Goal: Task Accomplishment & Management: Manage account settings

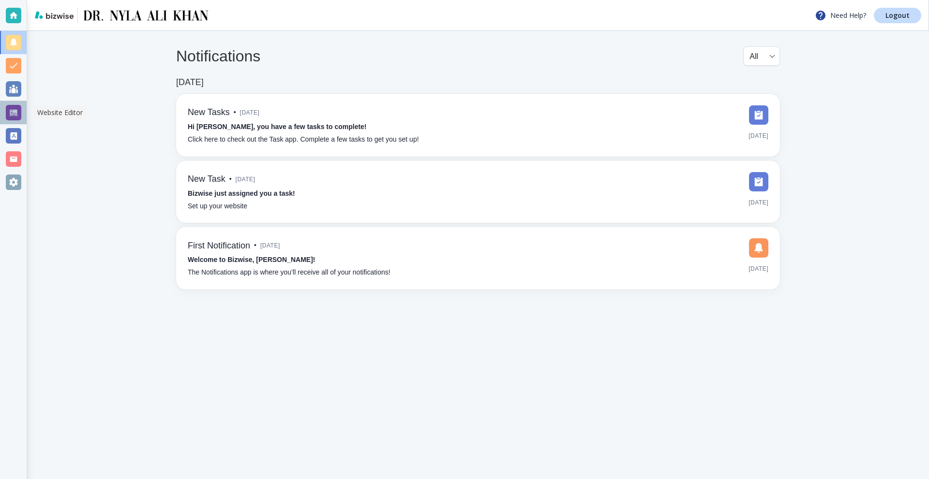
click at [7, 110] on div at bounding box center [13, 112] width 15 height 15
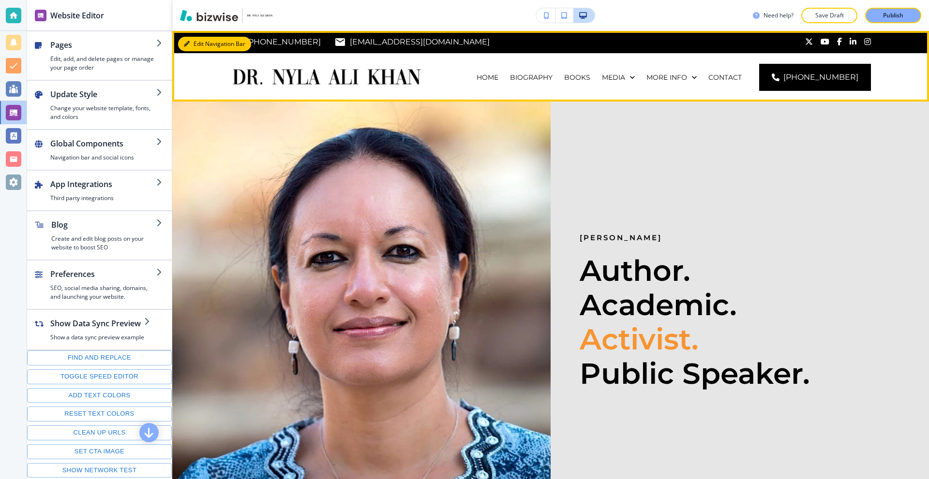
drag, startPoint x: 190, startPoint y: 44, endPoint x: 172, endPoint y: 60, distance: 24.0
click at [190, 43] on button "Edit Navigation Bar" at bounding box center [214, 44] width 73 height 15
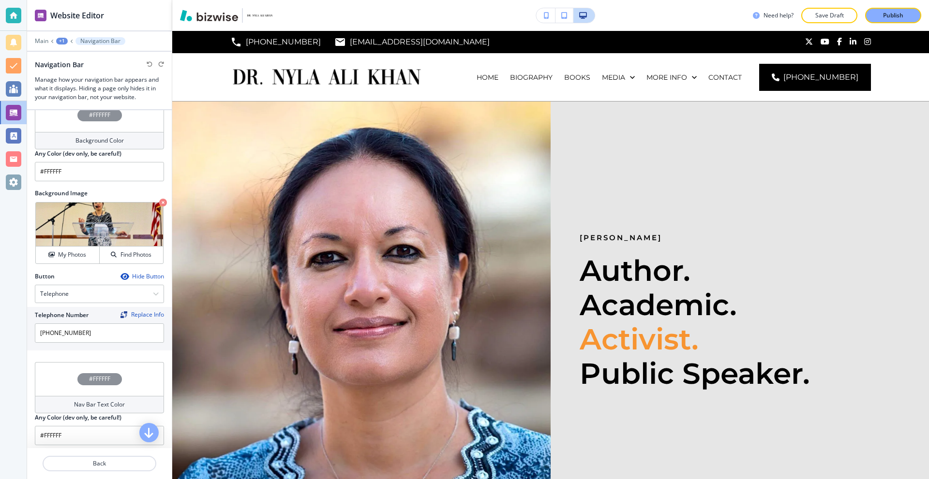
scroll to position [97, 0]
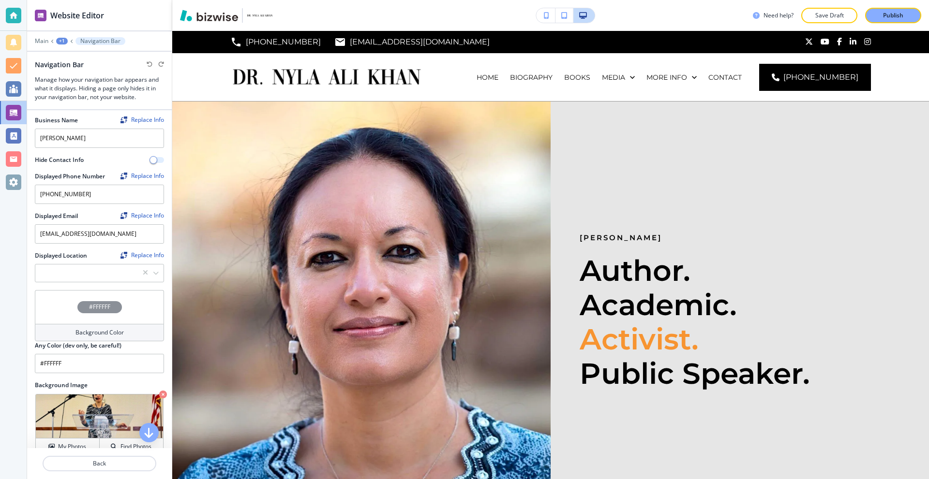
click at [149, 159] on span "button" at bounding box center [153, 160] width 8 height 8
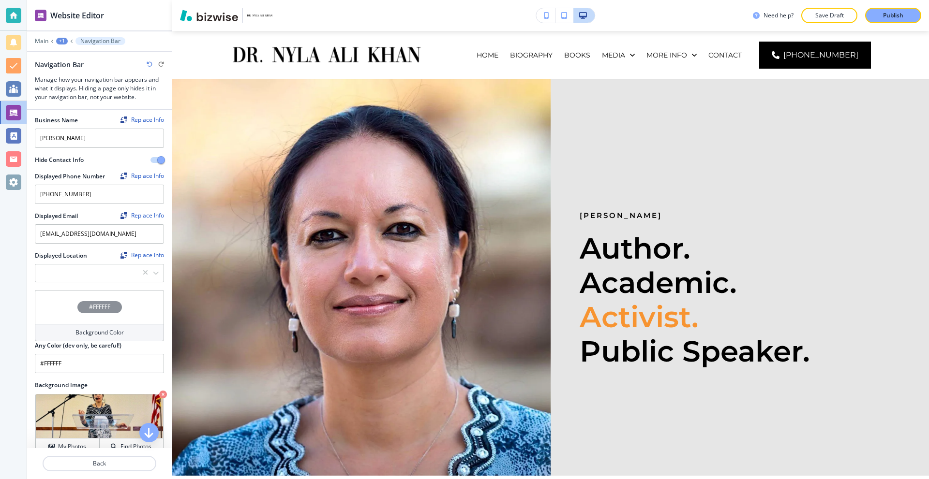
click at [150, 159] on button "button" at bounding box center [157, 160] width 14 height 6
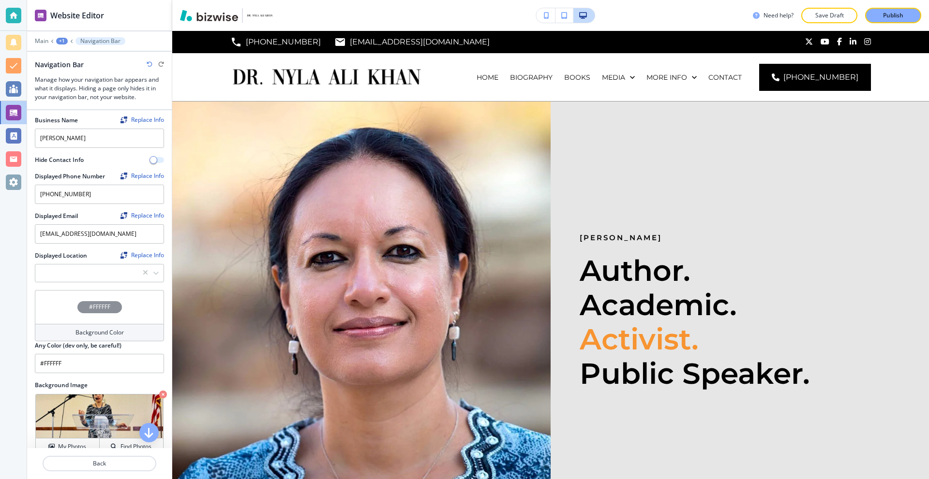
click at [149, 159] on span "button" at bounding box center [153, 160] width 8 height 8
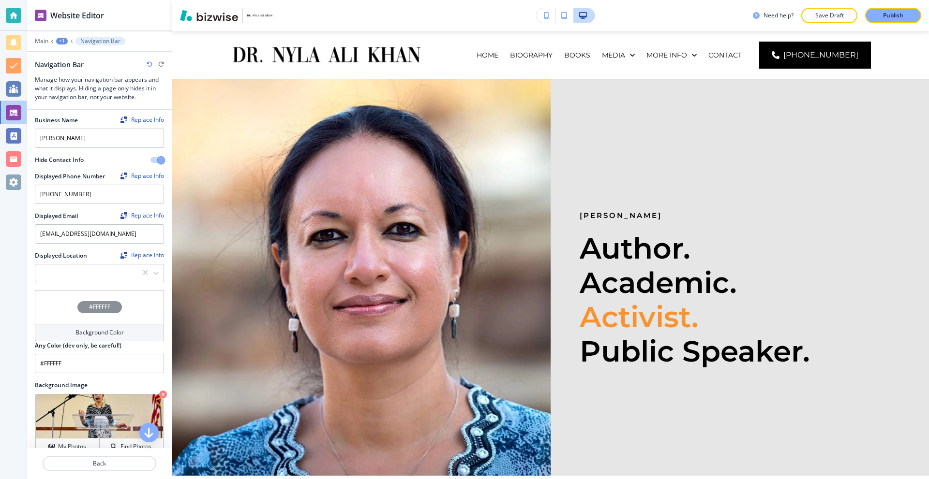
click at [150, 159] on button "button" at bounding box center [157, 160] width 14 height 6
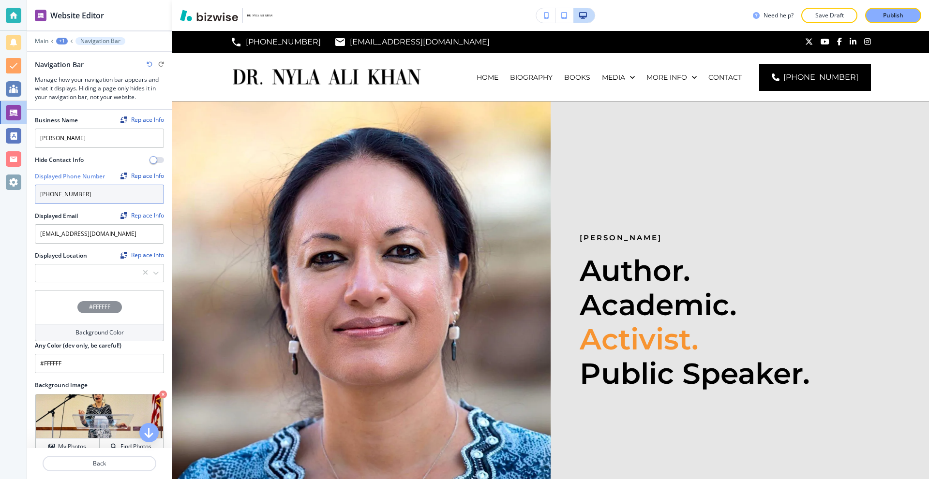
drag, startPoint x: 99, startPoint y: 195, endPoint x: 27, endPoint y: 196, distance: 72.1
click at [27, 196] on div "Crop Replace Logo Logo Sizing Fit all Fit all Fit to length Business Name Repla…" at bounding box center [99, 152] width 145 height 277
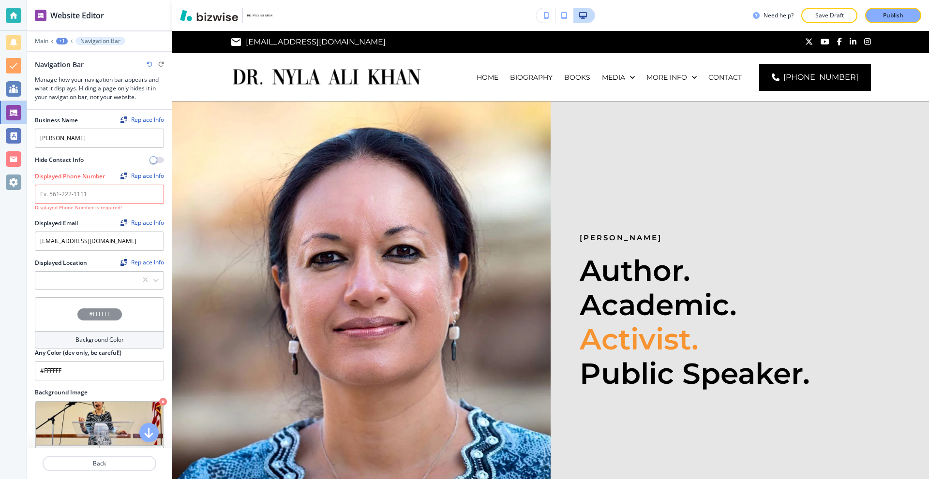
click at [92, 159] on div "Hide Contact Info" at bounding box center [89, 160] width 108 height 9
click at [112, 197] on input "text" at bounding box center [99, 194] width 129 height 19
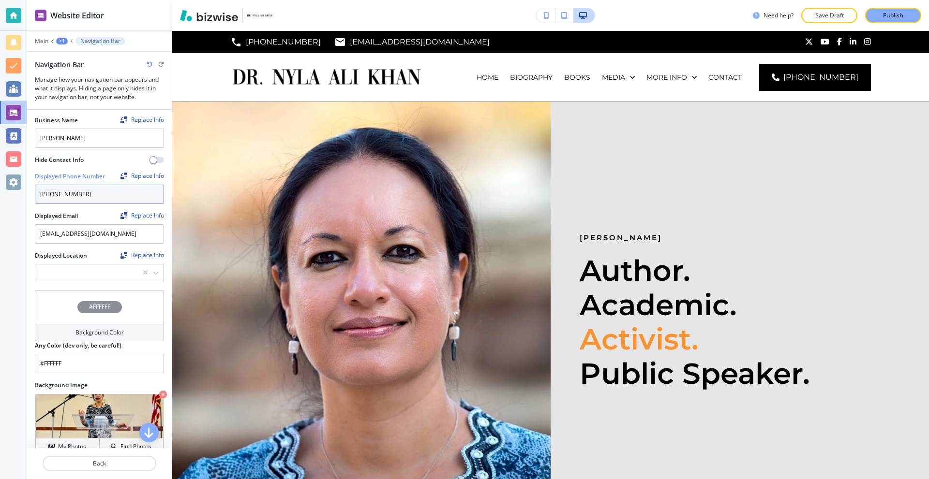
type input "[PHONE_NUMBER]"
click at [104, 165] on div at bounding box center [99, 166] width 129 height 4
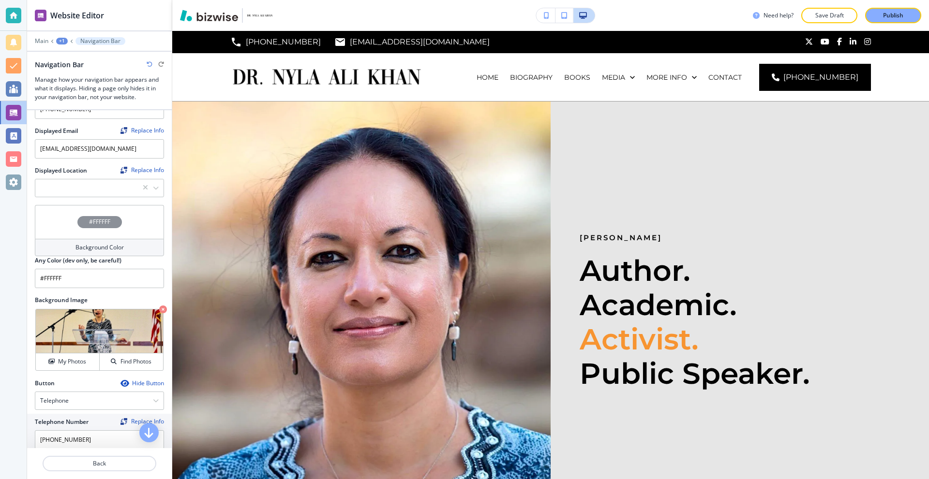
scroll to position [0, 0]
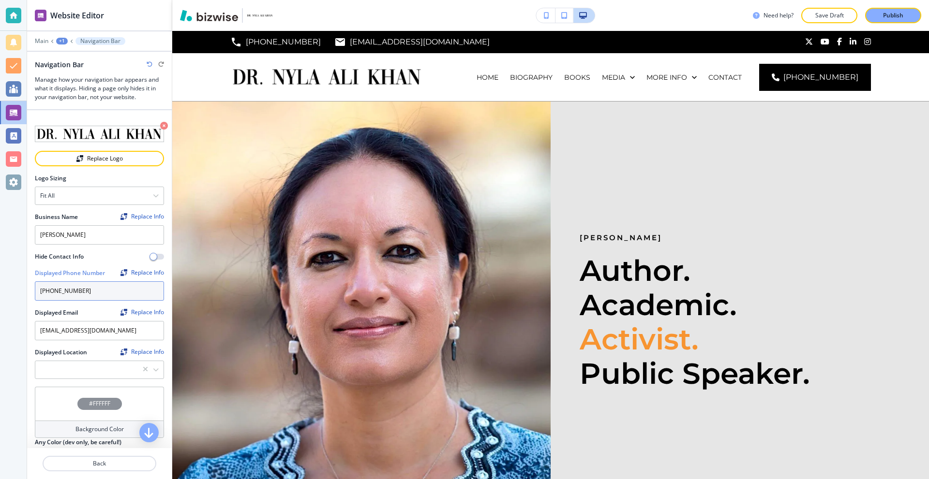
drag, startPoint x: 69, startPoint y: 284, endPoint x: 29, endPoint y: 284, distance: 40.6
click at [31, 284] on div "Crop Replace Logo Logo Sizing Fit all Fit all Fit to length Business Name Repla…" at bounding box center [99, 248] width 145 height 277
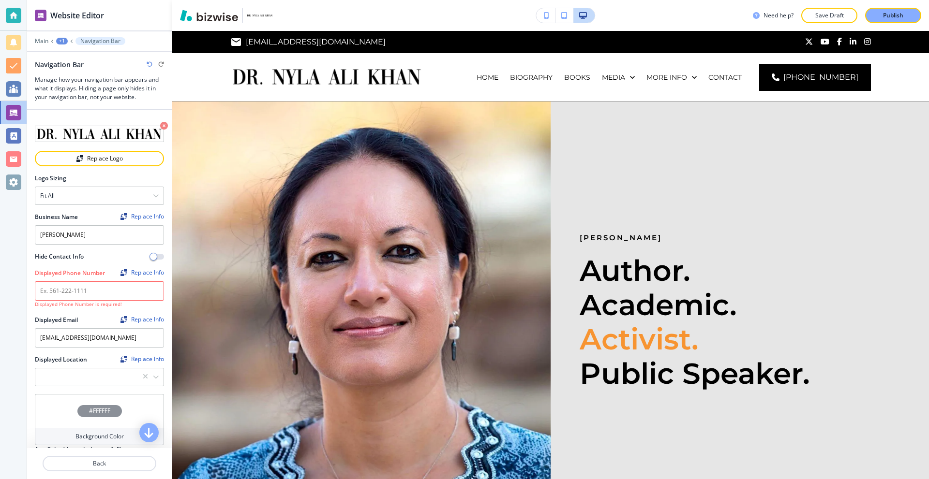
click at [97, 257] on div "Hide Contact Info" at bounding box center [89, 257] width 108 height 9
click at [115, 462] on p "Back" at bounding box center [100, 464] width 112 height 9
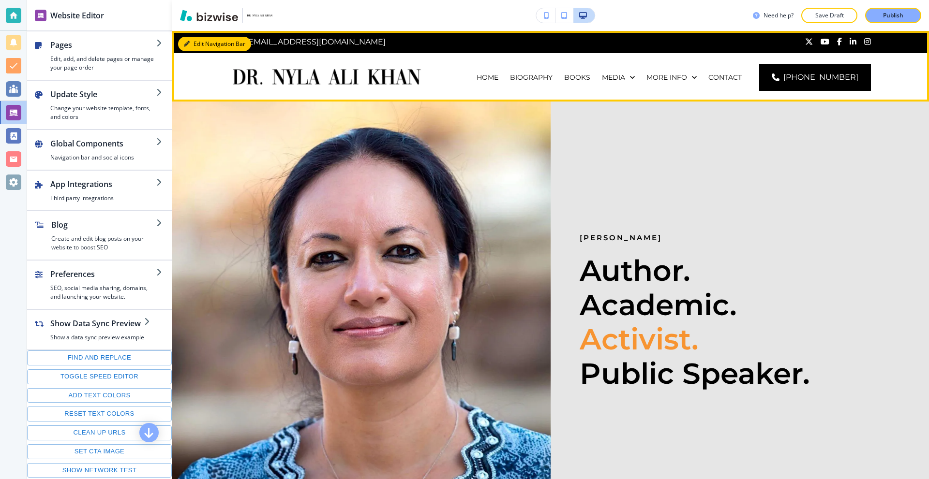
click at [201, 46] on button "Edit Navigation Bar" at bounding box center [214, 44] width 73 height 15
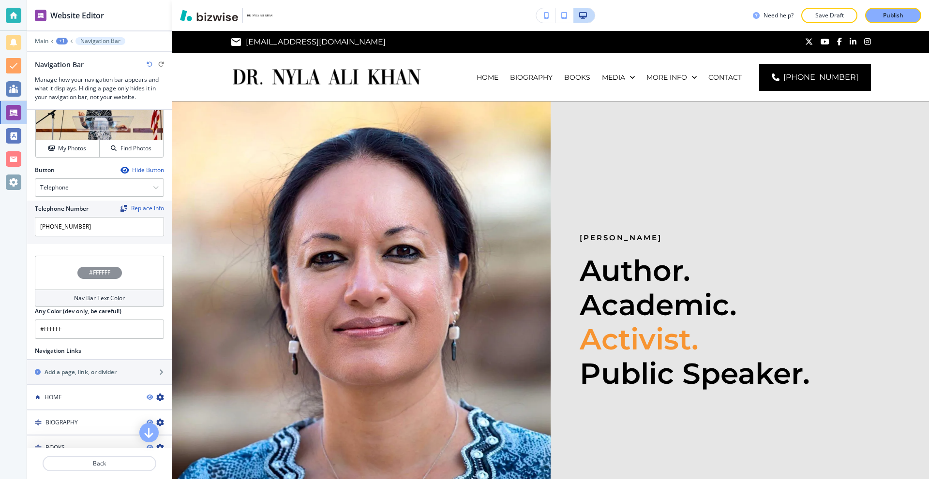
scroll to position [387, 0]
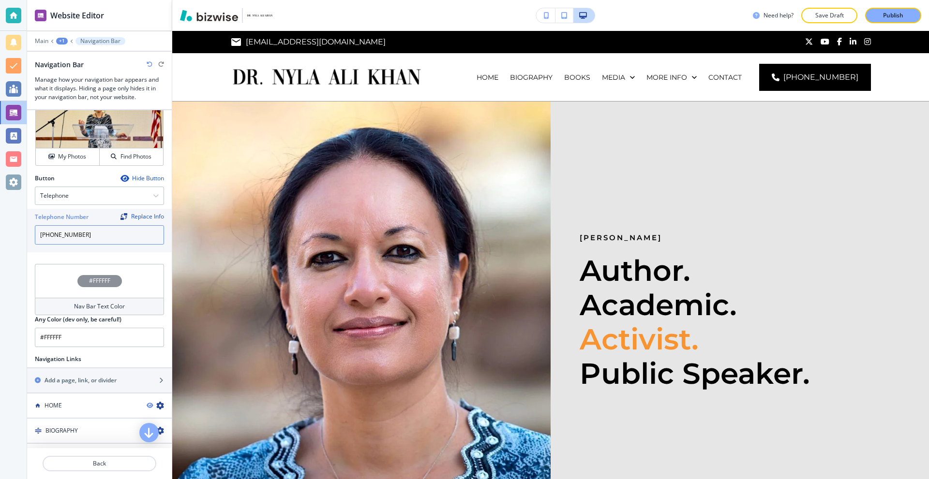
drag, startPoint x: 105, startPoint y: 233, endPoint x: 18, endPoint y: 237, distance: 86.2
click at [20, 237] on div "Website Editor Main +1 Navigation Bar Navigation Bar Manage how your navigation…" at bounding box center [464, 239] width 929 height 479
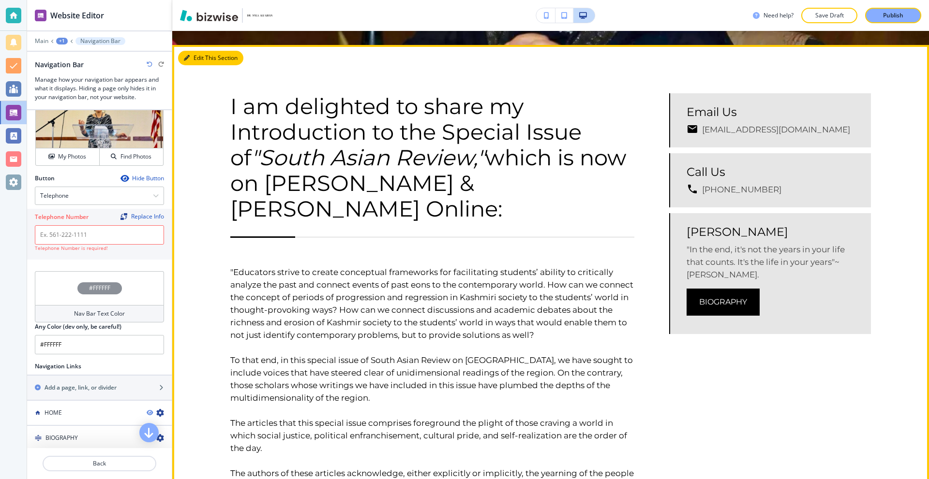
click at [193, 65] on button "Edit This Section" at bounding box center [210, 58] width 65 height 15
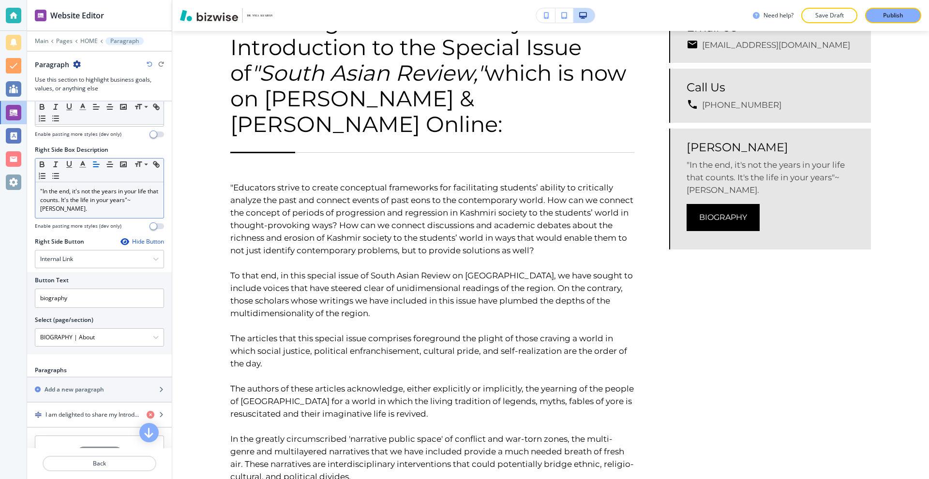
scroll to position [621, 0]
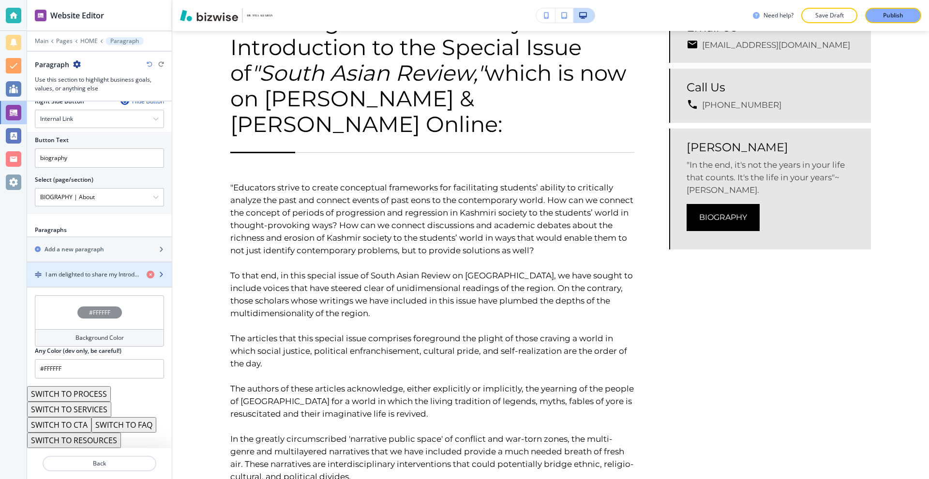
click at [89, 266] on div "button" at bounding box center [99, 267] width 145 height 8
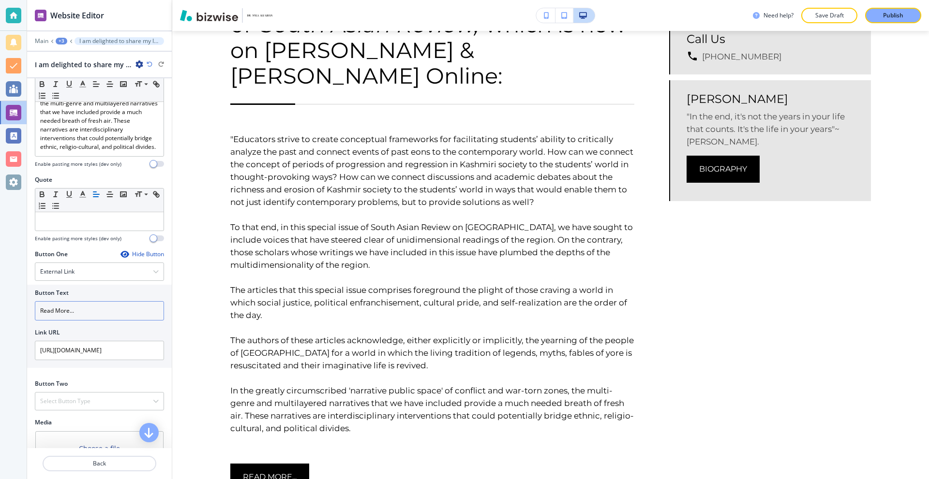
scroll to position [640, 0]
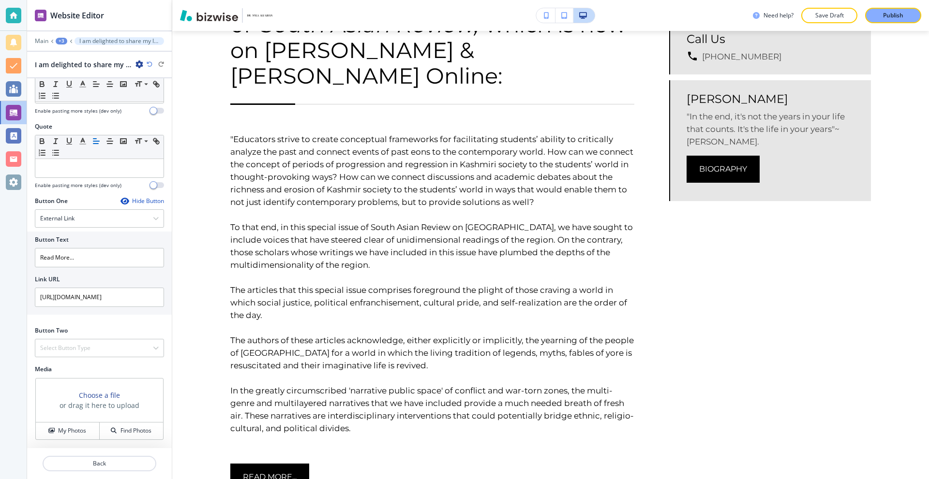
click at [106, 455] on div at bounding box center [99, 452] width 145 height 8
click at [108, 461] on p "Back" at bounding box center [100, 464] width 112 height 9
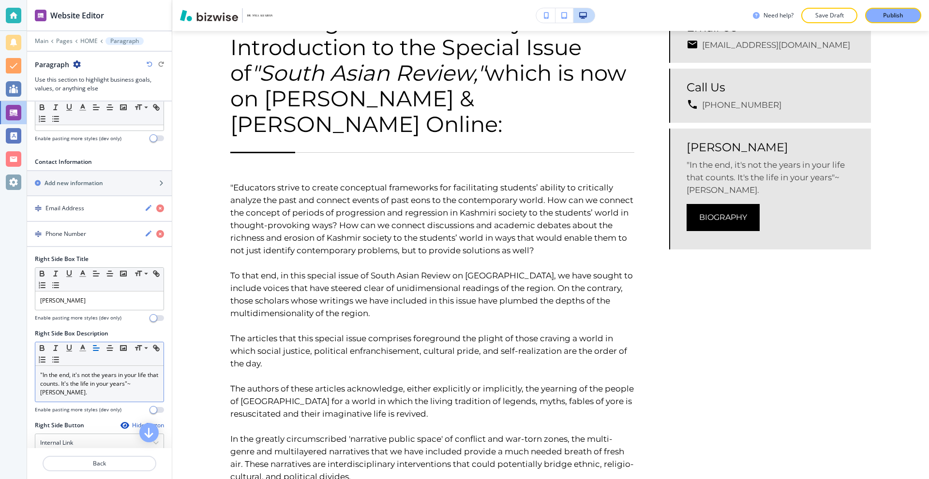
scroll to position [283, 0]
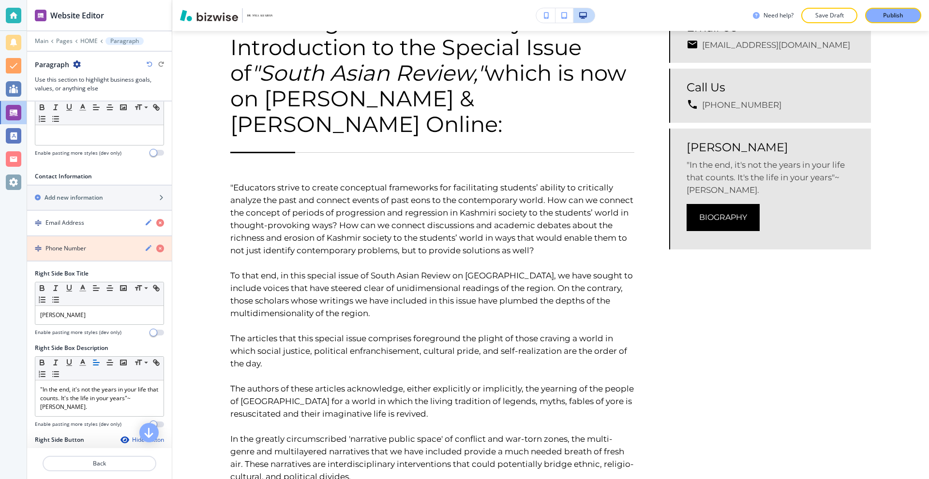
click at [156, 247] on icon "button" at bounding box center [160, 249] width 8 height 8
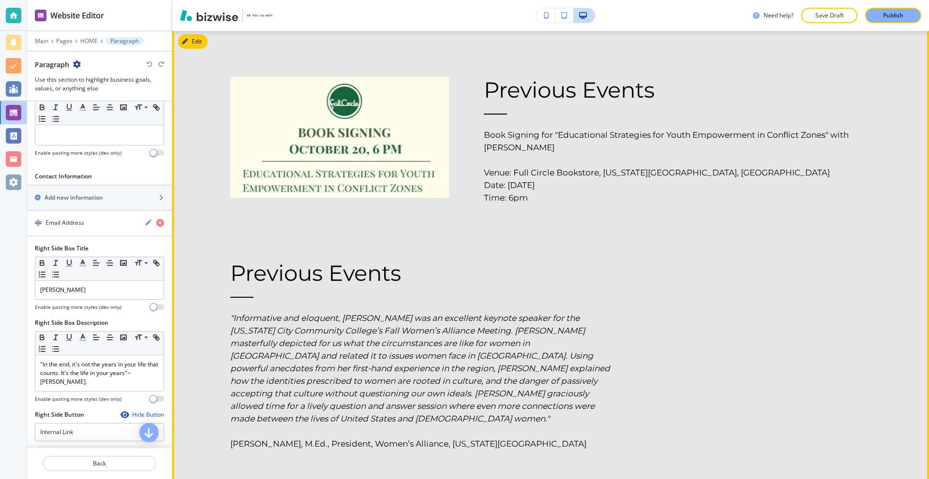
scroll to position [3278, 0]
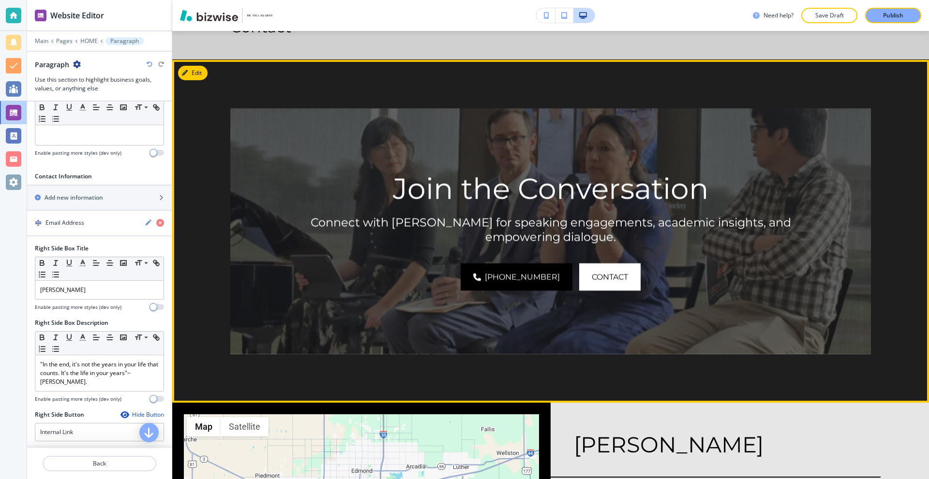
click at [198, 76] on button "Edit" at bounding box center [193, 73] width 30 height 15
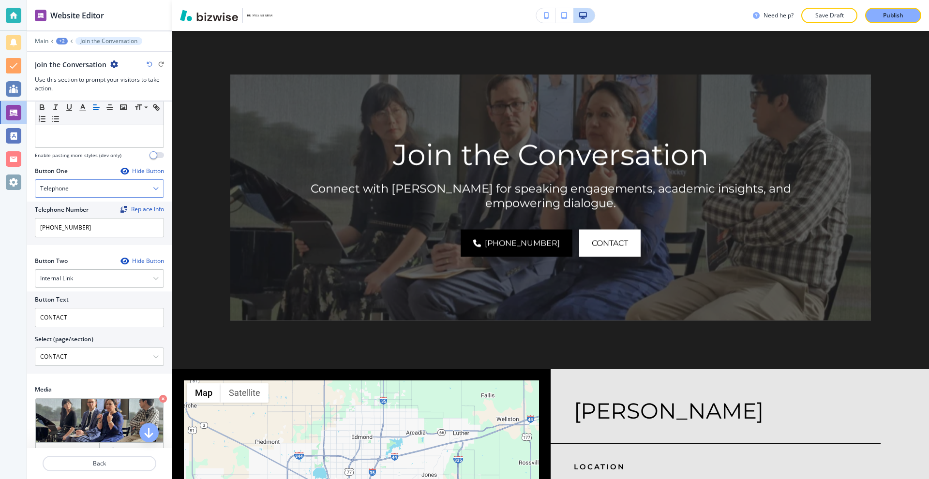
scroll to position [277, 0]
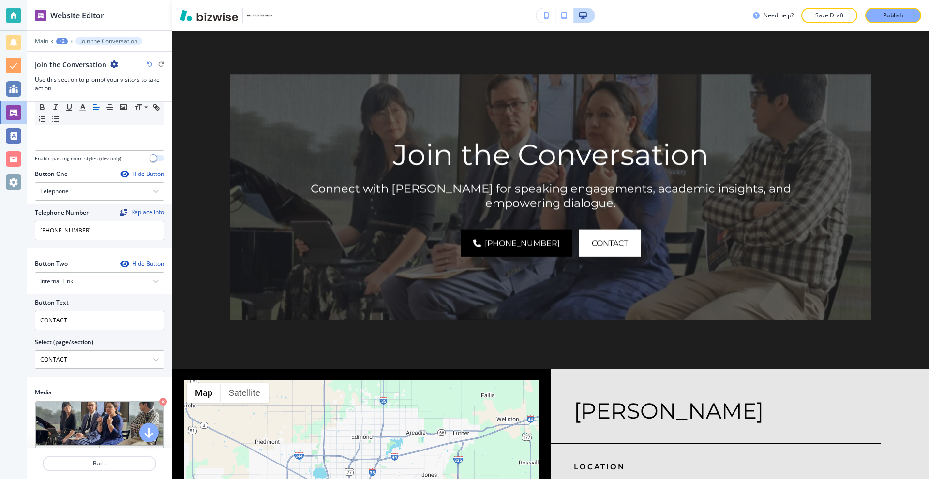
click at [149, 160] on span "button" at bounding box center [153, 158] width 8 height 8
click at [157, 160] on span "button" at bounding box center [161, 158] width 8 height 8
click at [143, 175] on div "Hide Button" at bounding box center [142, 174] width 44 height 8
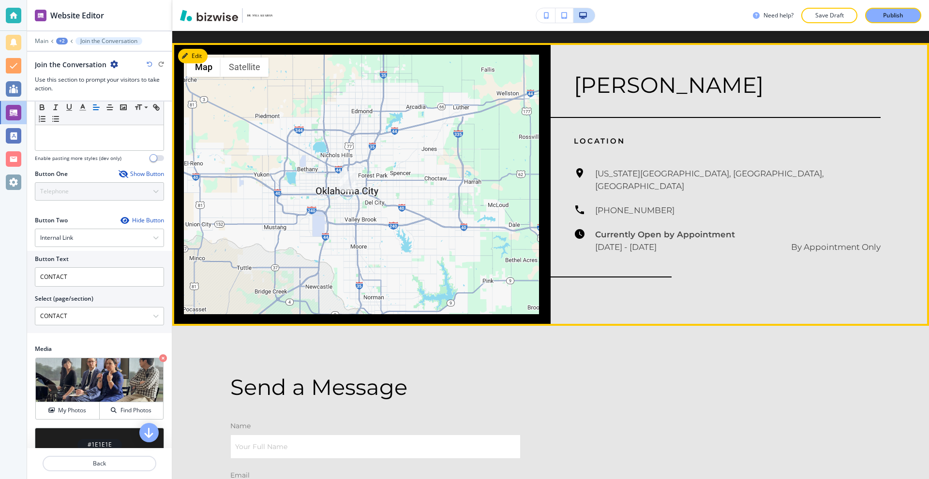
scroll to position [5973, 0]
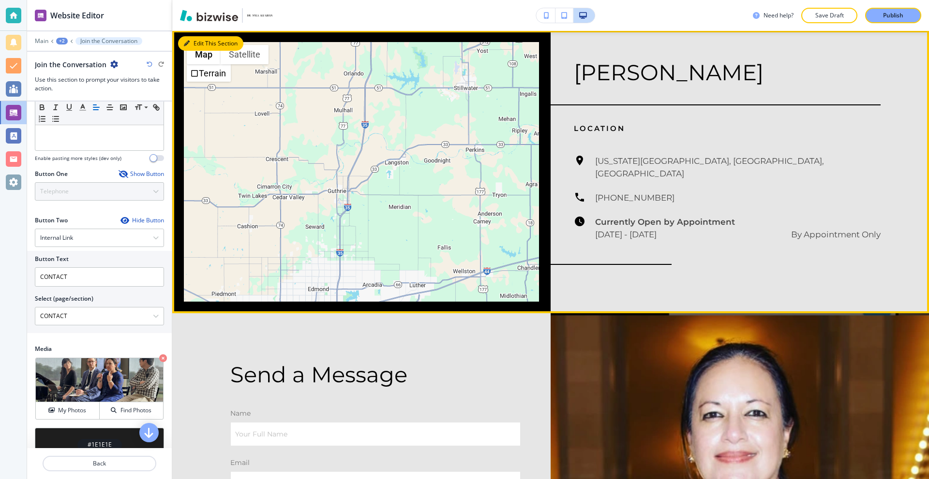
click at [186, 46] on icon "button" at bounding box center [187, 44] width 6 height 6
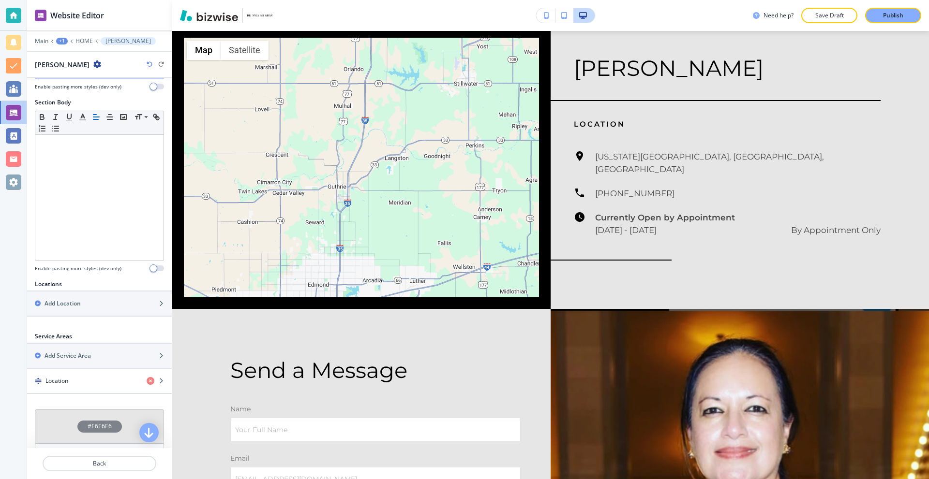
scroll to position [196, 0]
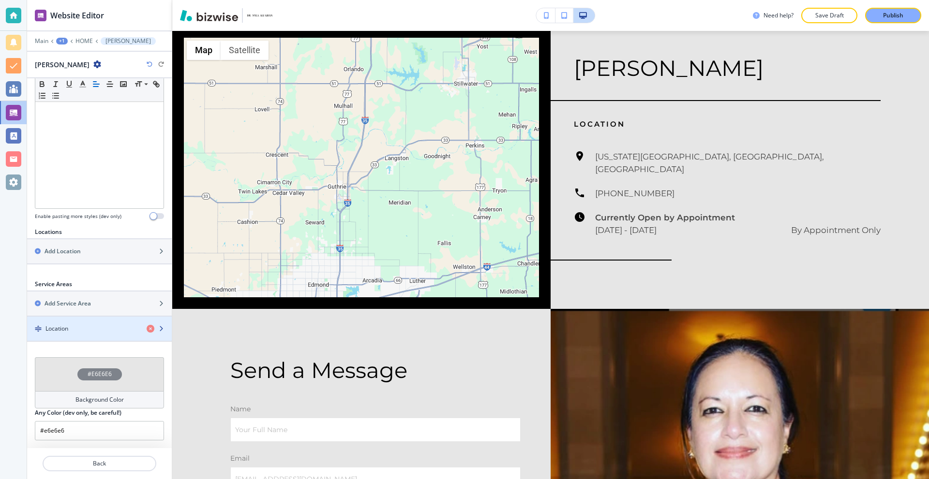
click at [103, 322] on div "button" at bounding box center [99, 321] width 145 height 8
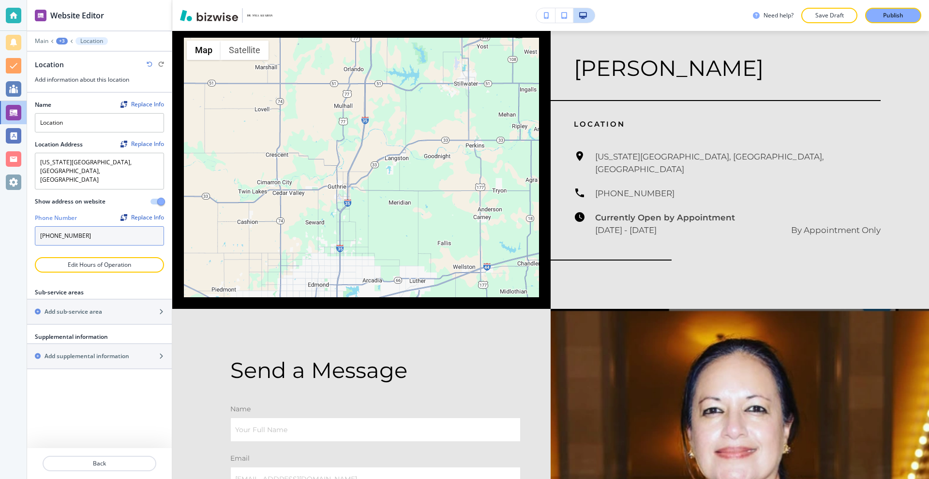
drag, startPoint x: 115, startPoint y: 216, endPoint x: 34, endPoint y: 215, distance: 81.3
click at [33, 214] on div "Name Replace Info Location Location Address Replace Info [US_STATE][GEOGRAPHIC_…" at bounding box center [99, 175] width 145 height 164
click at [94, 0] on body "Website Editor Main +3 Location Location Add information about this location Na…" at bounding box center [464, 0] width 929 height 0
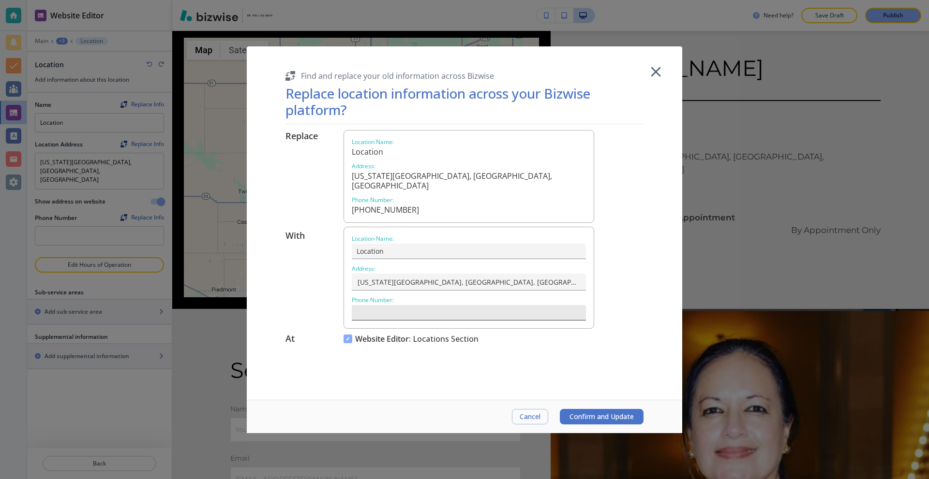
type input "[PHONE_NUMBER]"
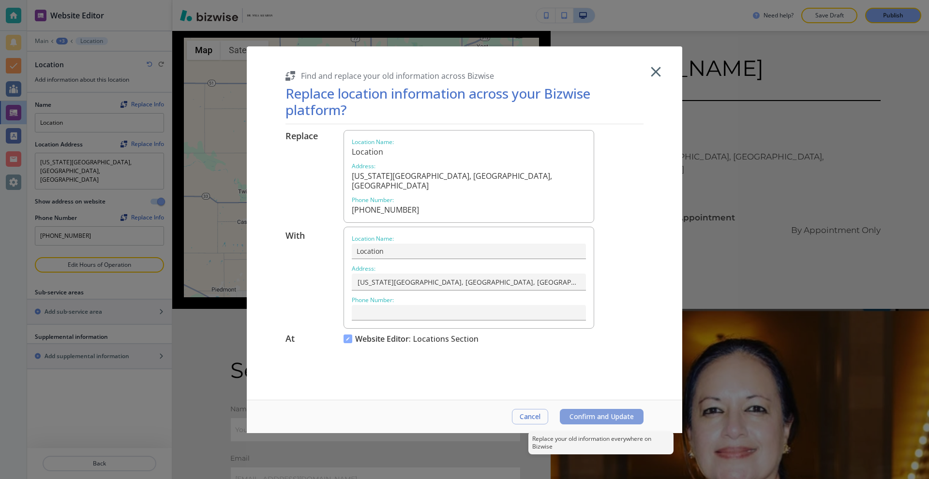
click at [578, 413] on span "Confirm and Update" at bounding box center [601, 417] width 64 height 8
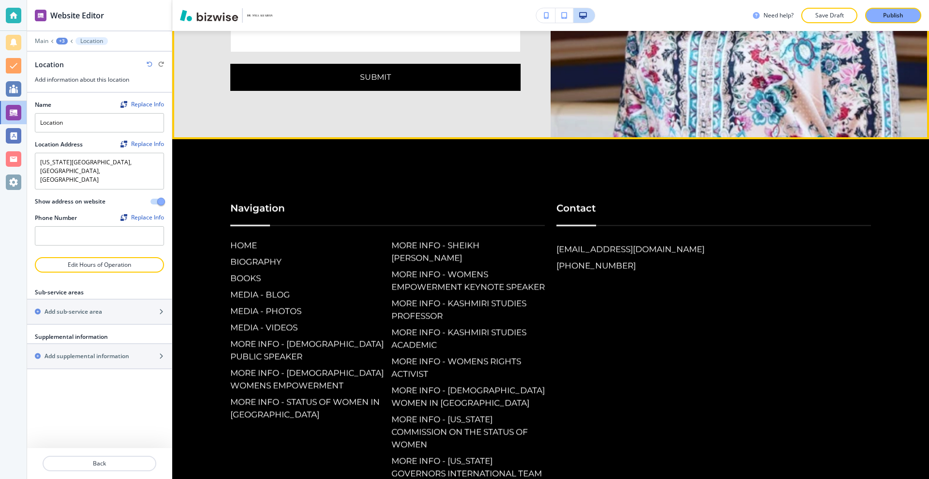
scroll to position [6558, 0]
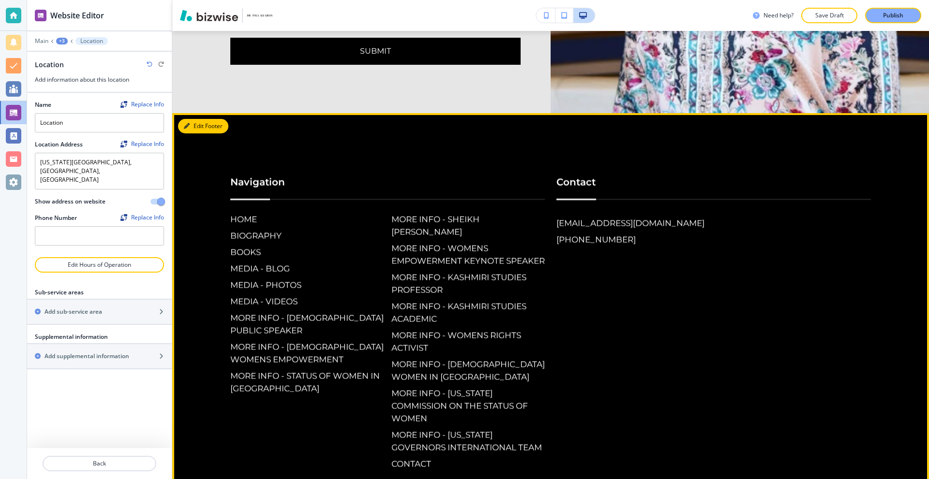
click at [196, 123] on button "Edit Footer" at bounding box center [203, 126] width 50 height 15
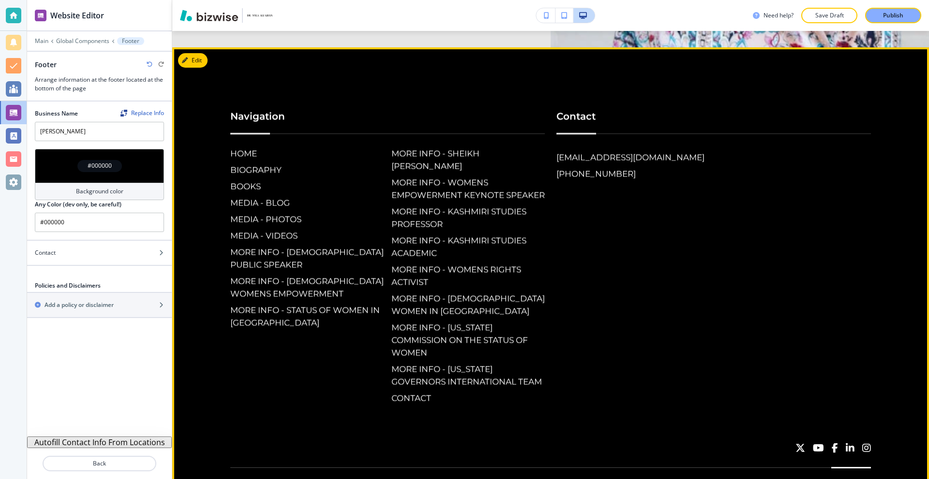
scroll to position [6632, 0]
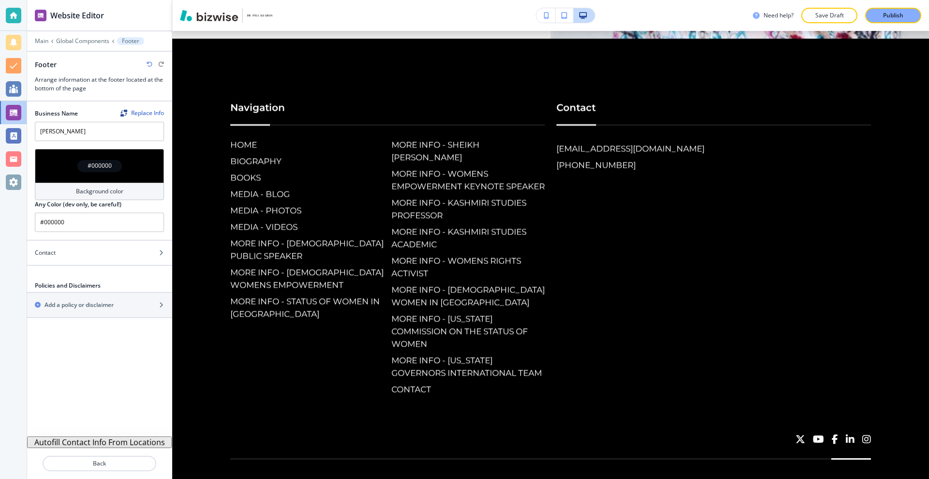
drag, startPoint x: 101, startPoint y: 310, endPoint x: 104, endPoint y: 353, distance: 43.6
click at [104, 353] on div "Business Name Replace Info [PERSON_NAME] #000000 Background color Any Color (de…" at bounding box center [99, 269] width 145 height 335
click at [88, 251] on div "Contact" at bounding box center [88, 253] width 123 height 9
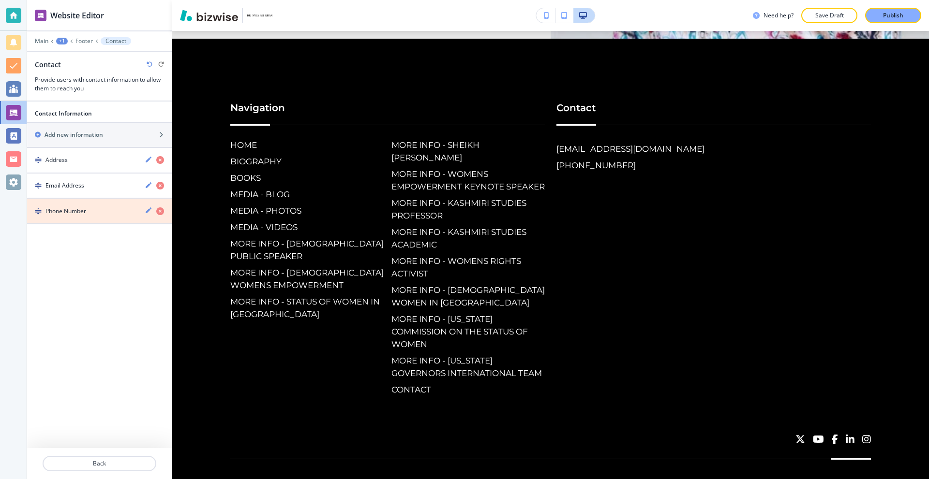
click at [162, 209] on icon "button" at bounding box center [160, 212] width 8 height 8
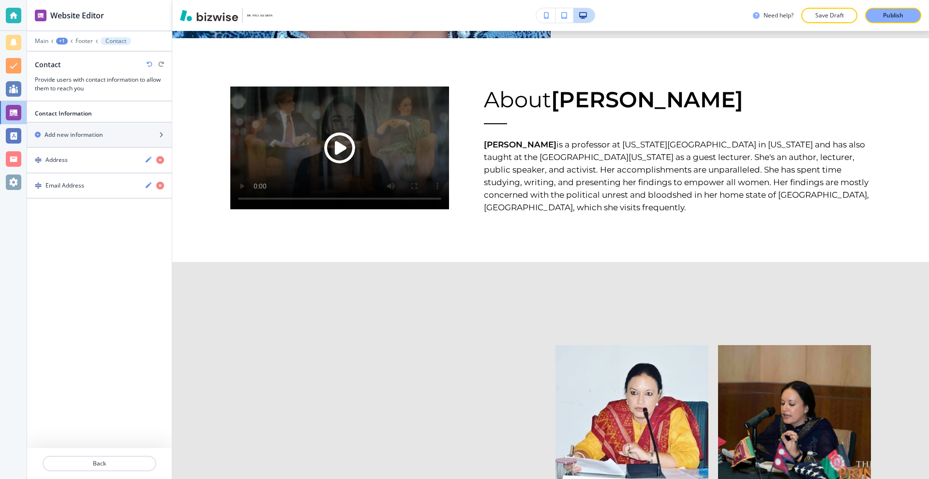
scroll to position [0, 0]
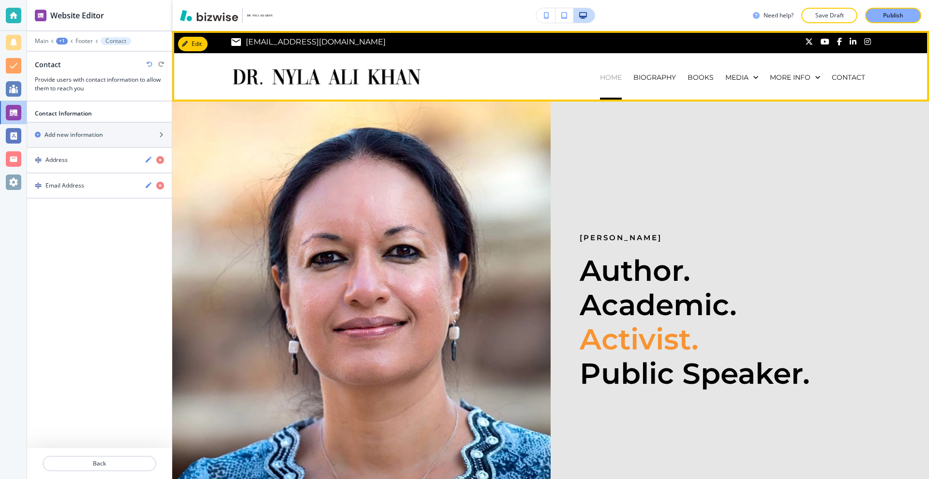
click at [604, 76] on p "HOME" at bounding box center [611, 78] width 22 height 10
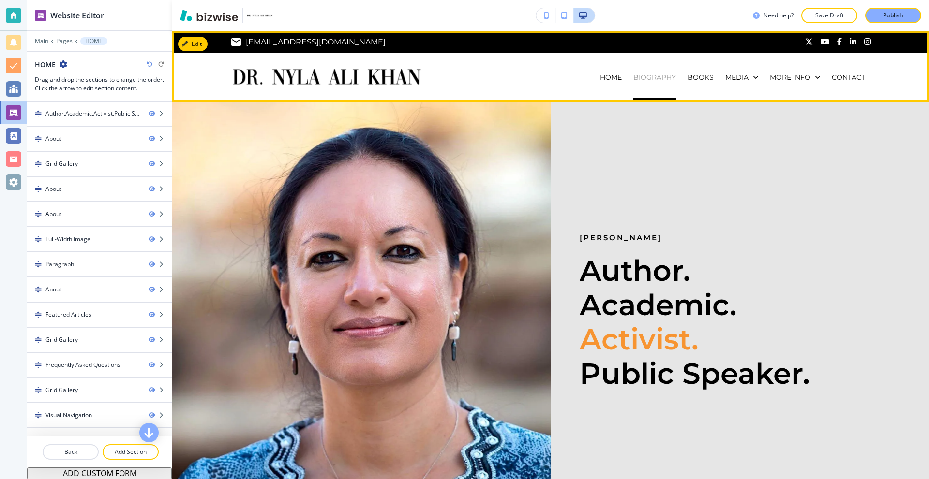
click at [643, 80] on p "BIOGRAPHY" at bounding box center [654, 78] width 43 height 10
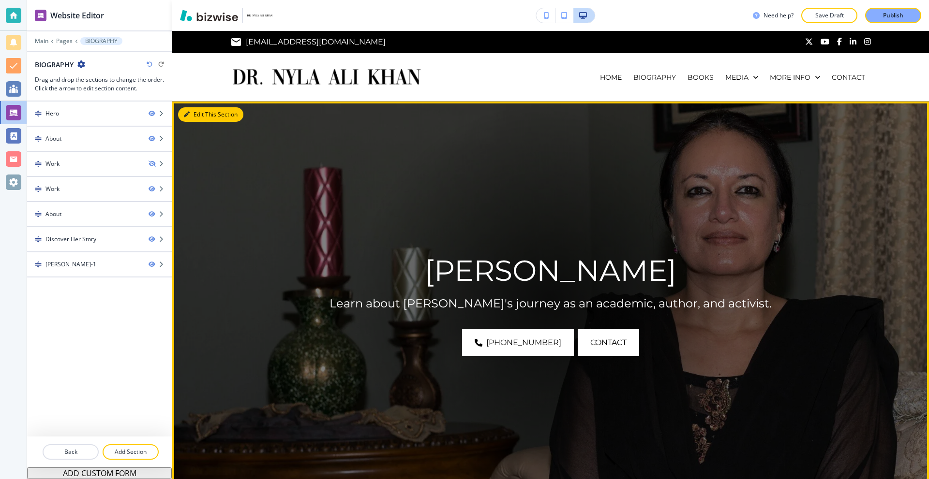
click at [198, 113] on button "Edit This Section" at bounding box center [210, 114] width 65 height 15
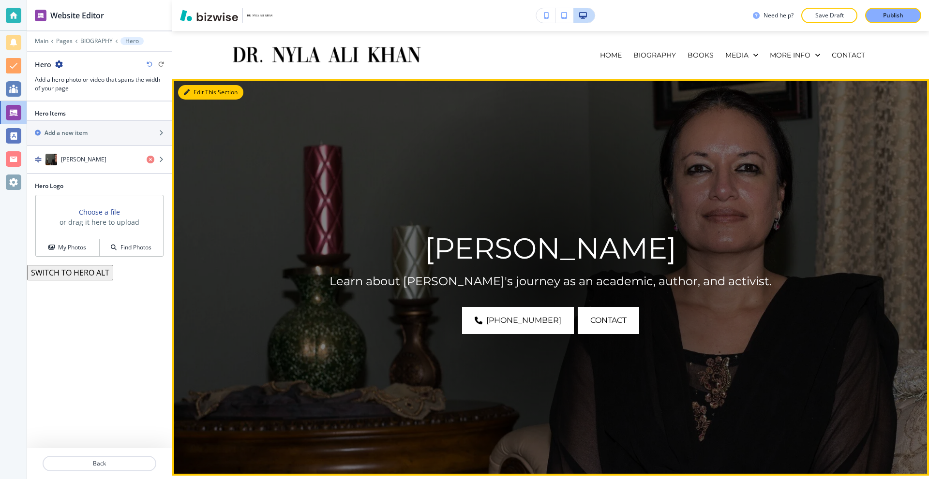
scroll to position [71, 0]
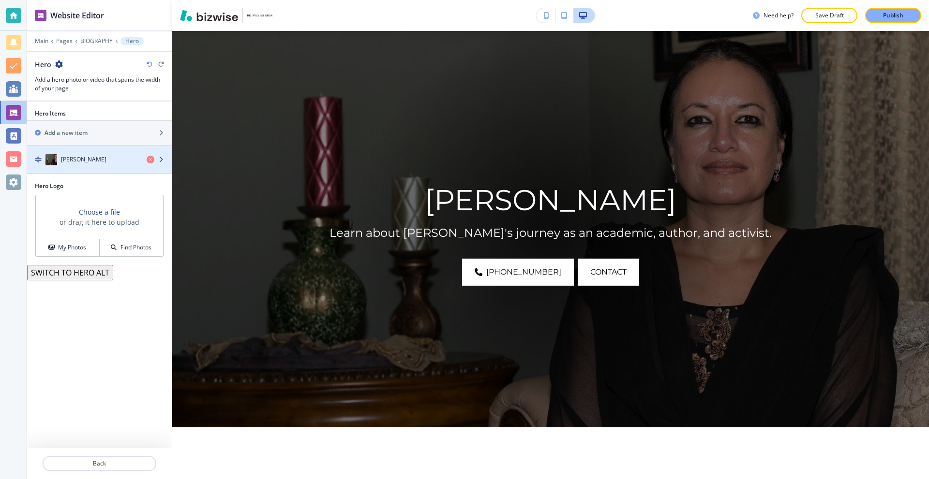
click at [110, 155] on div "[PERSON_NAME]" at bounding box center [83, 160] width 112 height 12
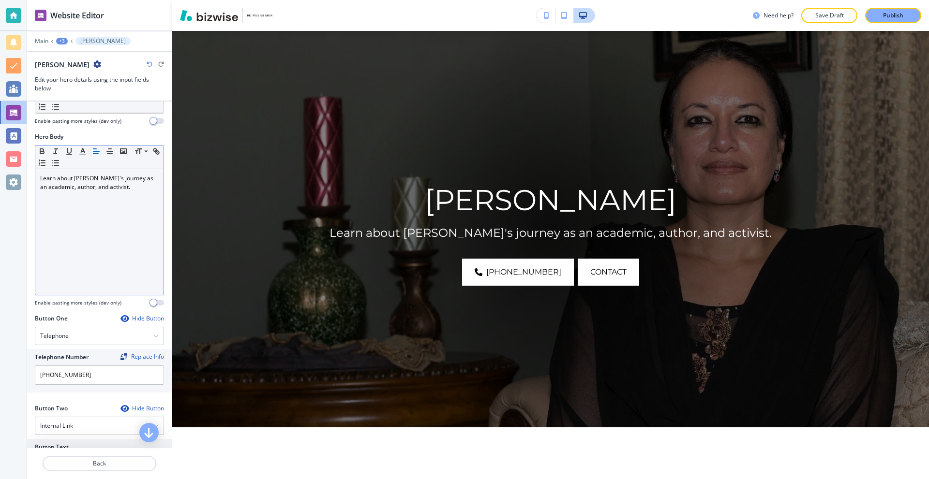
scroll to position [290, 0]
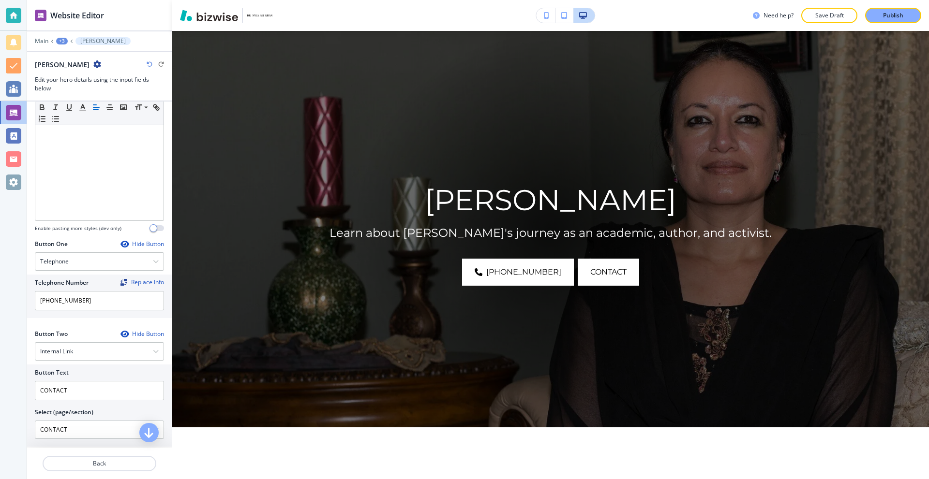
click at [136, 244] on div "Hide Button" at bounding box center [142, 244] width 44 height 8
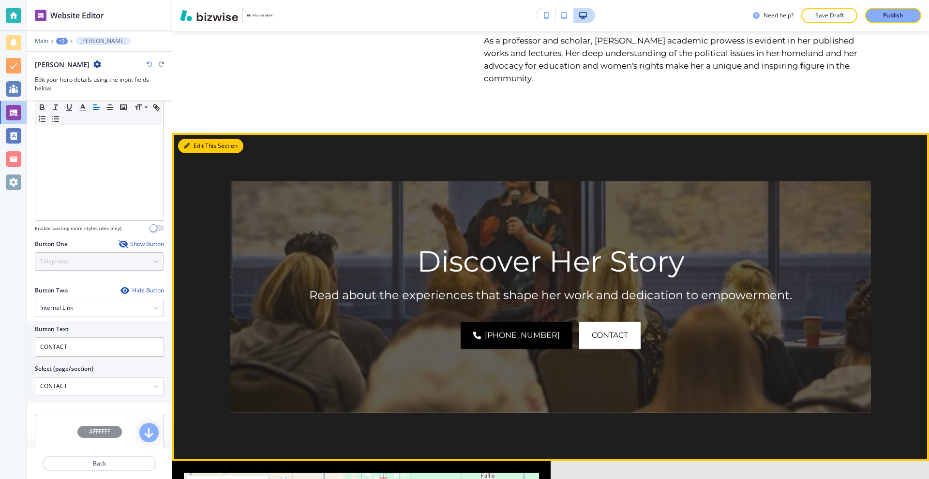
click at [199, 139] on button "Edit This Section" at bounding box center [210, 146] width 65 height 15
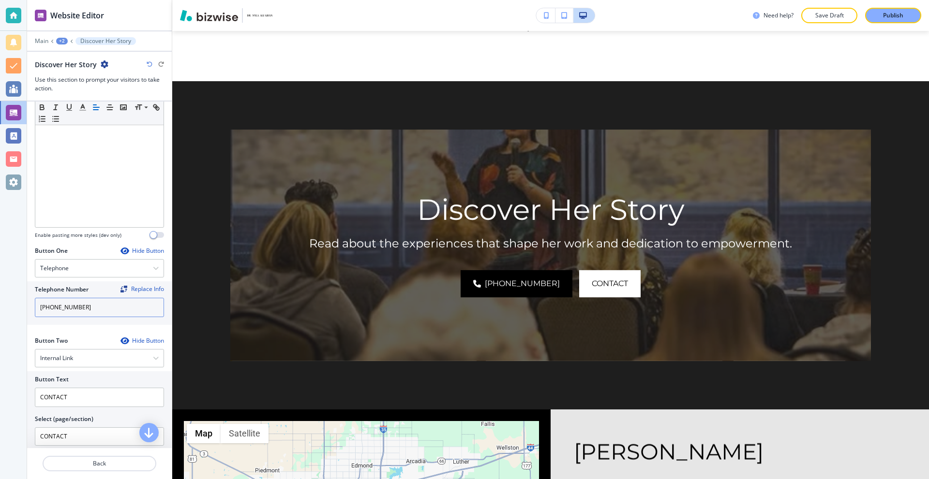
scroll to position [242, 0]
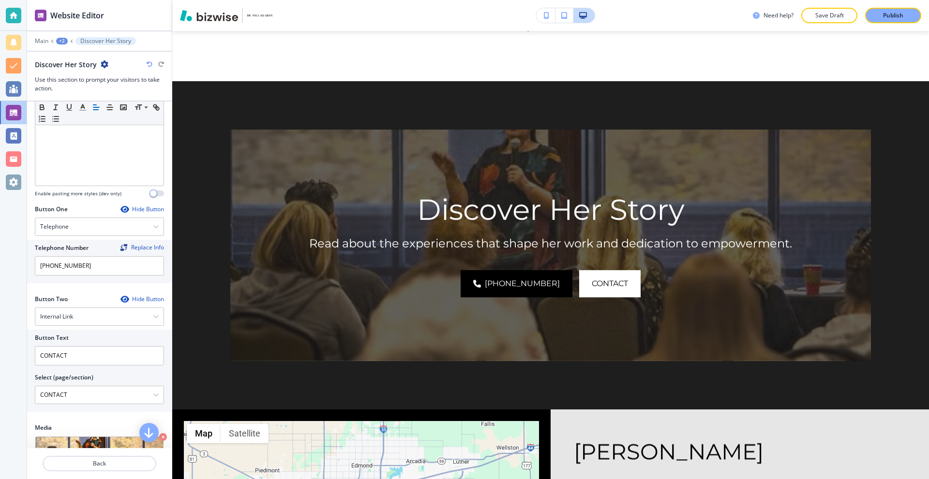
click at [131, 209] on div "Hide Button" at bounding box center [142, 210] width 44 height 8
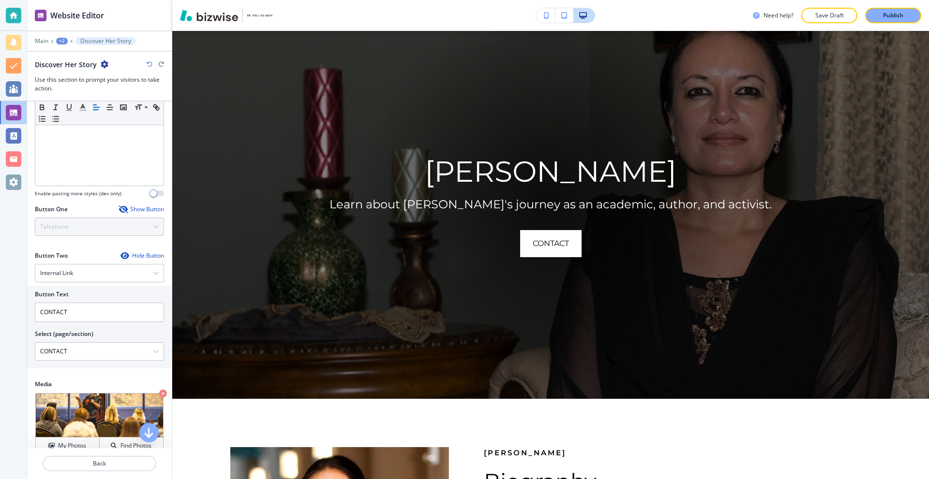
scroll to position [0, 0]
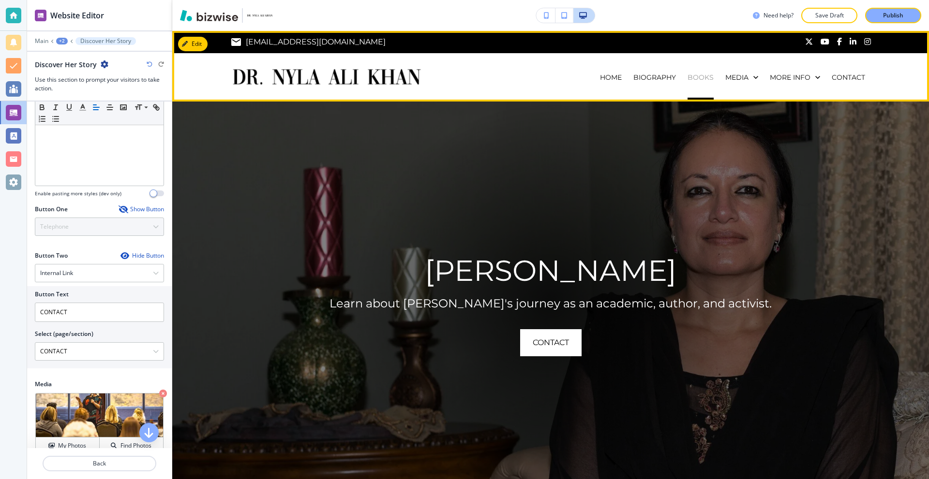
click at [691, 77] on p "BOOKS" at bounding box center [701, 78] width 26 height 10
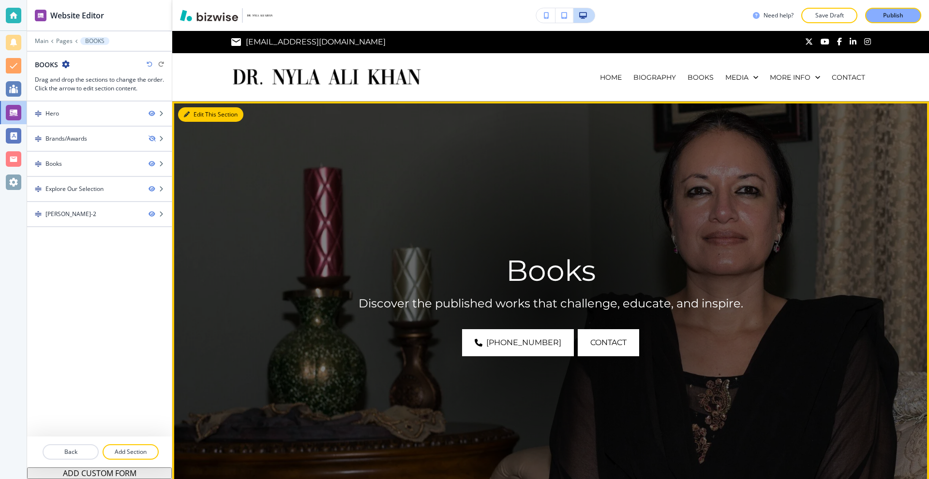
click at [193, 115] on button "Edit This Section" at bounding box center [210, 114] width 65 height 15
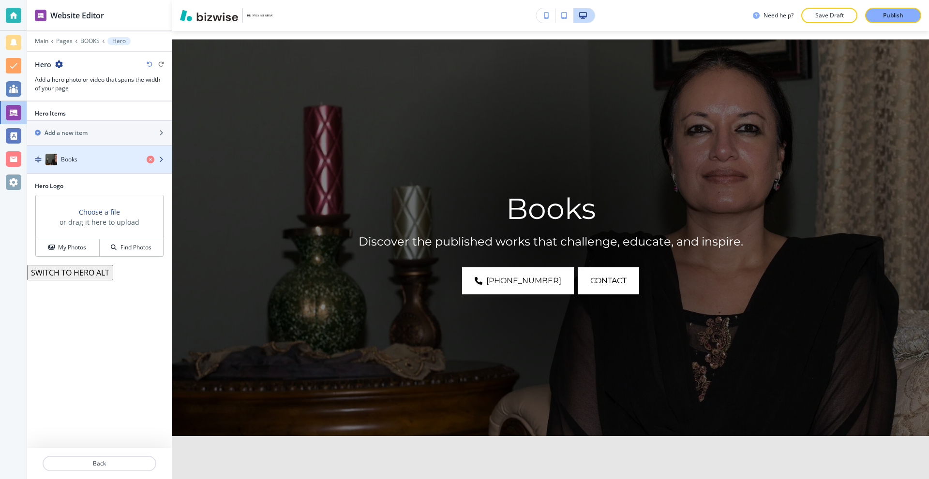
scroll to position [71, 0]
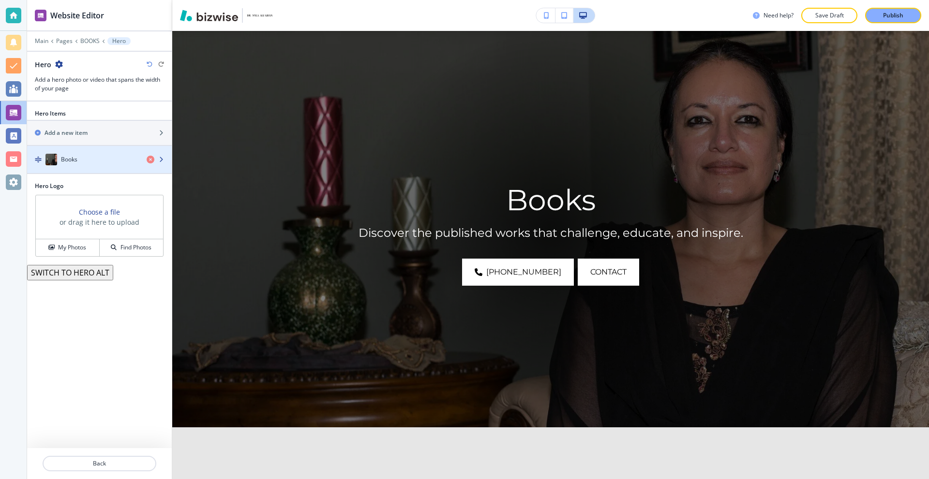
click at [79, 165] on div "button" at bounding box center [99, 169] width 145 height 8
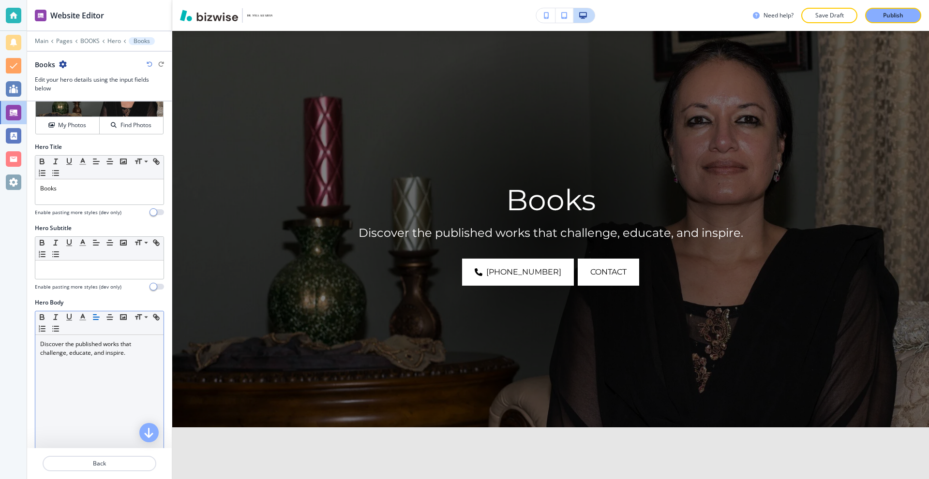
scroll to position [290, 0]
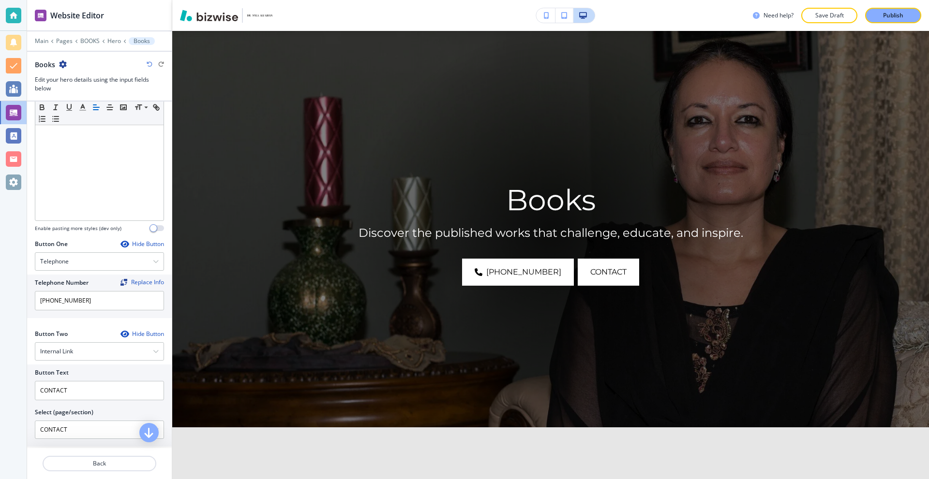
click at [128, 243] on div "Hide Button" at bounding box center [142, 244] width 44 height 8
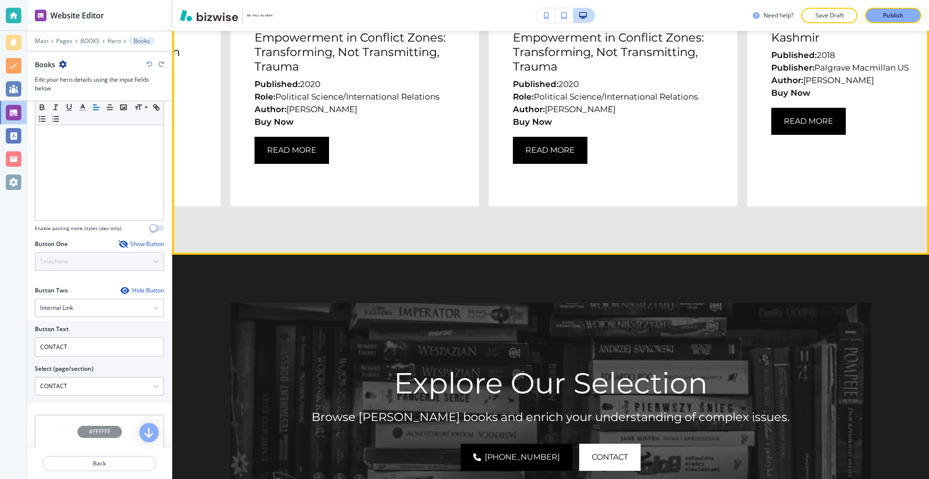
scroll to position [893, 0]
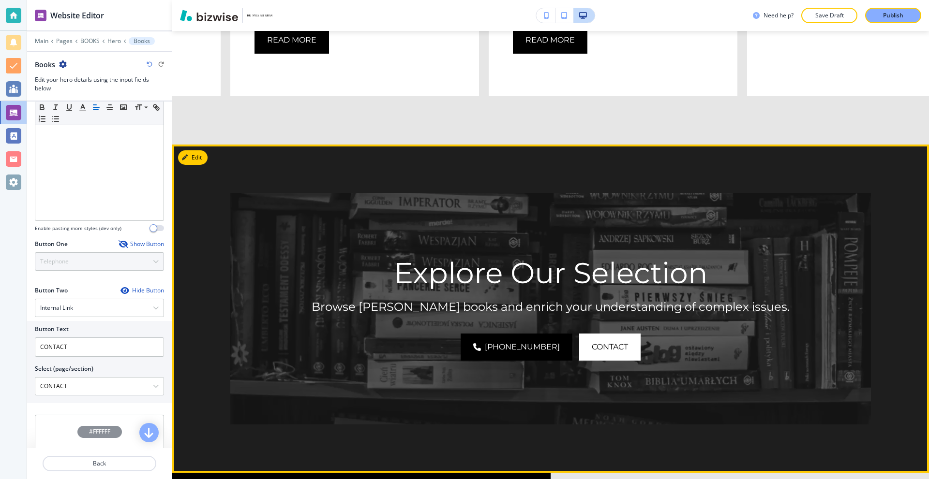
click at [188, 155] on icon "button" at bounding box center [185, 158] width 6 height 6
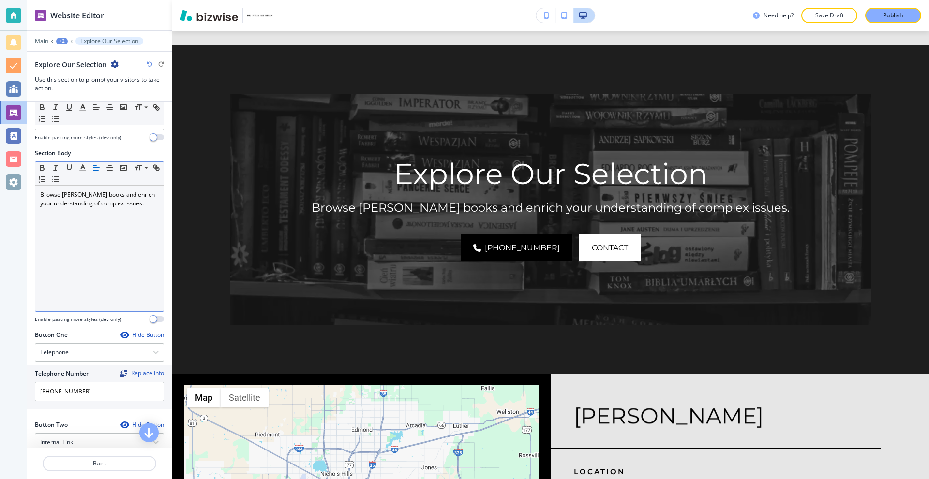
scroll to position [194, 0]
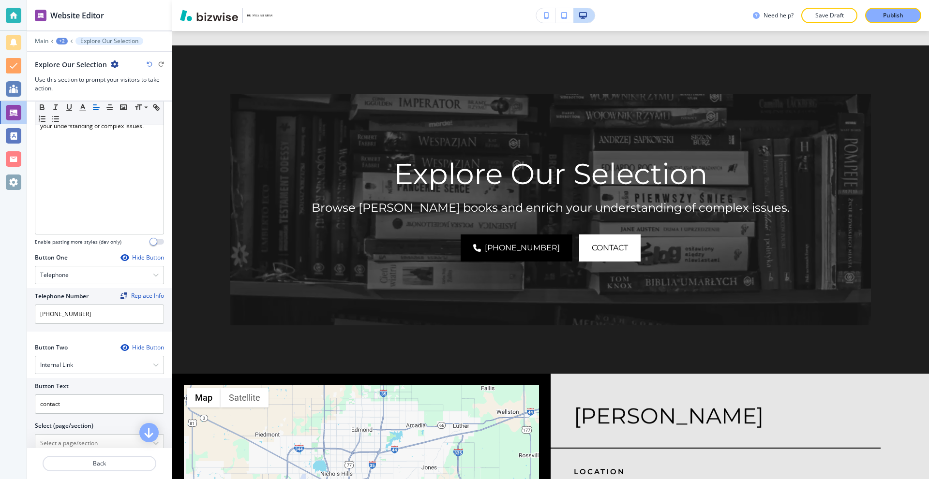
click at [126, 258] on div "Hide Button" at bounding box center [142, 258] width 44 height 8
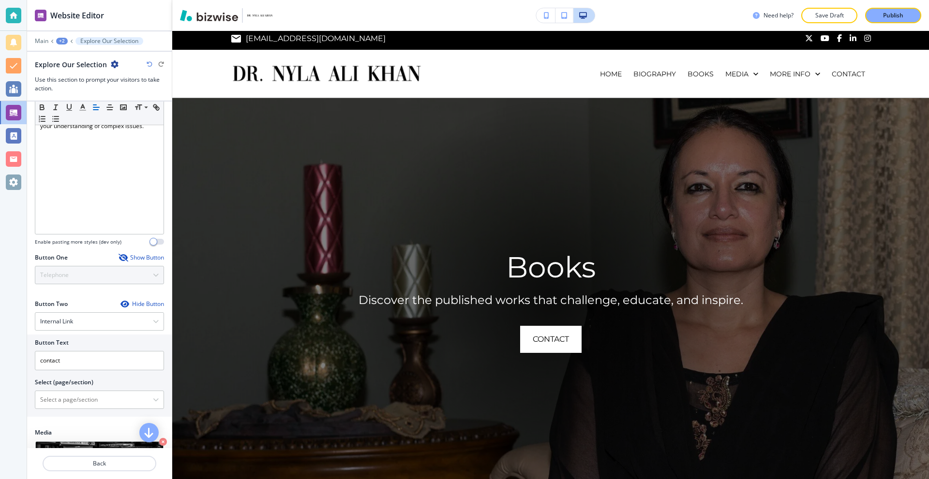
scroll to position [0, 0]
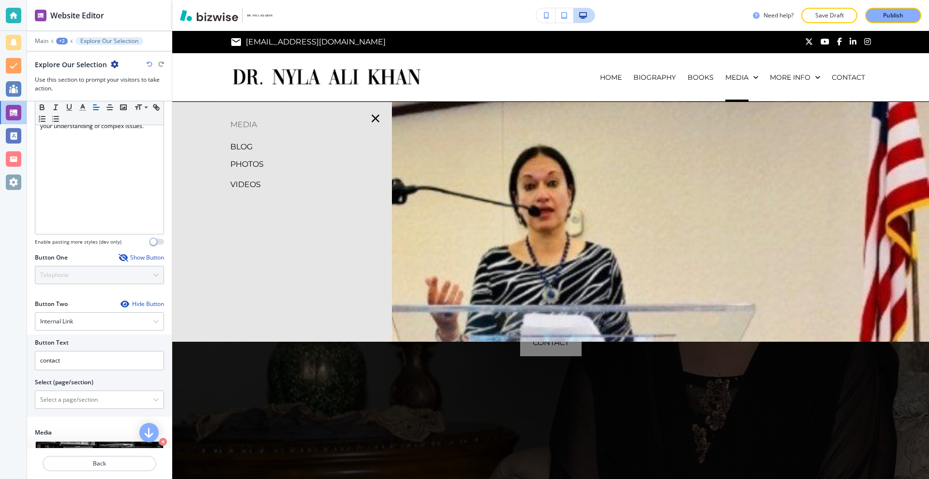
click at [240, 151] on p "BLOG" at bounding box center [241, 147] width 22 height 15
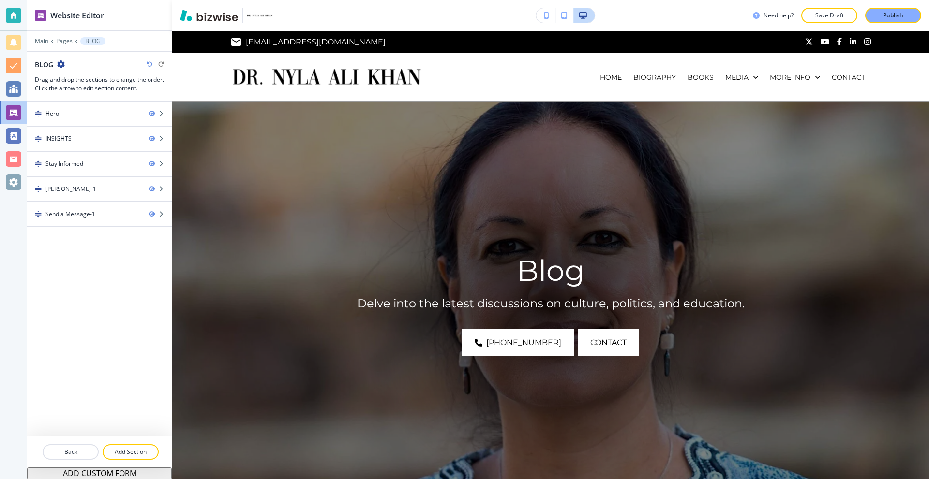
click at [234, 195] on img at bounding box center [550, 300] width 757 height 397
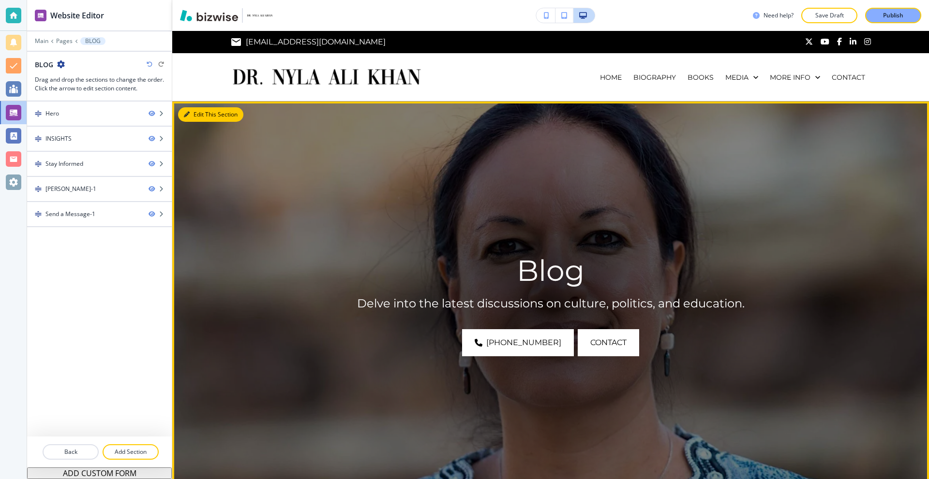
click at [193, 114] on button "Edit This Section" at bounding box center [210, 114] width 65 height 15
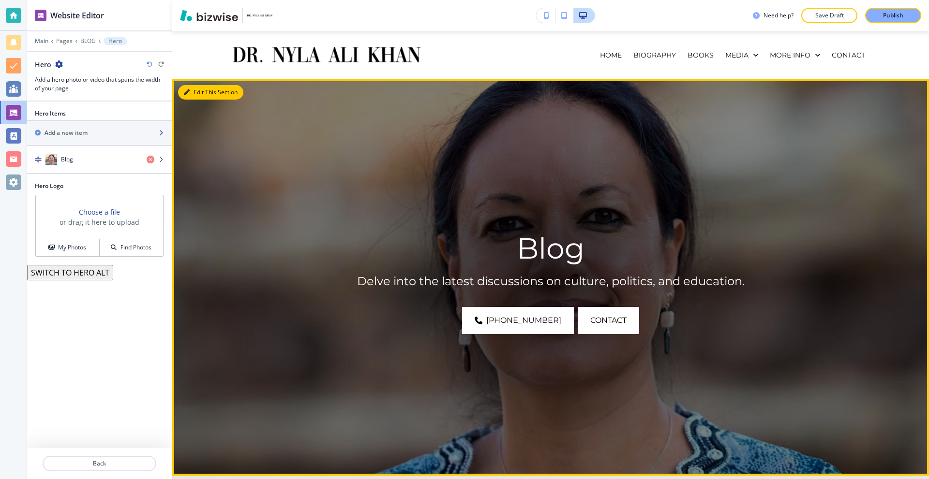
scroll to position [71, 0]
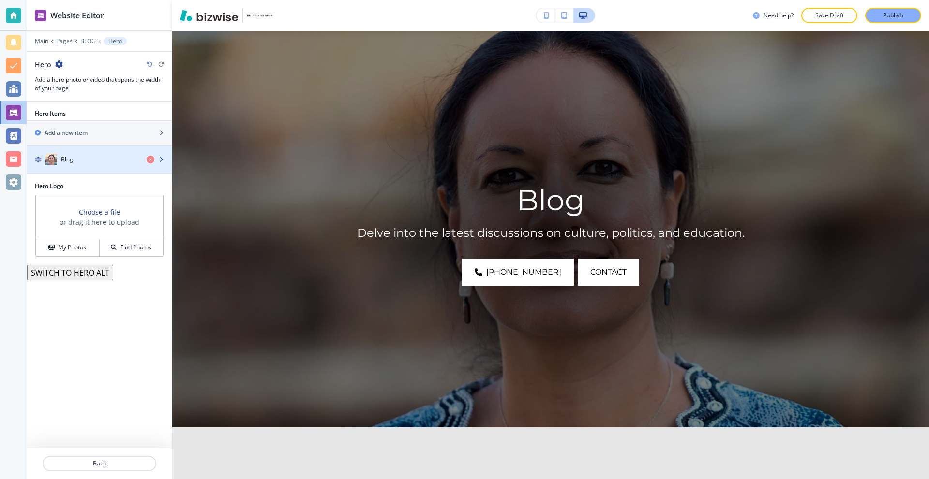
click at [117, 161] on div "Blog" at bounding box center [83, 160] width 112 height 12
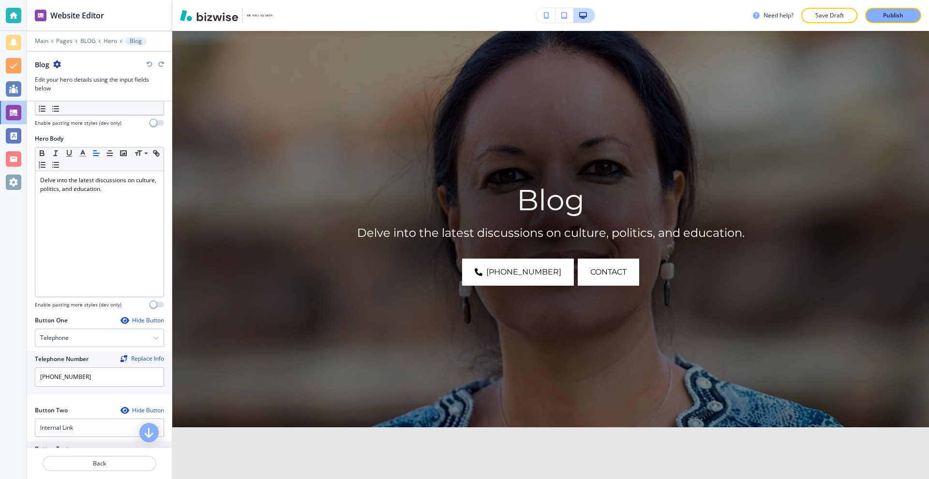
scroll to position [242, 0]
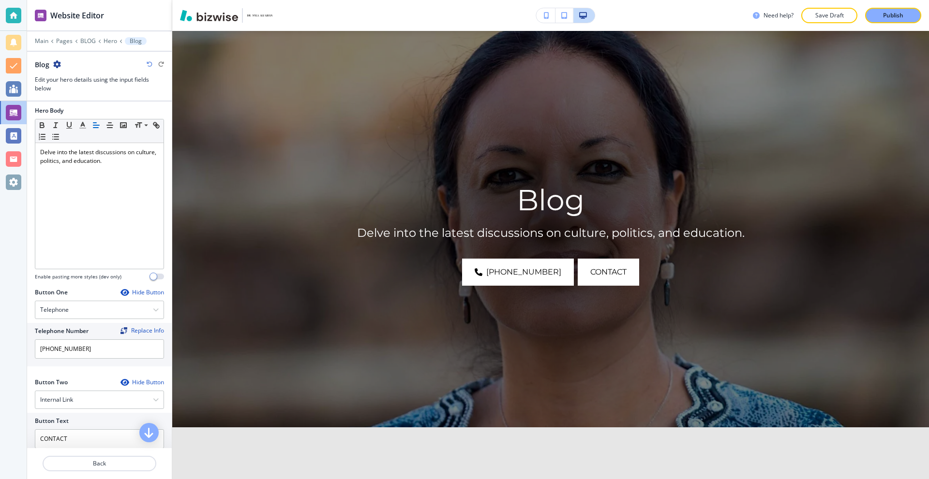
click at [129, 293] on div "Hide Button" at bounding box center [142, 293] width 44 height 8
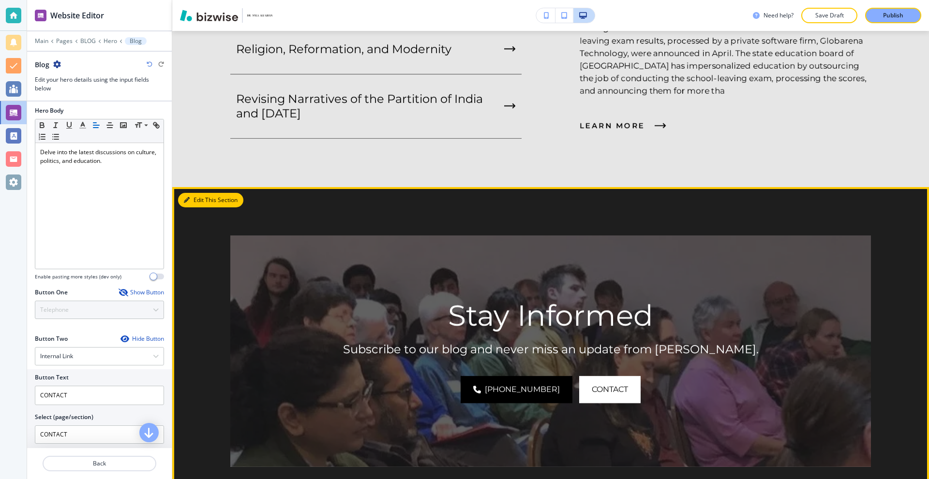
click at [199, 196] on button "Edit This Section" at bounding box center [210, 200] width 65 height 15
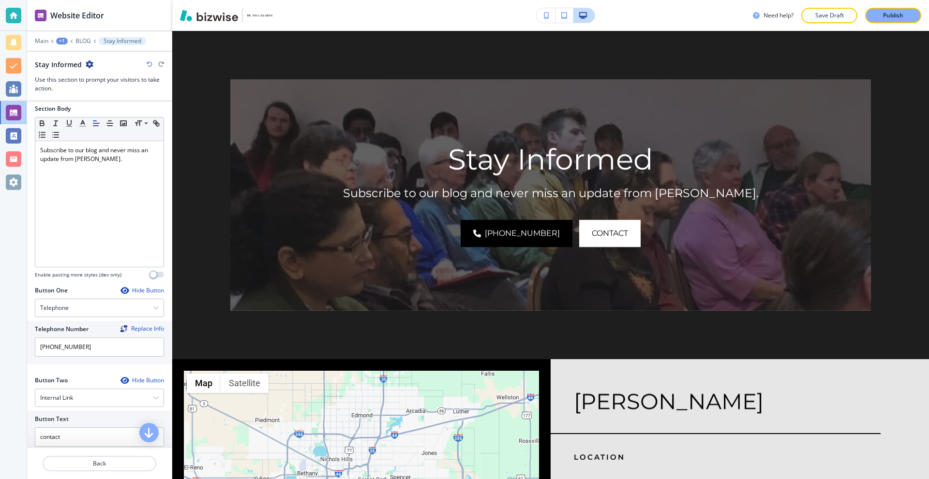
scroll to position [194, 0]
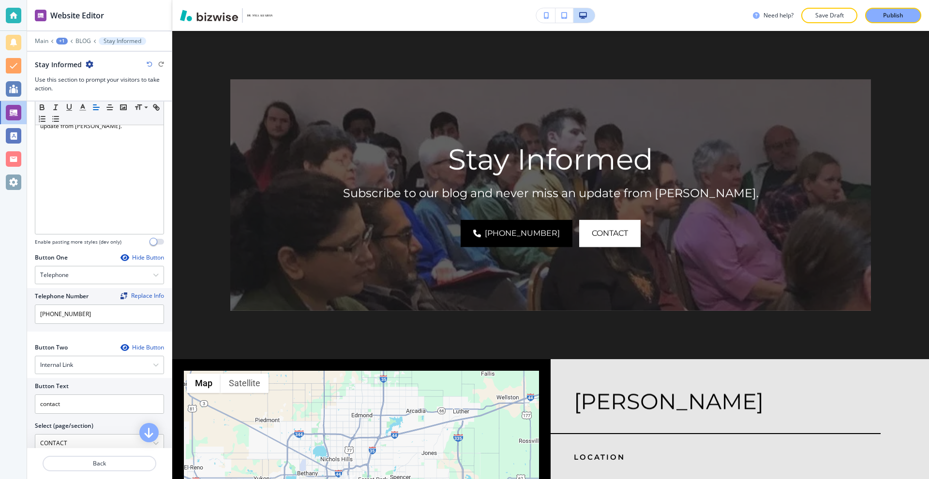
click at [128, 256] on div "Hide Button" at bounding box center [142, 258] width 44 height 8
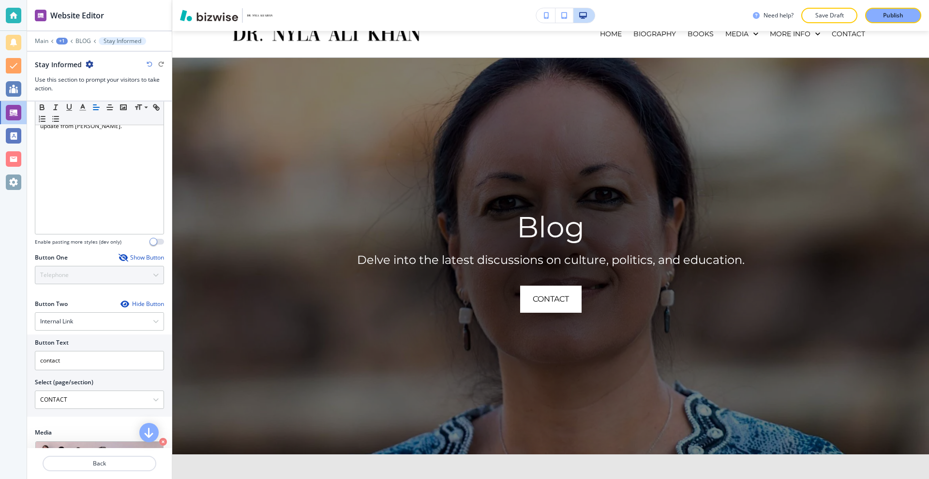
scroll to position [0, 0]
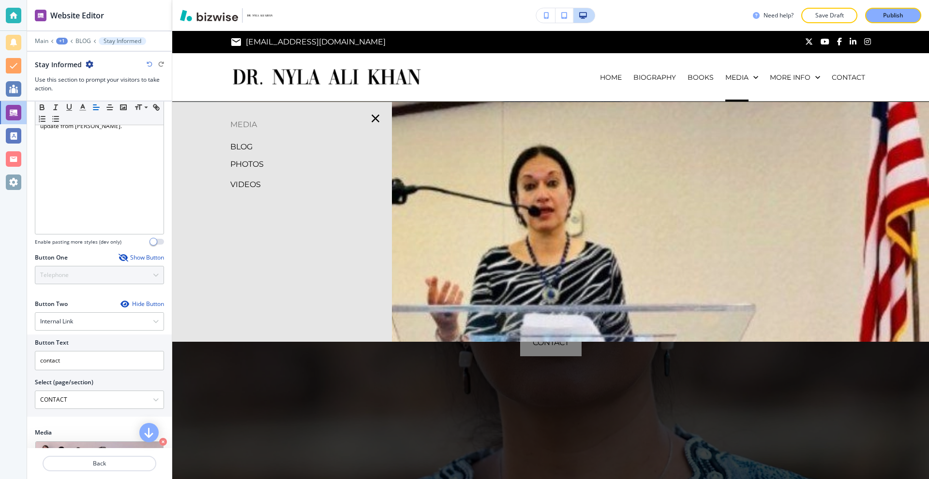
click at [253, 163] on p "PHOTOS" at bounding box center [246, 164] width 33 height 15
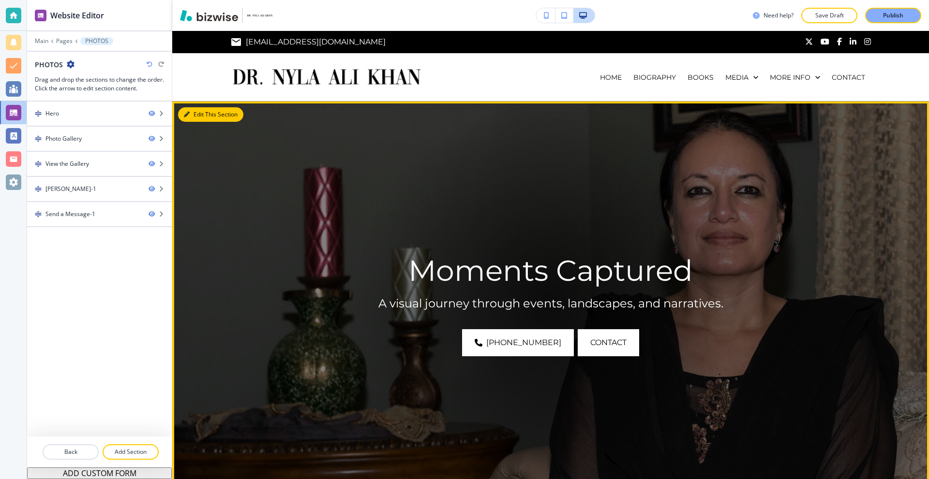
click at [194, 110] on button "Edit This Section" at bounding box center [210, 114] width 65 height 15
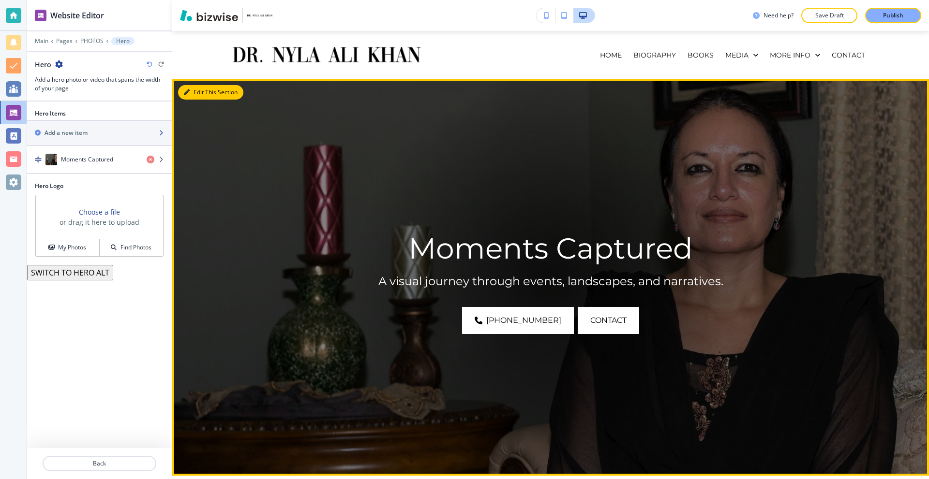
scroll to position [71, 0]
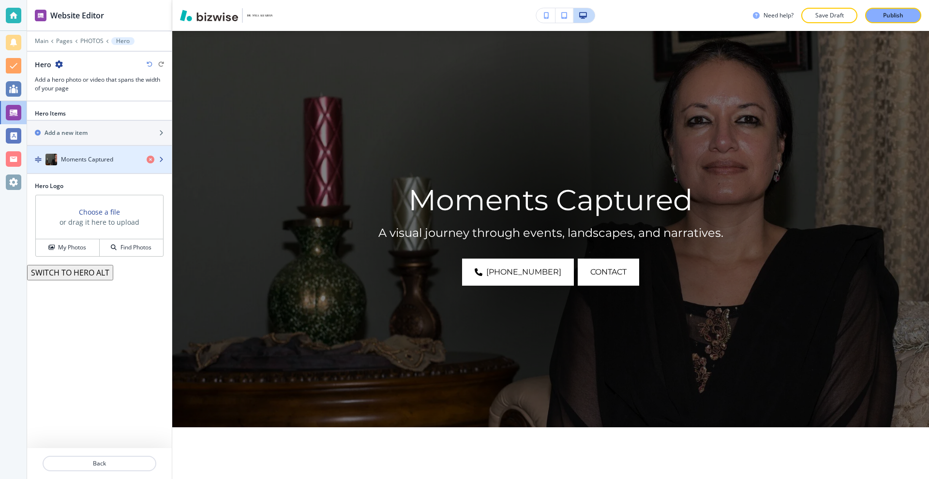
click at [101, 158] on h4 "Moments Captured" at bounding box center [87, 159] width 52 height 9
click at [98, 164] on h4 "Moments Captured" at bounding box center [87, 159] width 52 height 9
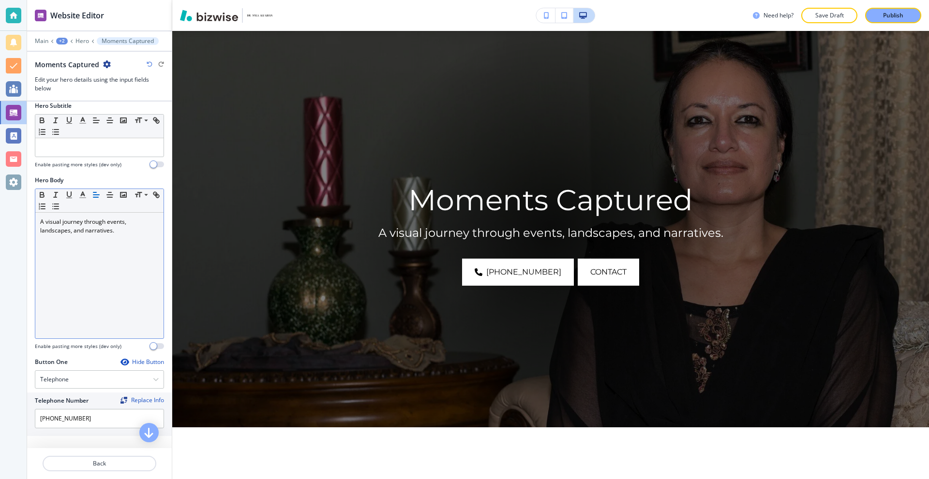
scroll to position [242, 0]
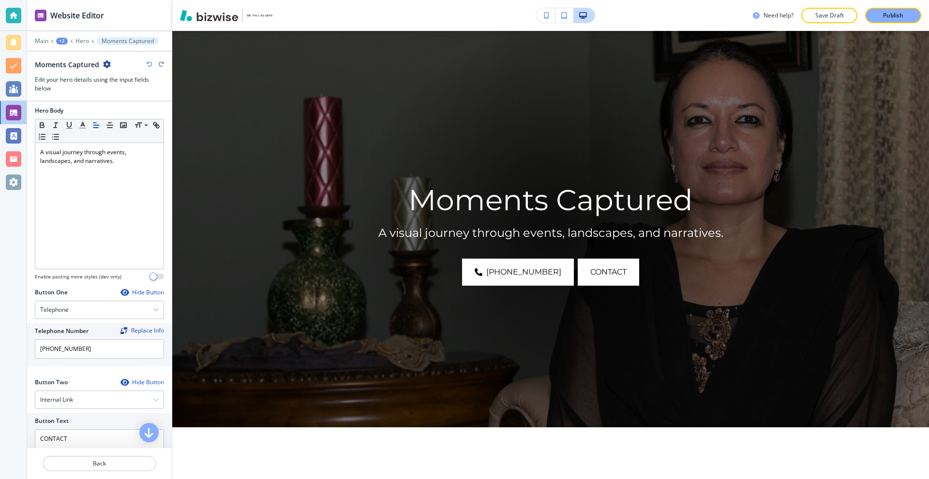
click at [147, 290] on div "Hide Button" at bounding box center [142, 293] width 44 height 8
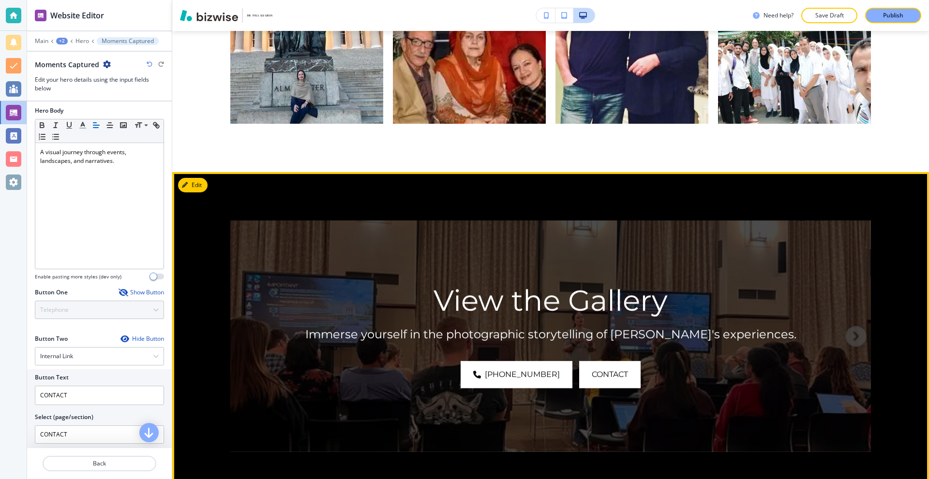
click at [201, 178] on button "Edit" at bounding box center [193, 185] width 30 height 15
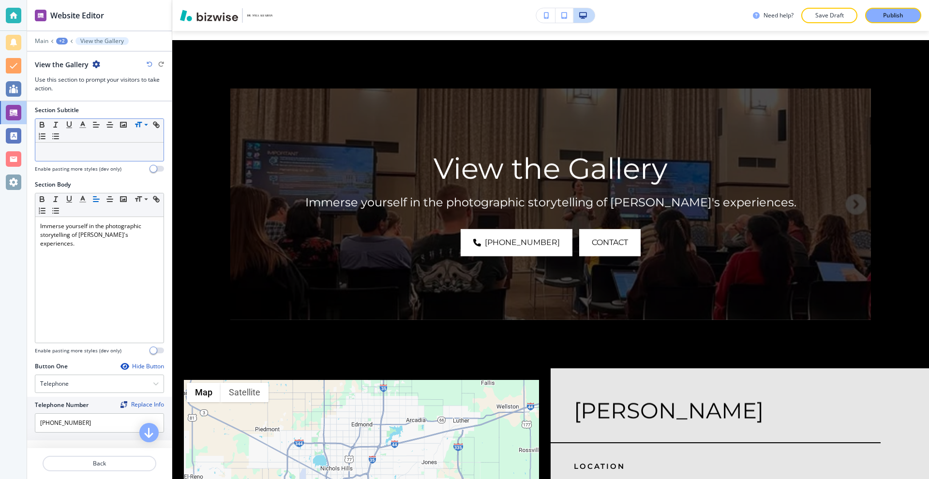
scroll to position [145, 0]
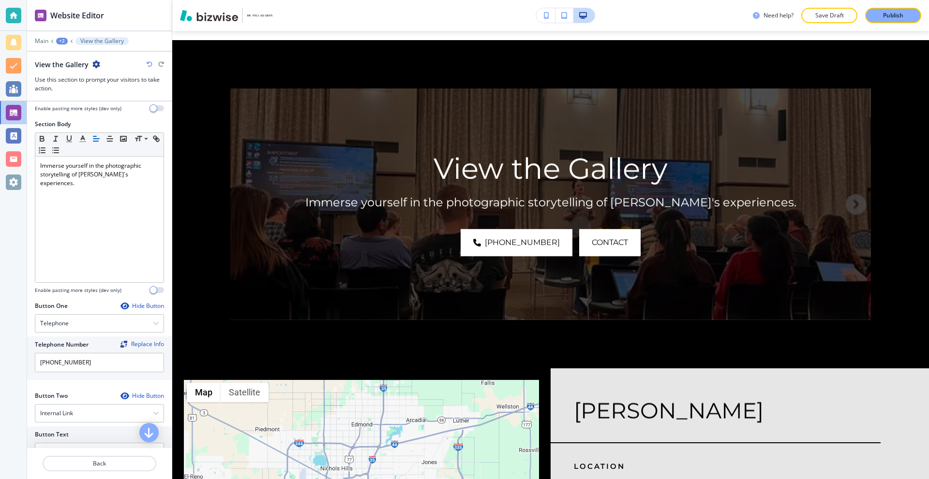
click at [136, 307] on div "Hide Button" at bounding box center [142, 306] width 44 height 8
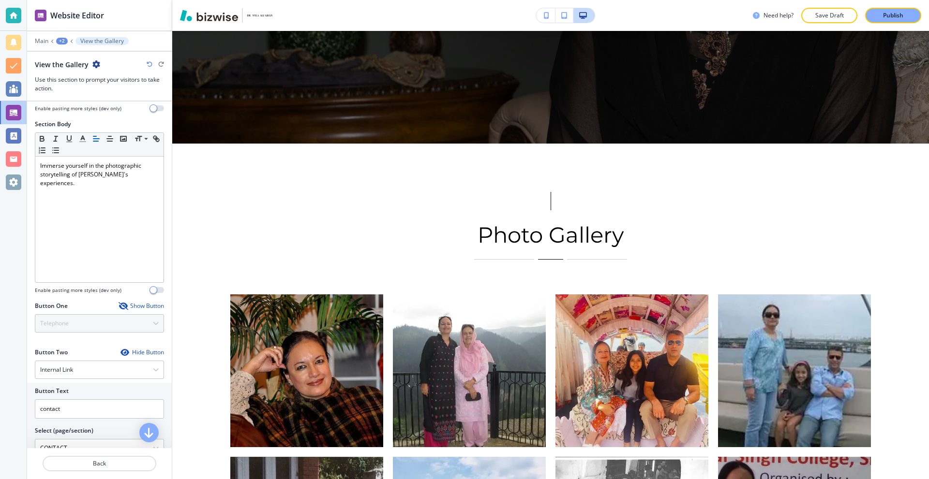
scroll to position [0, 0]
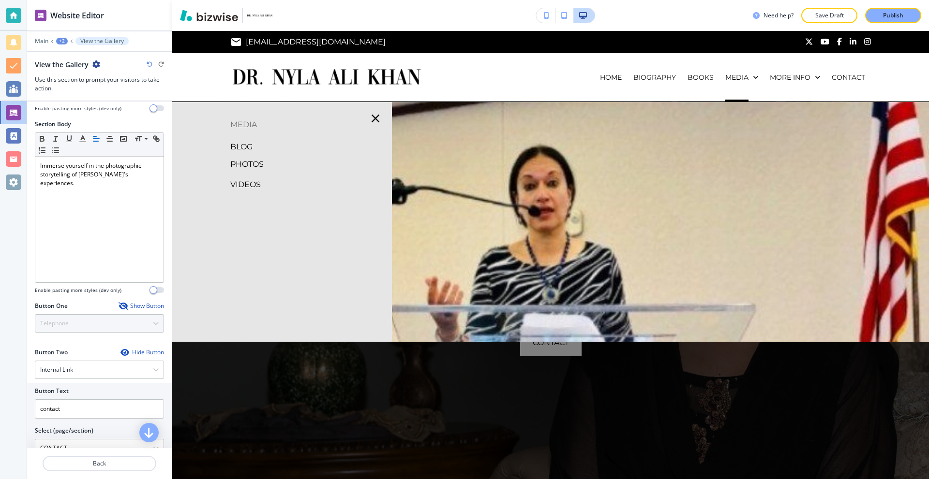
click at [247, 183] on p "VIDEOS" at bounding box center [245, 185] width 30 height 15
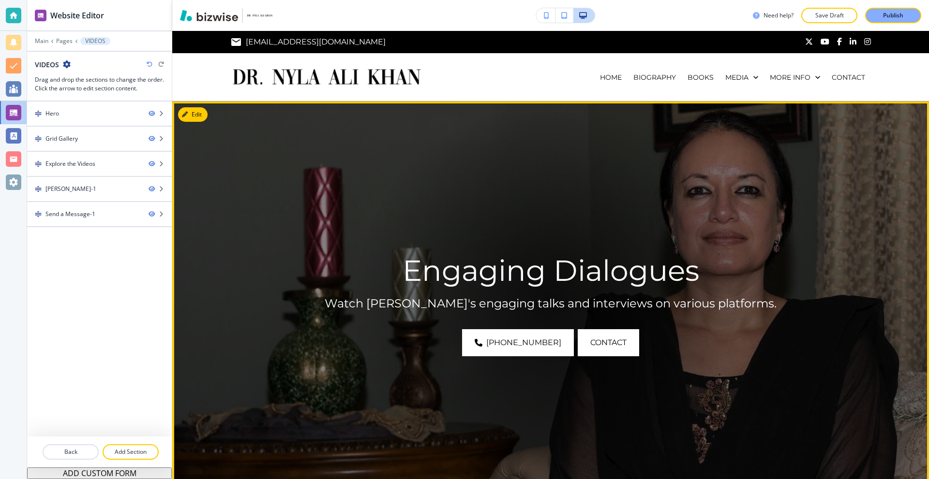
click at [197, 117] on button "Edit" at bounding box center [193, 114] width 30 height 15
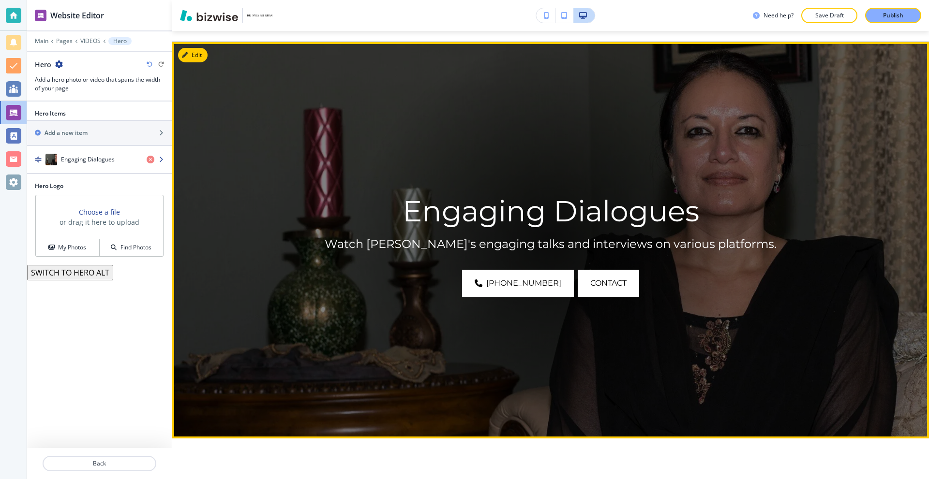
scroll to position [71, 0]
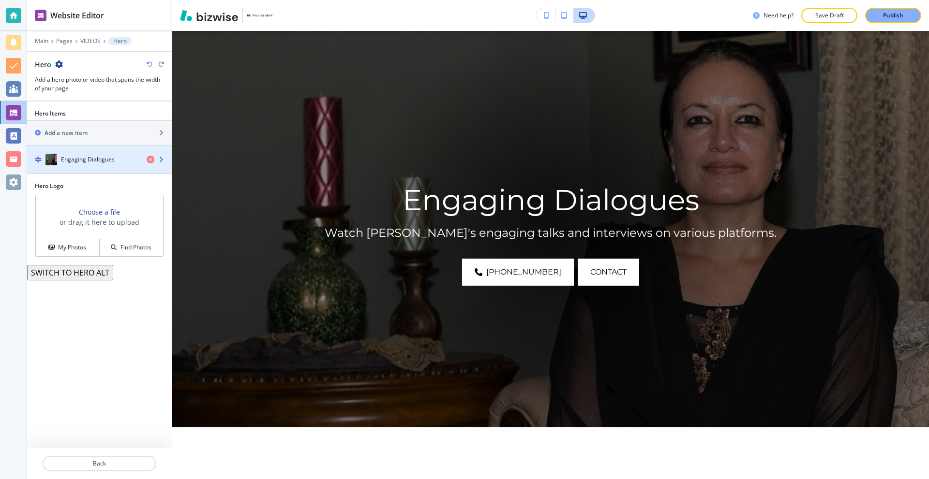
click at [114, 158] on div "Engaging Dialogues" at bounding box center [83, 160] width 112 height 12
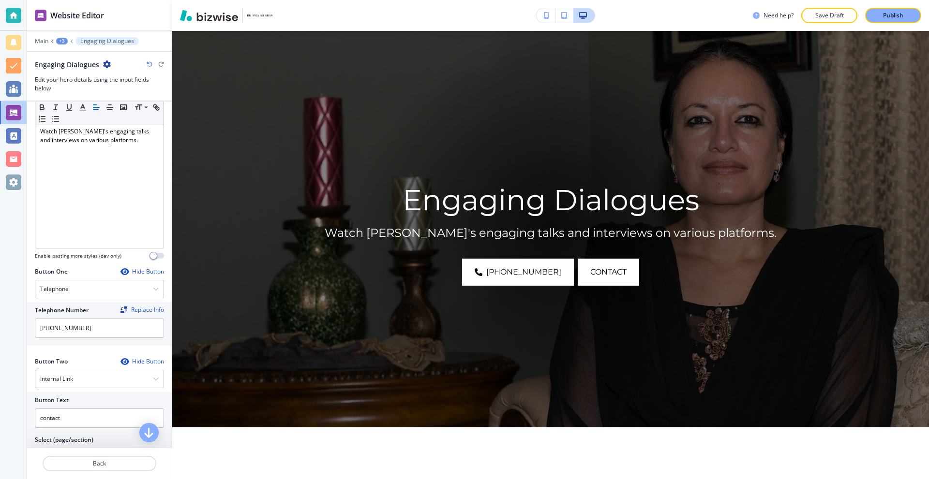
scroll to position [290, 0]
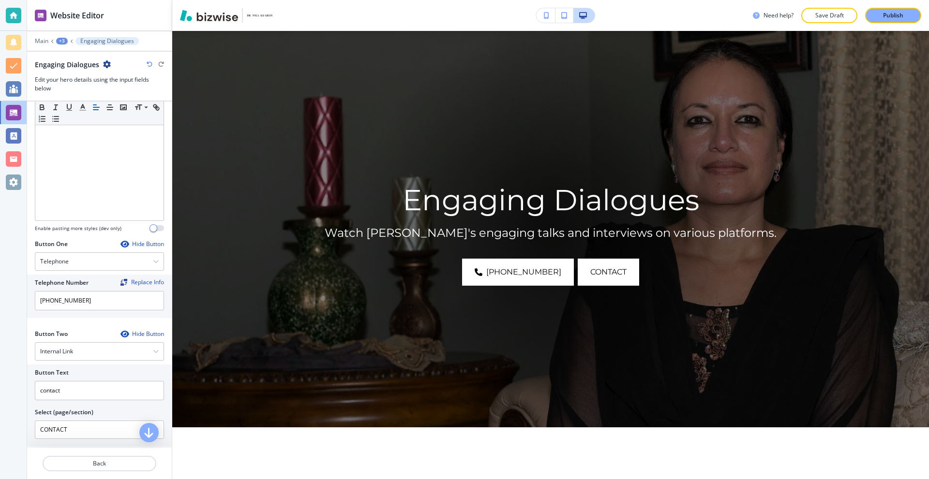
click at [126, 243] on div "Hide Button" at bounding box center [142, 244] width 44 height 8
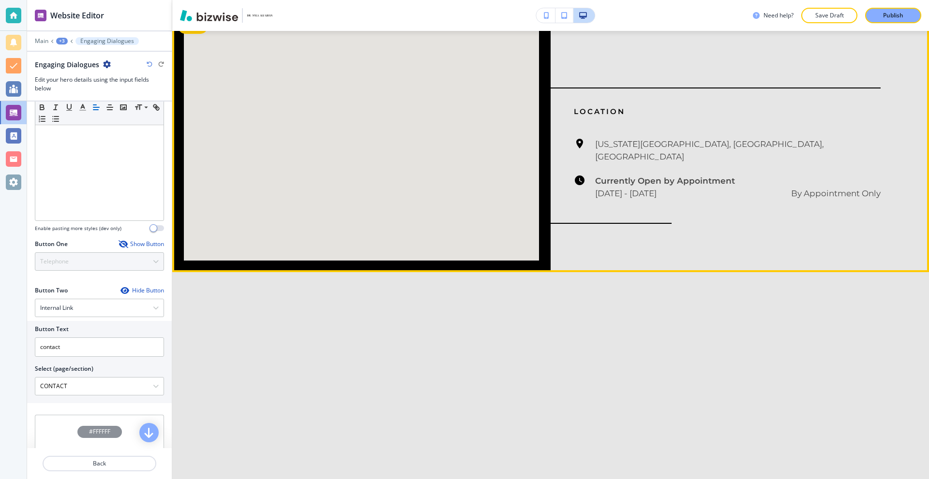
scroll to position [1425, 0]
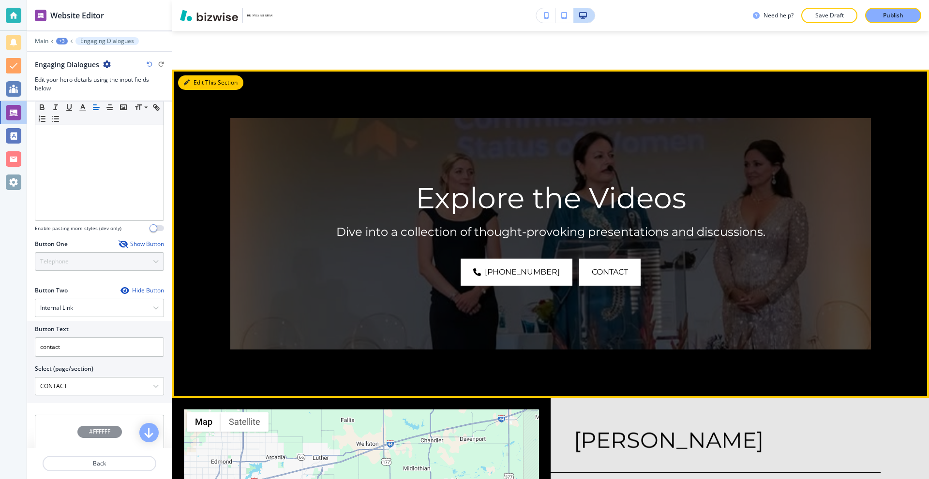
click at [202, 80] on button "Edit This Section" at bounding box center [210, 82] width 65 height 15
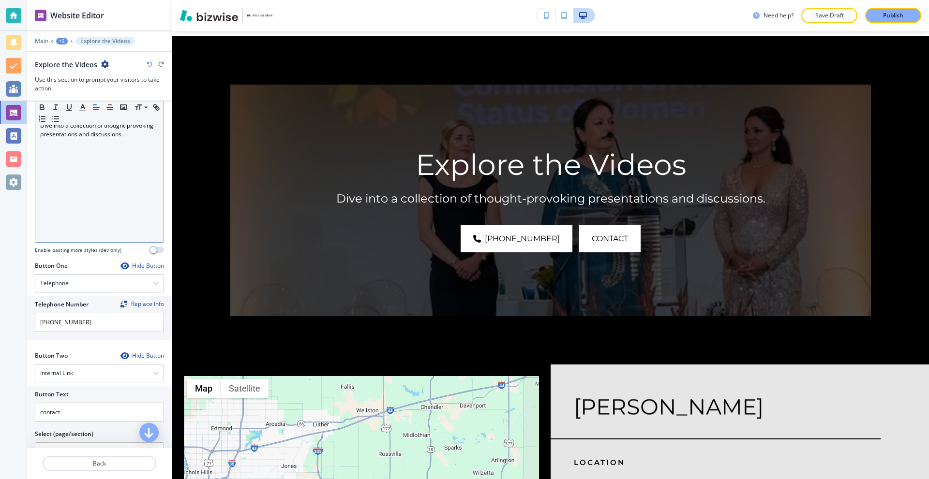
scroll to position [194, 0]
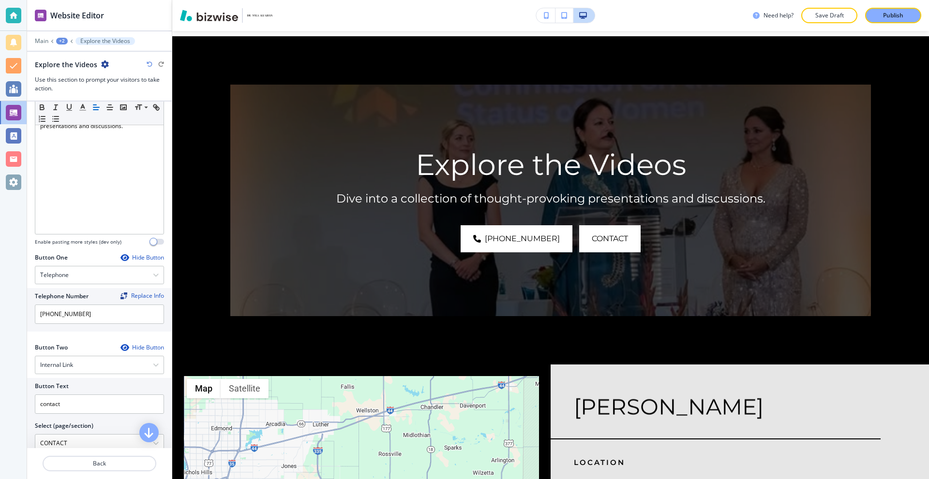
click at [129, 259] on div "Hide Button" at bounding box center [142, 258] width 44 height 8
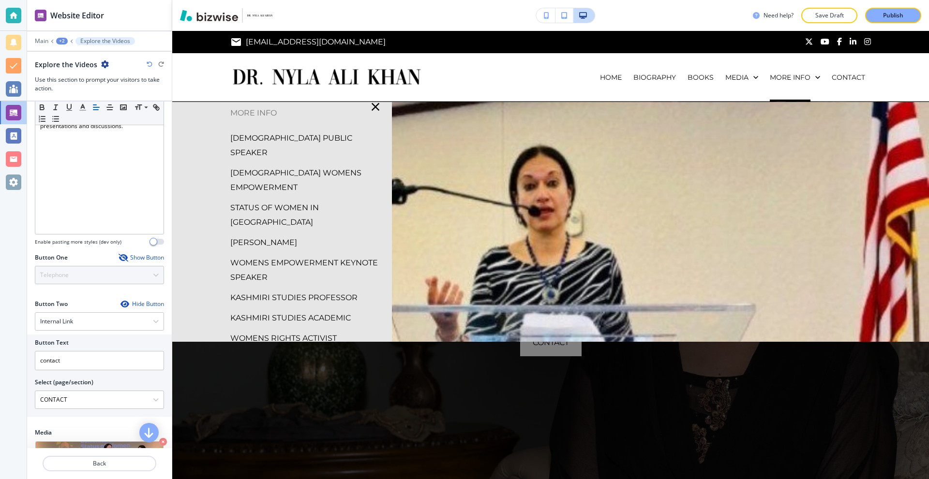
scroll to position [0, 0]
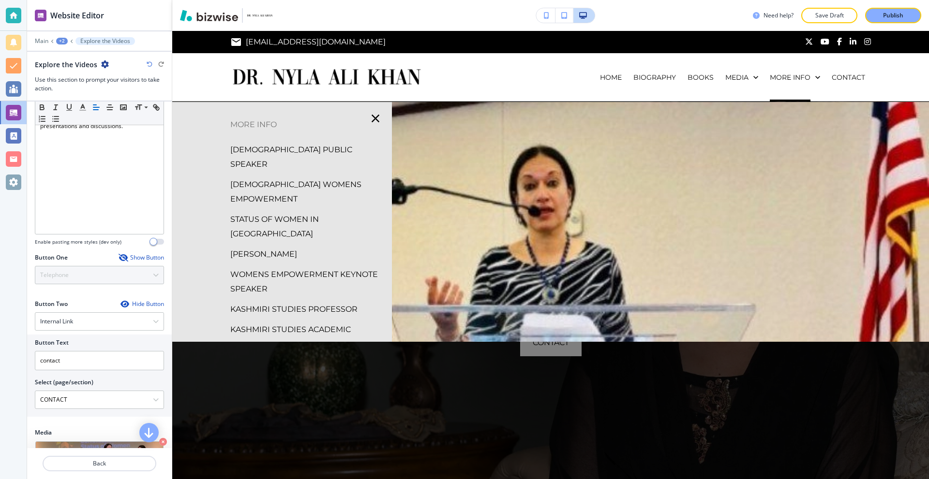
click at [296, 148] on p "[DEMOGRAPHIC_DATA] PUBLIC SPEAKER" at bounding box center [307, 157] width 154 height 29
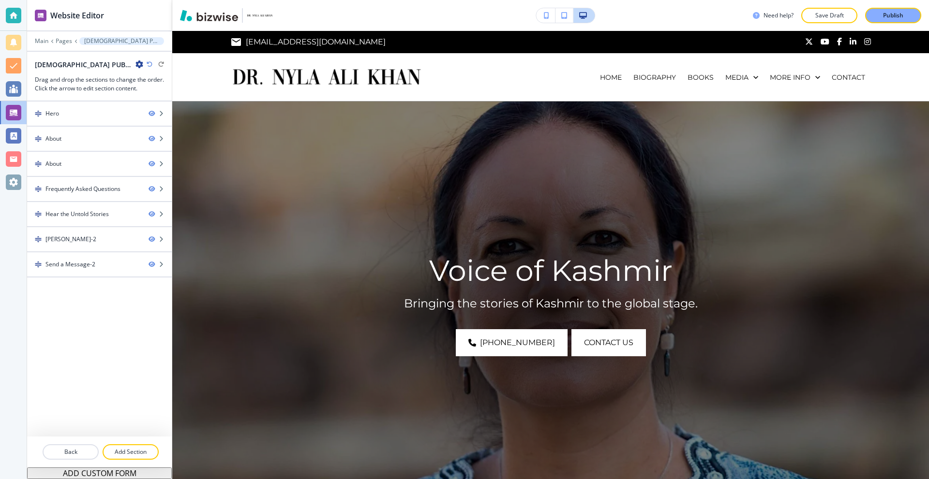
click at [49, 38] on div "Main Pages KASHMIRI PUBLIC SPEAKER" at bounding box center [99, 41] width 129 height 8
click at [45, 41] on p "Main" at bounding box center [42, 41] width 14 height 7
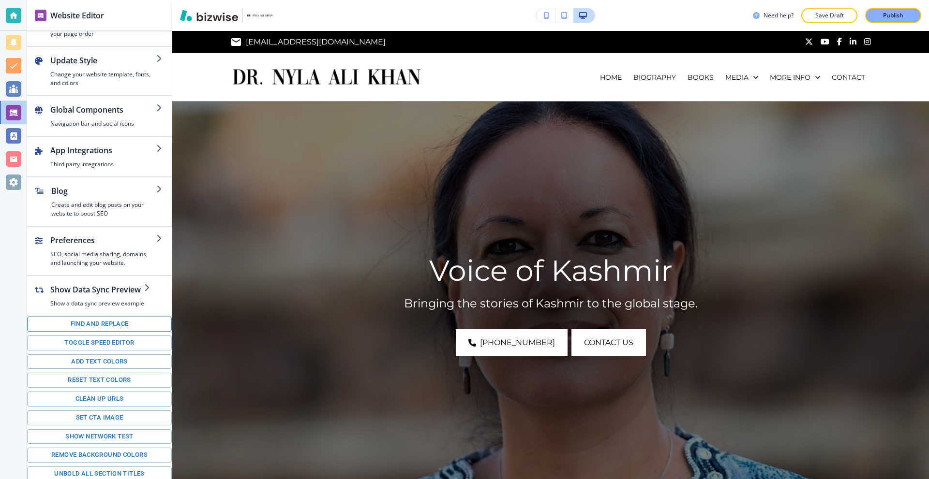
scroll to position [36, 0]
click at [109, 341] on button "Toggle speed editor" at bounding box center [99, 340] width 145 height 15
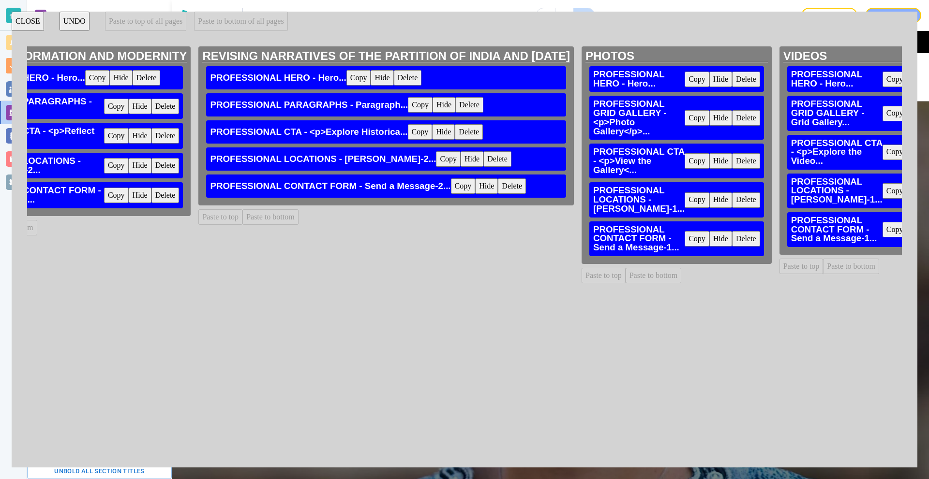
scroll to position [0, 8496]
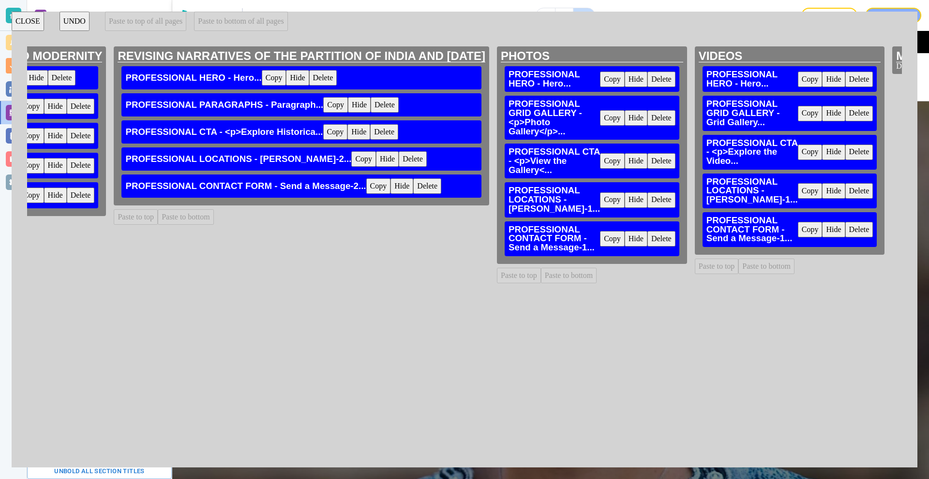
drag, startPoint x: 643, startPoint y: 448, endPoint x: 666, endPoint y: 453, distance: 24.2
click at [664, 450] on div "HOME PROFESSIONAL HERO ALT - <p><strong>Author.</... Copy Hide Delete PROFESSIO…" at bounding box center [464, 251] width 875 height 411
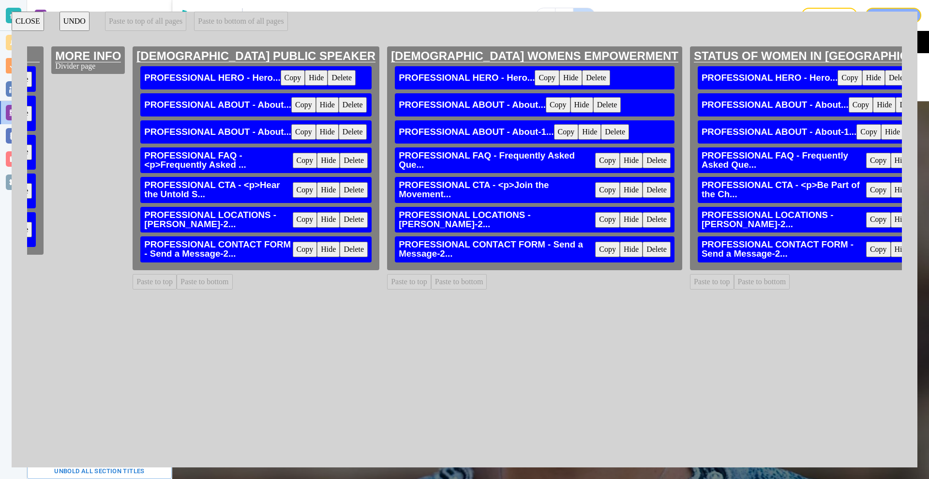
scroll to position [0, 9330]
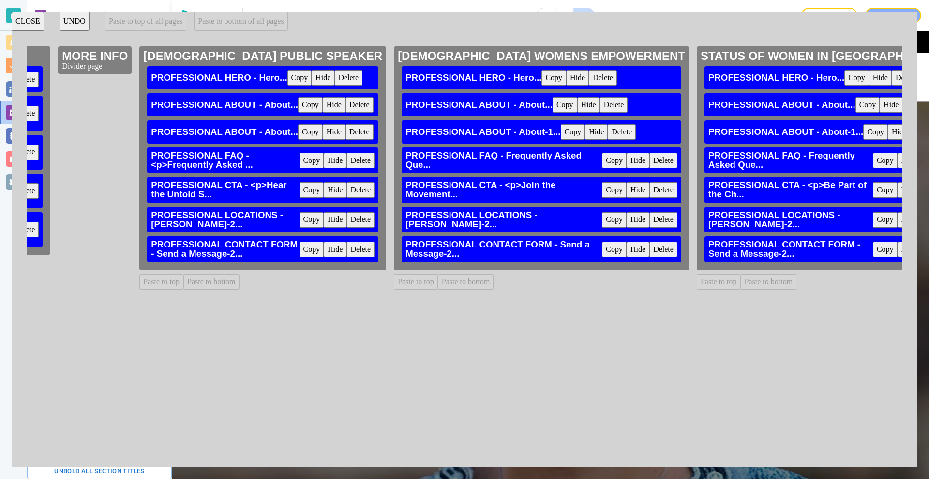
click at [203, 82] on h3 "PROFESSIONAL HERO - Hero..." at bounding box center [219, 78] width 136 height 9
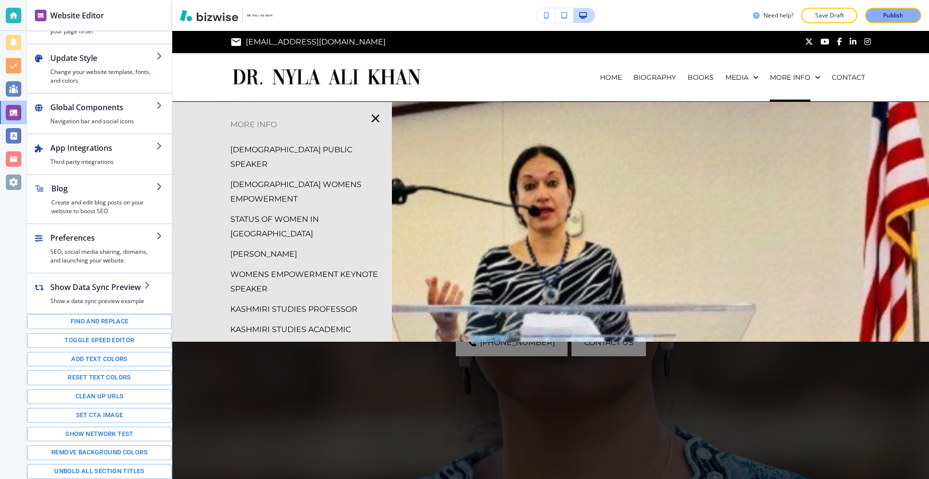
click at [263, 147] on p "[DEMOGRAPHIC_DATA] PUBLIC SPEAKER" at bounding box center [307, 157] width 154 height 29
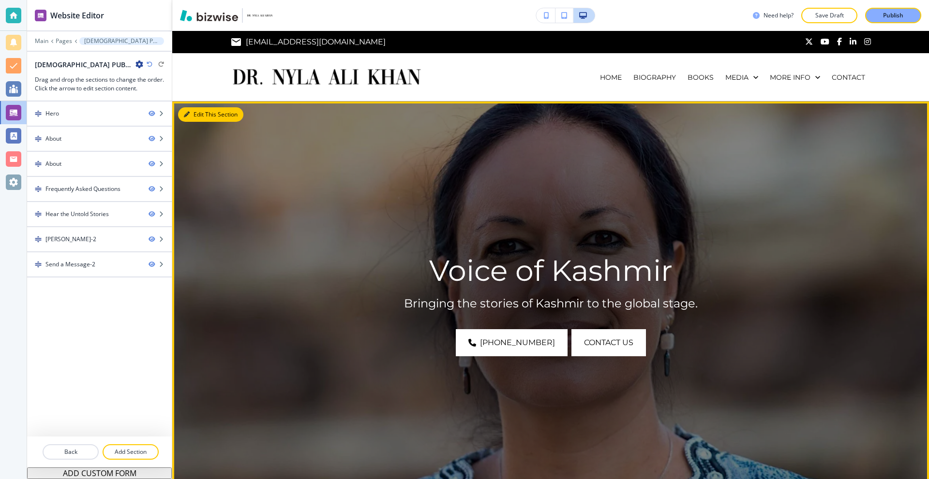
click at [201, 109] on button "Edit This Section" at bounding box center [210, 114] width 65 height 15
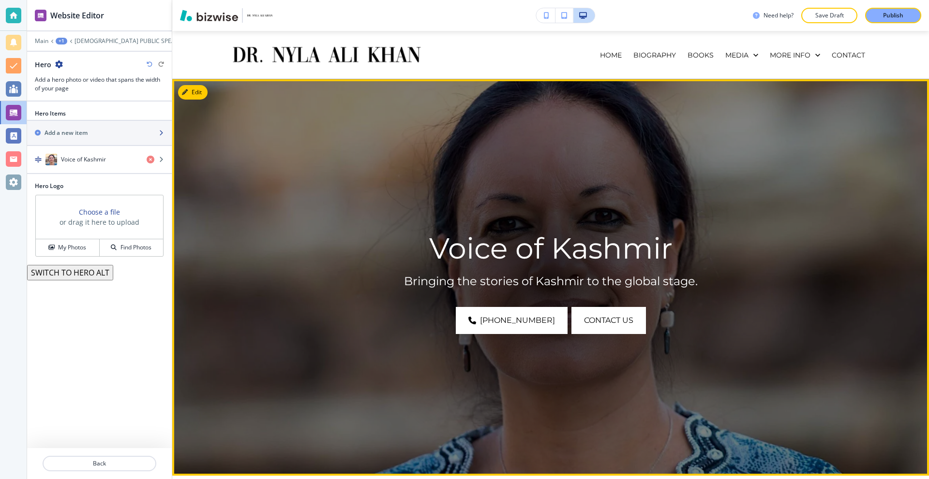
scroll to position [71, 0]
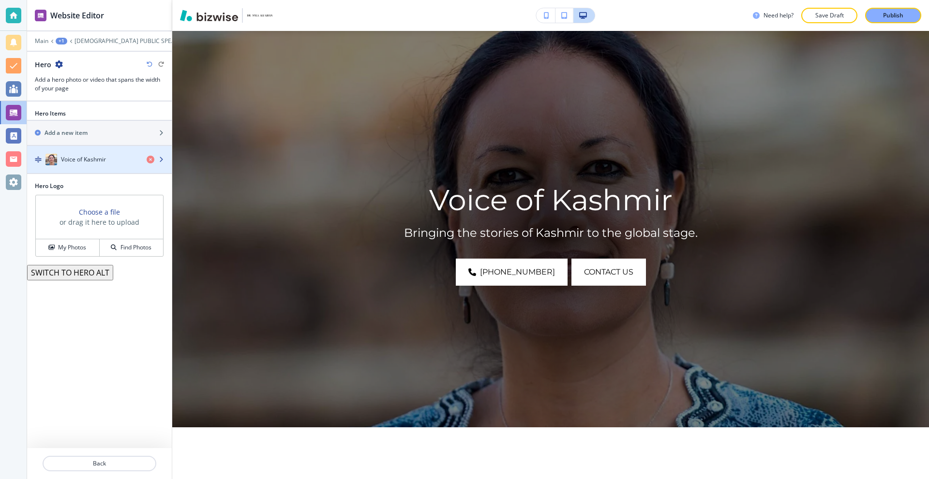
click at [75, 163] on h4 "Voice of Kashmir" at bounding box center [83, 159] width 45 height 9
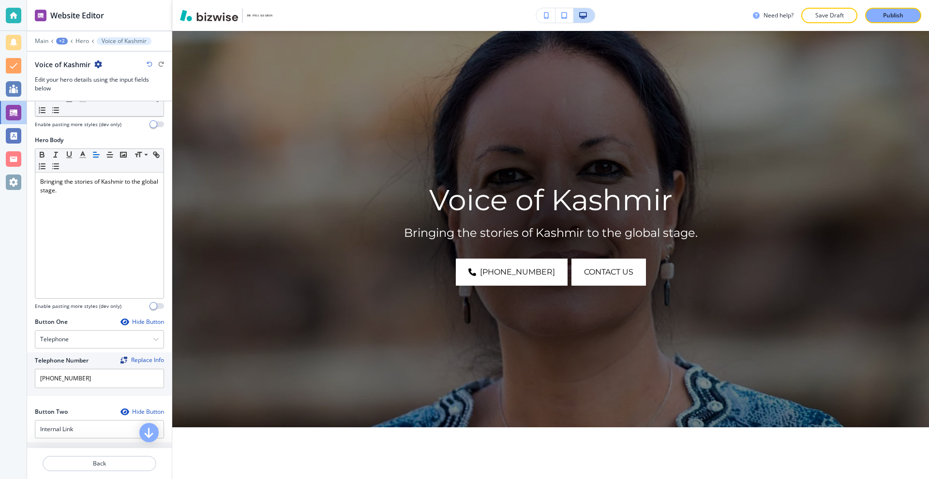
scroll to position [242, 0]
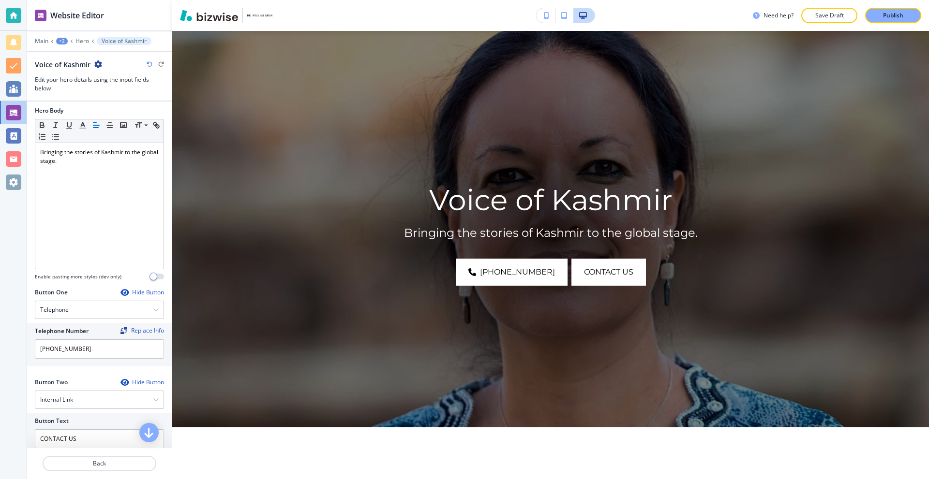
click at [131, 290] on div "Hide Button" at bounding box center [142, 293] width 44 height 8
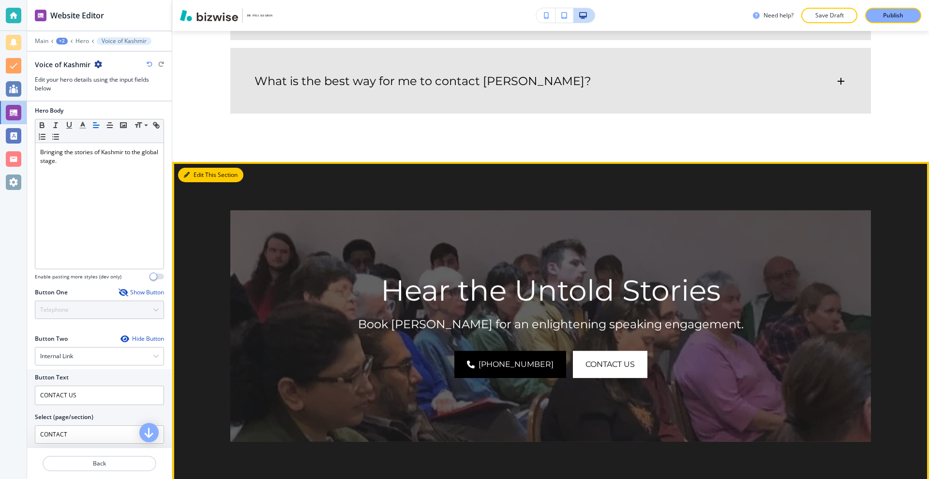
click at [200, 168] on button "Edit This Section" at bounding box center [210, 175] width 65 height 15
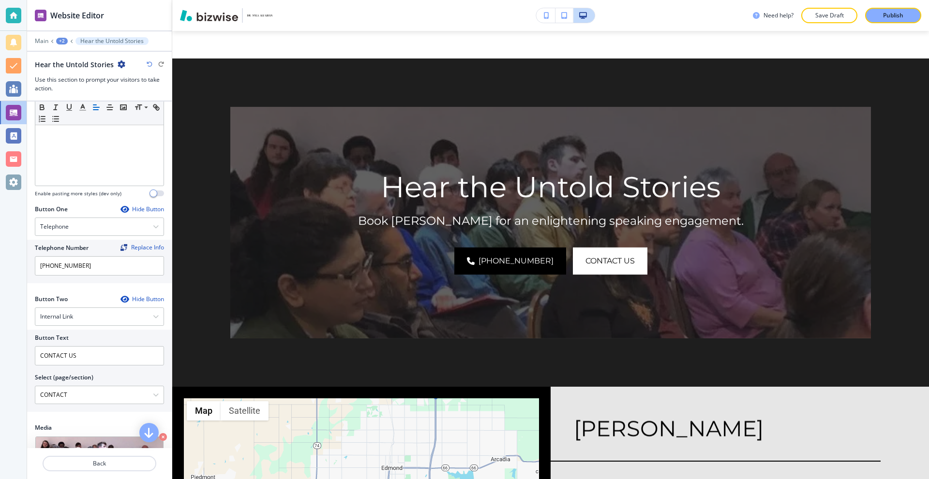
click at [134, 206] on div "Hide Button" at bounding box center [142, 210] width 44 height 8
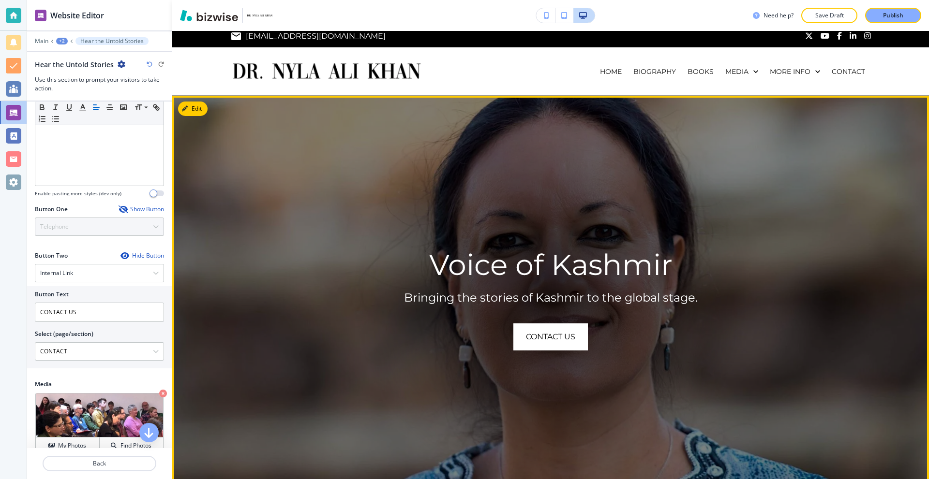
scroll to position [0, 0]
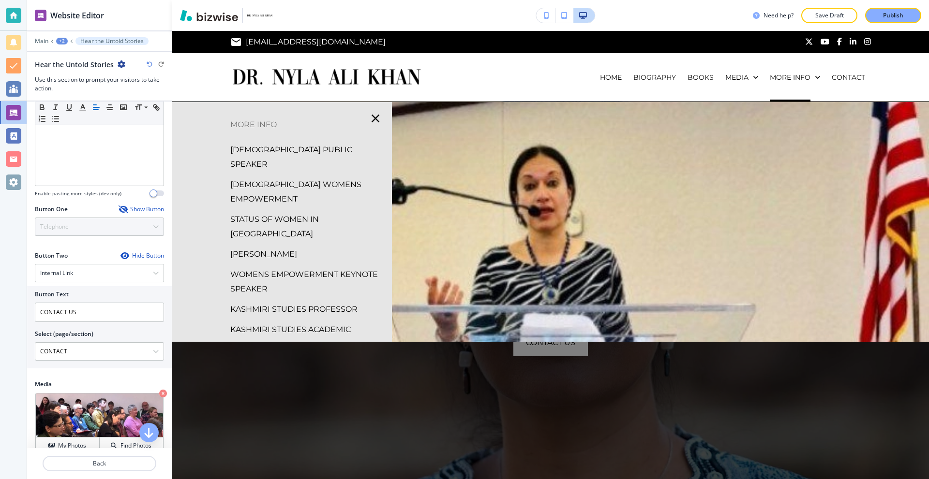
click at [335, 178] on p "[DEMOGRAPHIC_DATA] WOMENS EMPOWERMENT" at bounding box center [307, 192] width 154 height 29
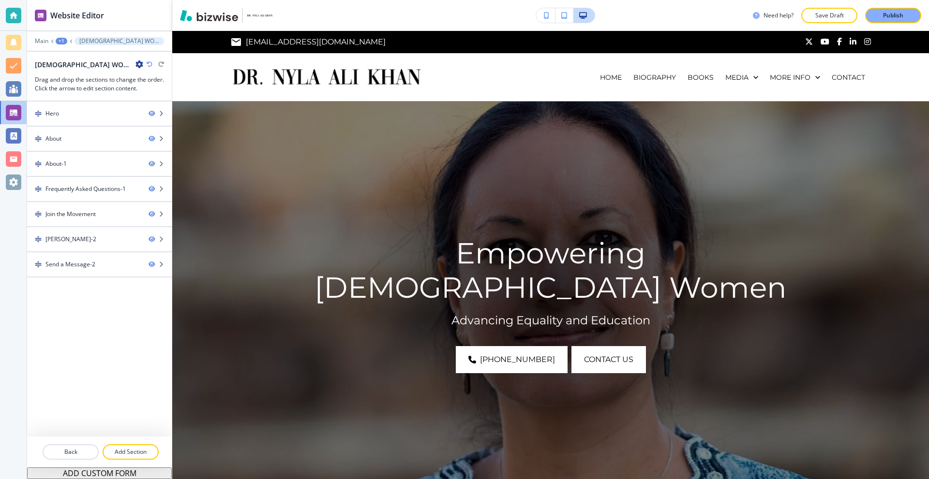
click at [199, 110] on img at bounding box center [550, 300] width 757 height 397
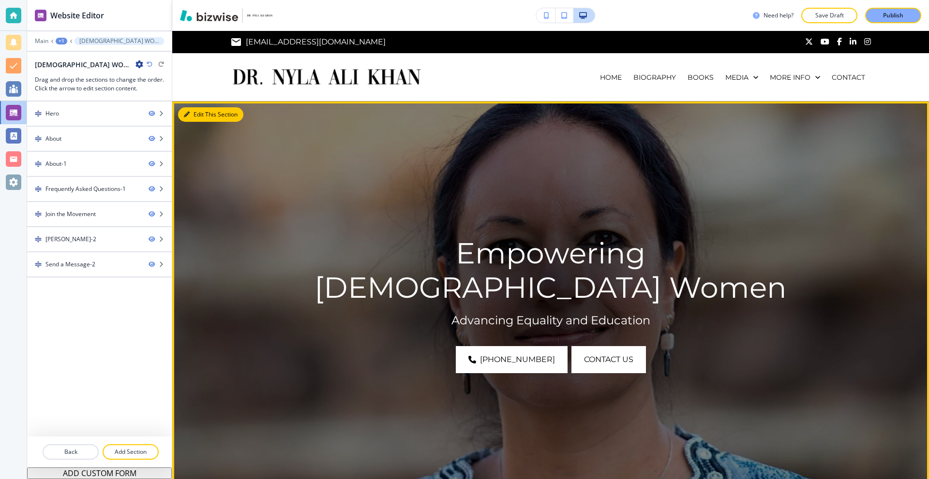
click at [189, 109] on button "Edit This Section" at bounding box center [210, 114] width 65 height 15
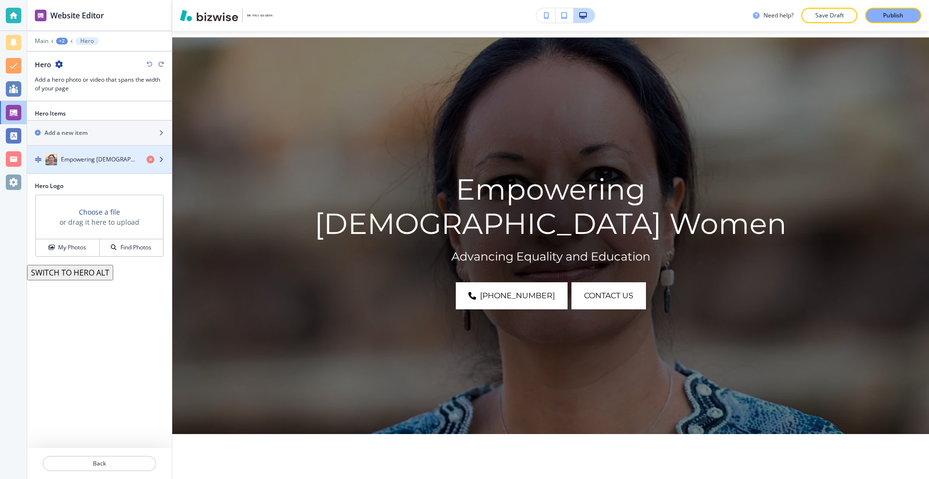
scroll to position [71, 0]
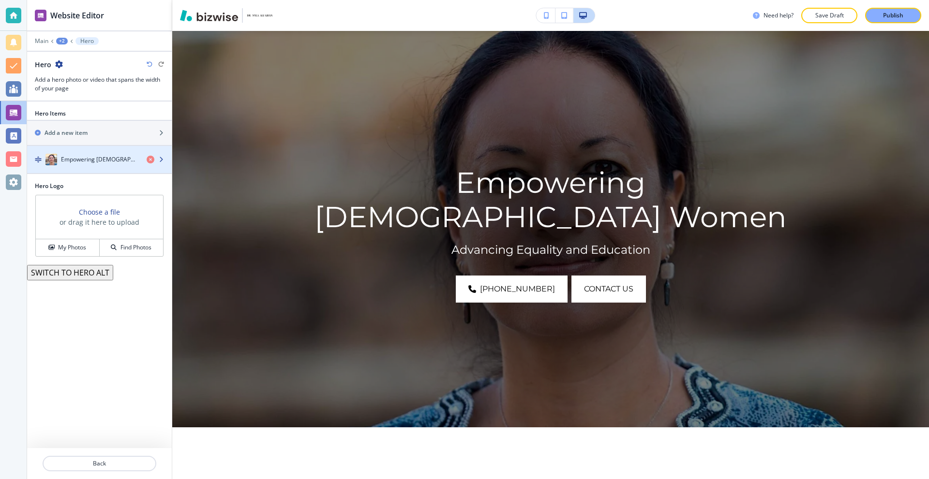
click at [108, 161] on h4 "Empowering [DEMOGRAPHIC_DATA] Women" at bounding box center [100, 159] width 78 height 9
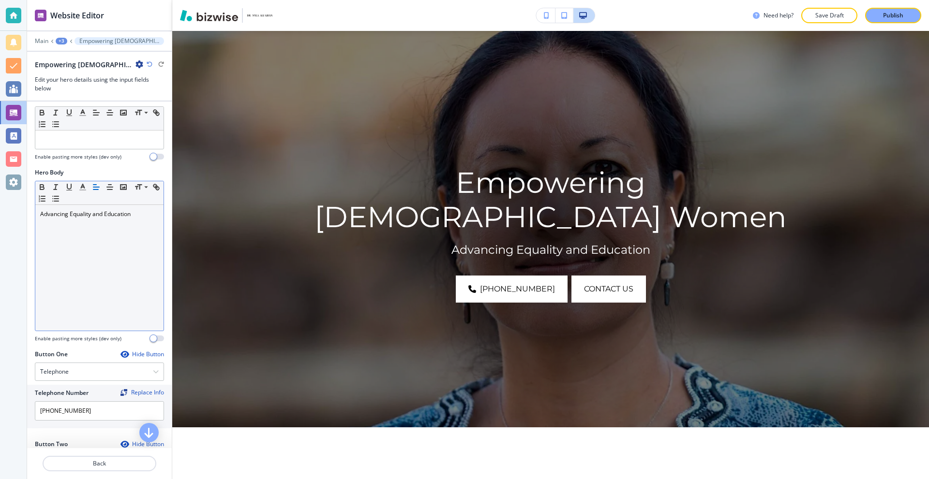
scroll to position [242, 0]
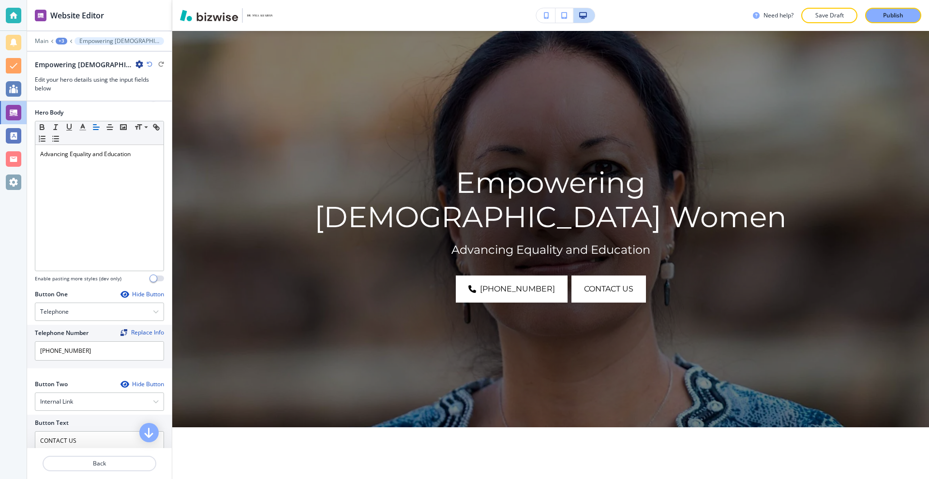
click at [133, 292] on div "Hide Button" at bounding box center [142, 295] width 44 height 8
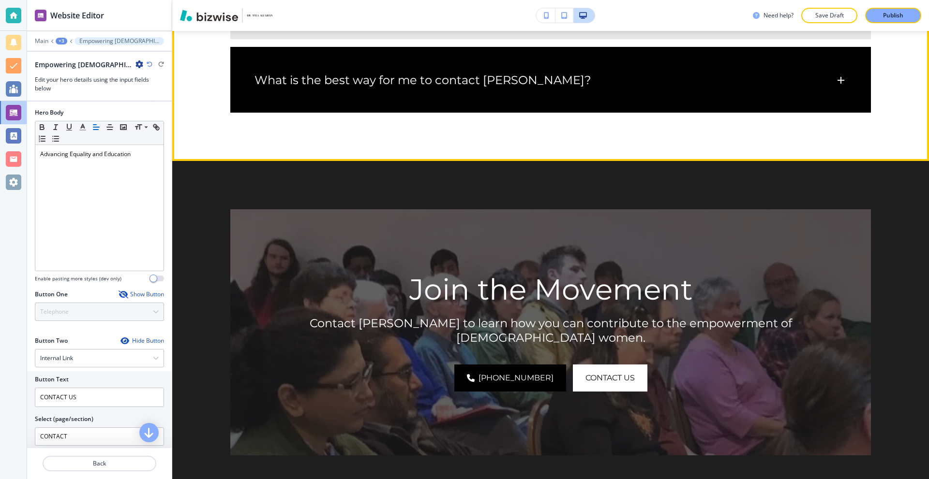
scroll to position [1570, 0]
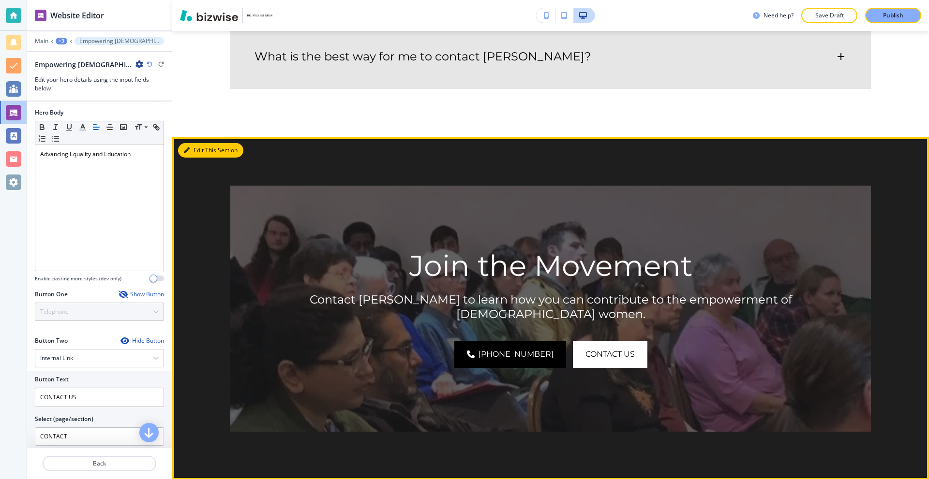
click at [203, 143] on button "Edit This Section" at bounding box center [210, 150] width 65 height 15
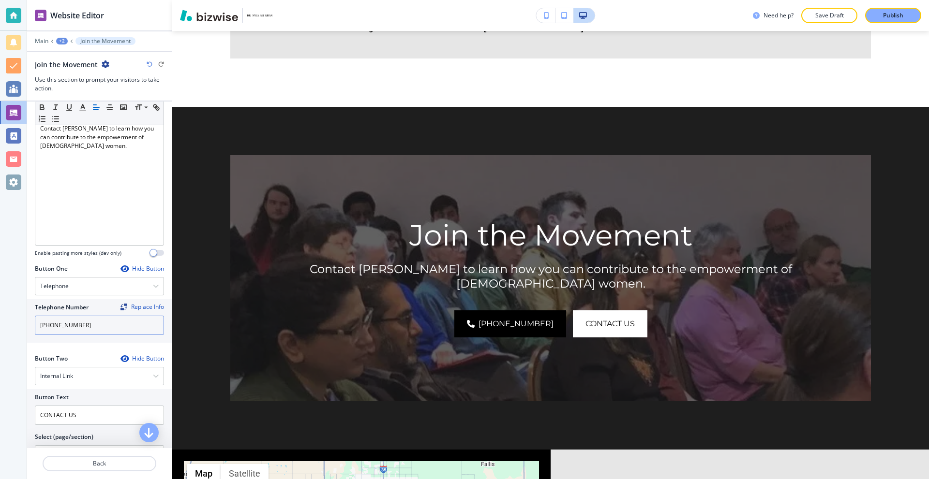
scroll to position [290, 0]
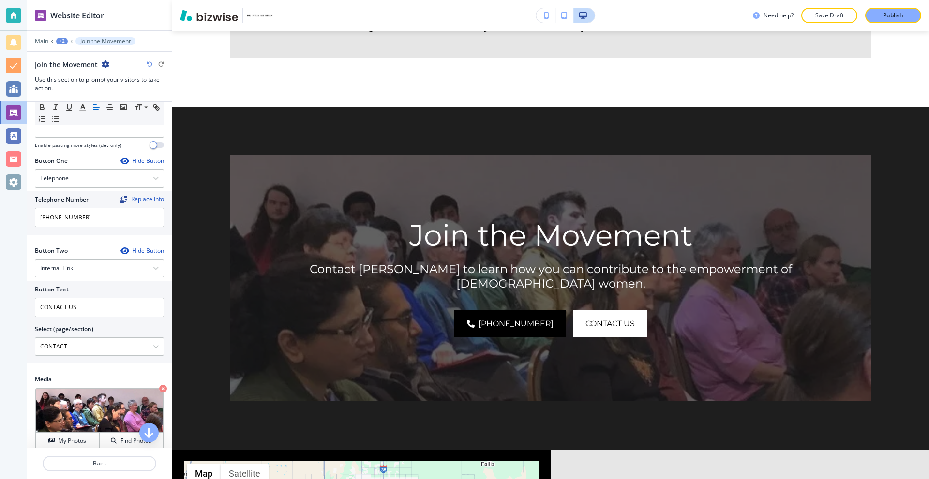
click at [130, 163] on div "Hide Button" at bounding box center [142, 161] width 44 height 8
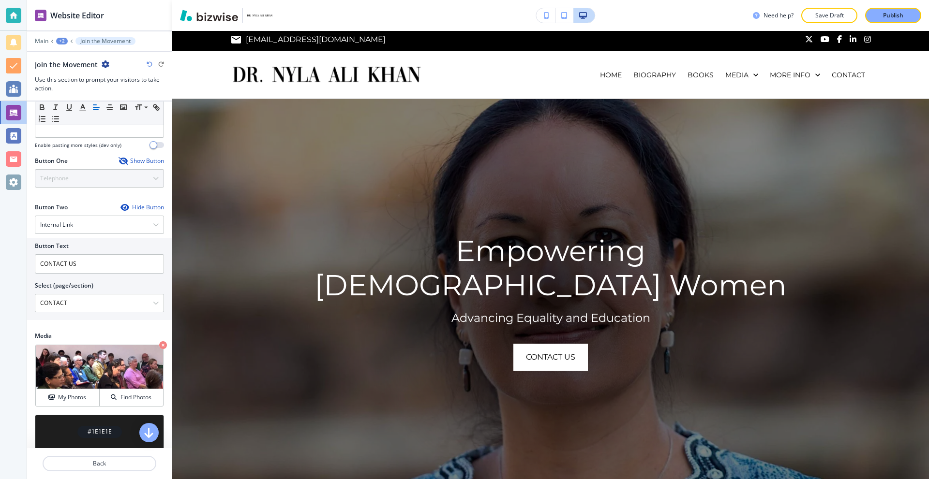
scroll to position [0, 0]
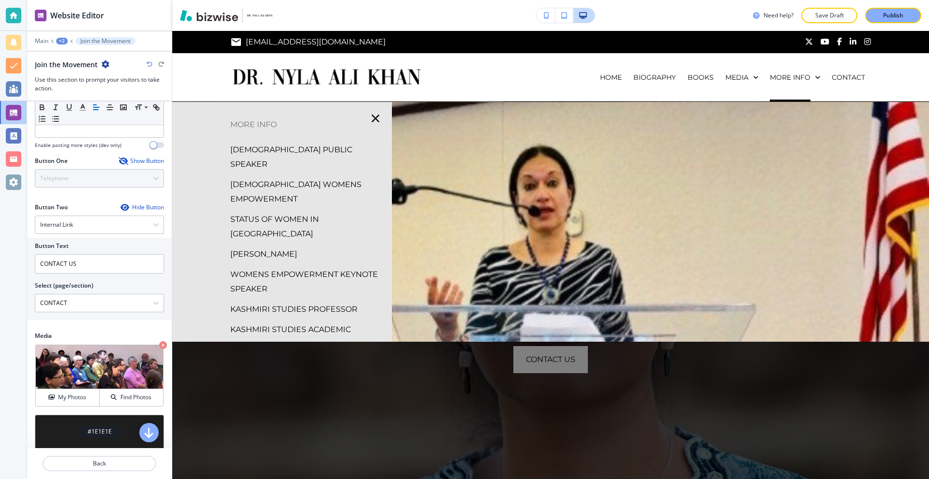
click at [297, 212] on p "STATUS OF WOMEN IN [GEOGRAPHIC_DATA]" at bounding box center [307, 226] width 154 height 29
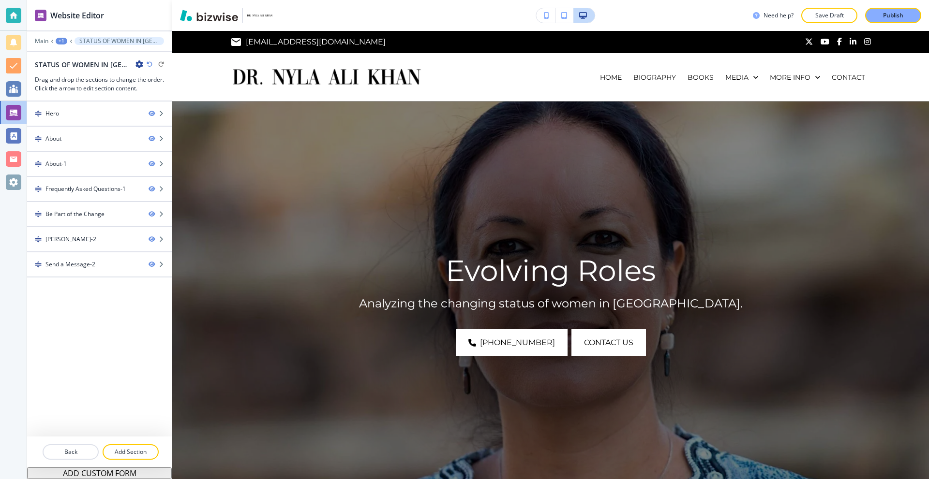
click at [188, 113] on img at bounding box center [550, 300] width 757 height 397
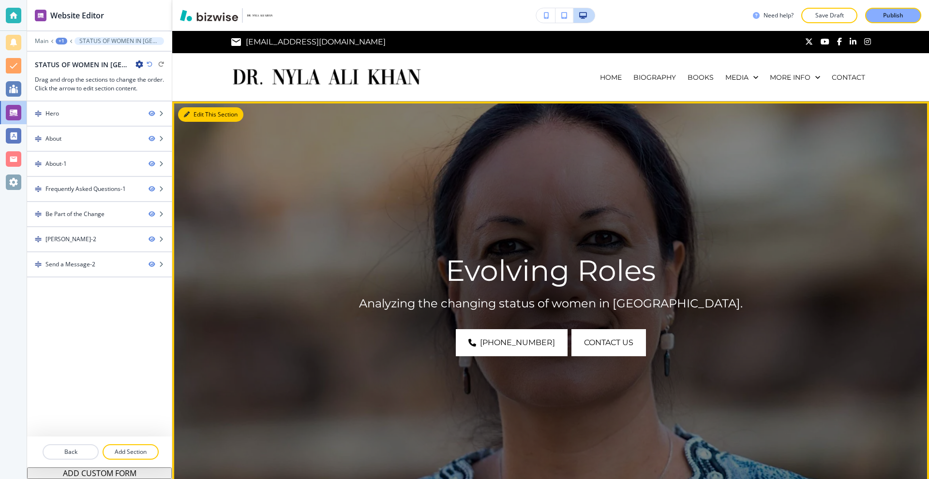
click at [193, 112] on button "Edit This Section" at bounding box center [210, 114] width 65 height 15
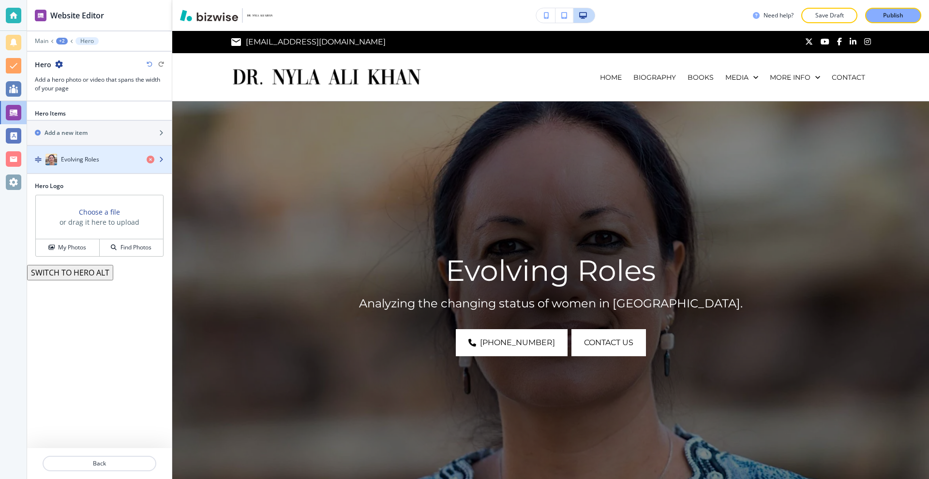
click at [96, 157] on h4 "Evolving Roles" at bounding box center [80, 159] width 38 height 9
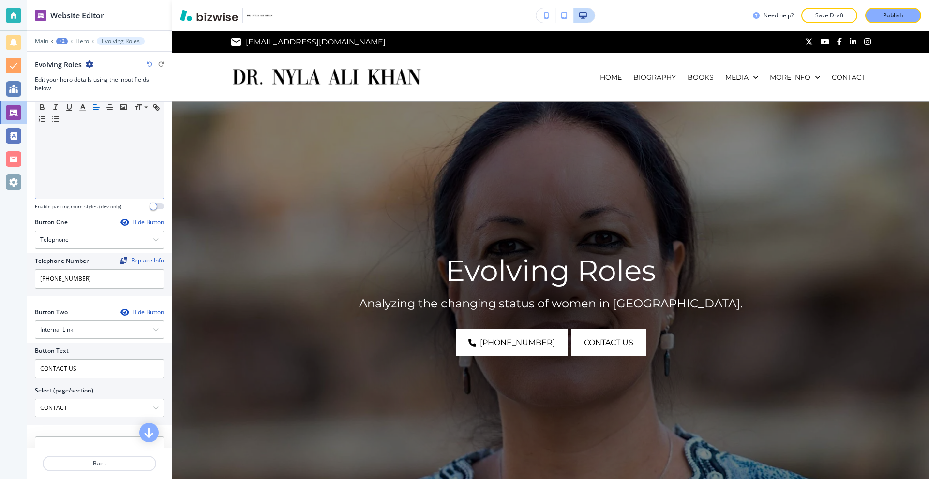
scroll to position [339, 0]
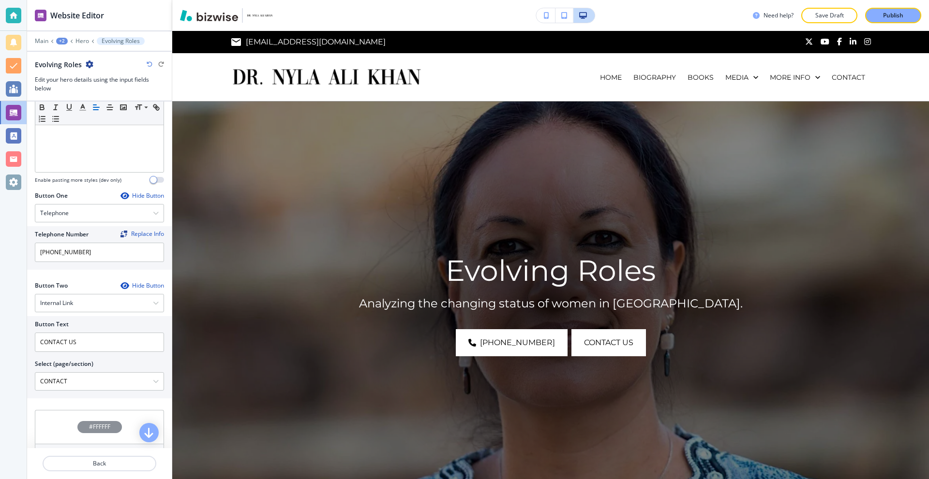
click at [147, 194] on div "Hide Button" at bounding box center [142, 196] width 44 height 8
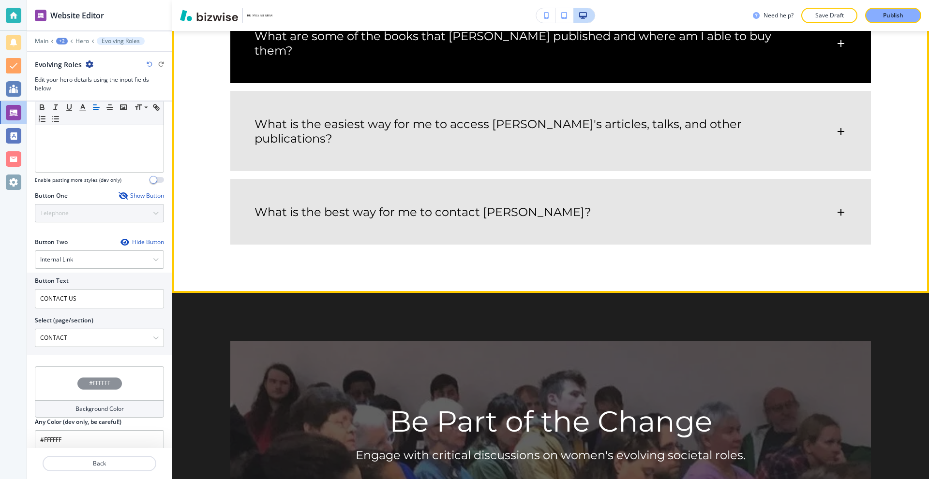
scroll to position [1451, 0]
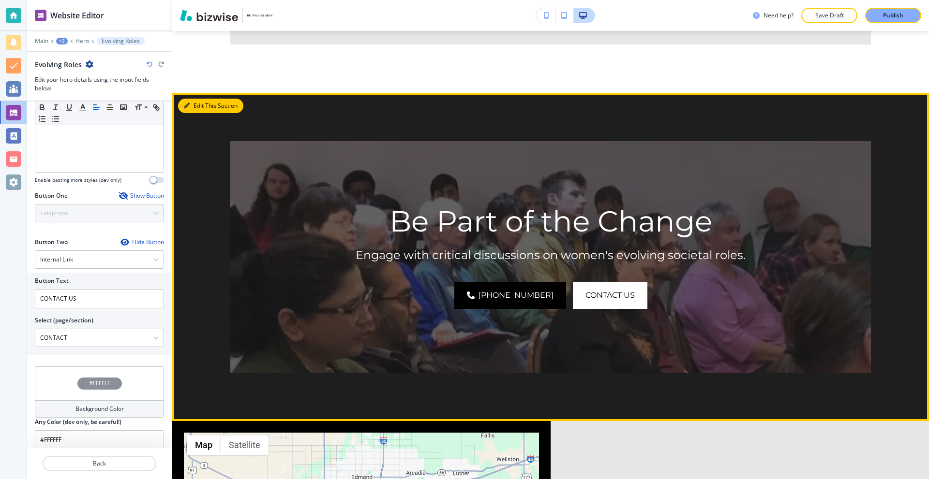
click at [196, 113] on button "Edit This Section" at bounding box center [210, 106] width 65 height 15
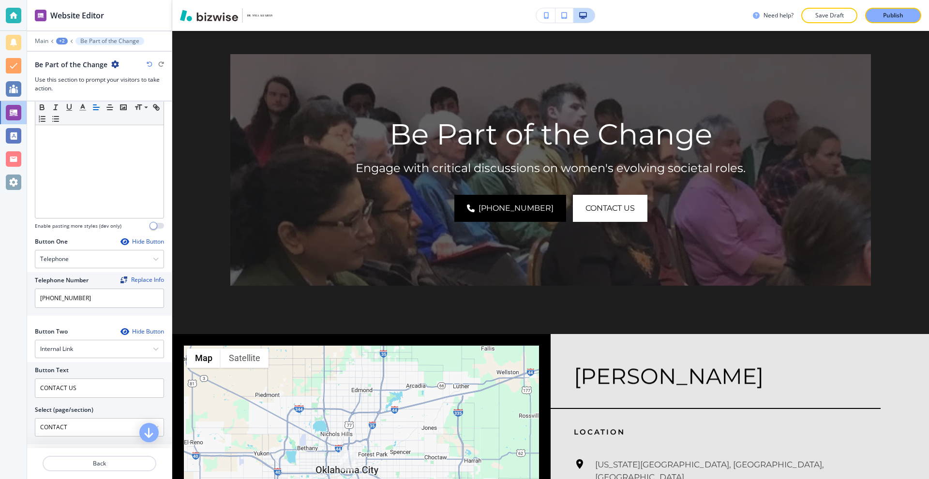
scroll to position [242, 0]
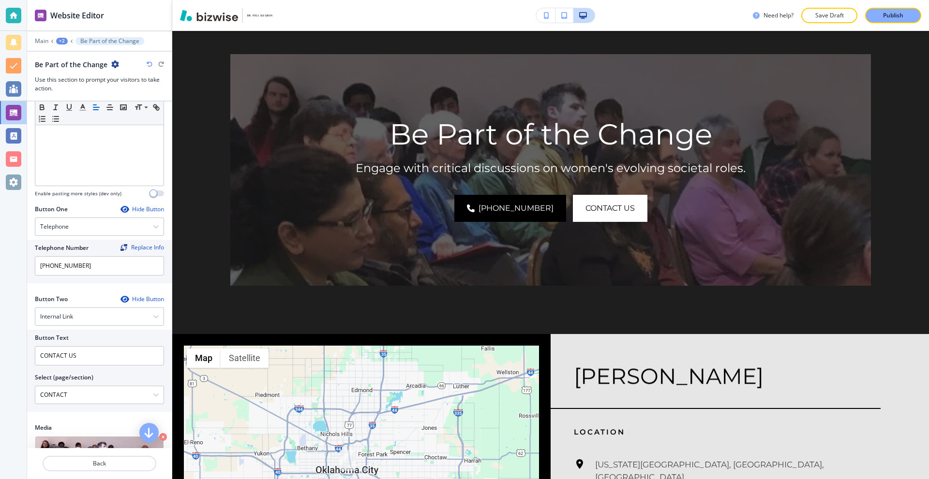
click at [134, 203] on div "Section Body Small Normal Large Huge Engage with critical discussions on women'…" at bounding box center [99, 114] width 145 height 182
click at [131, 208] on div "Hide Button" at bounding box center [142, 210] width 44 height 8
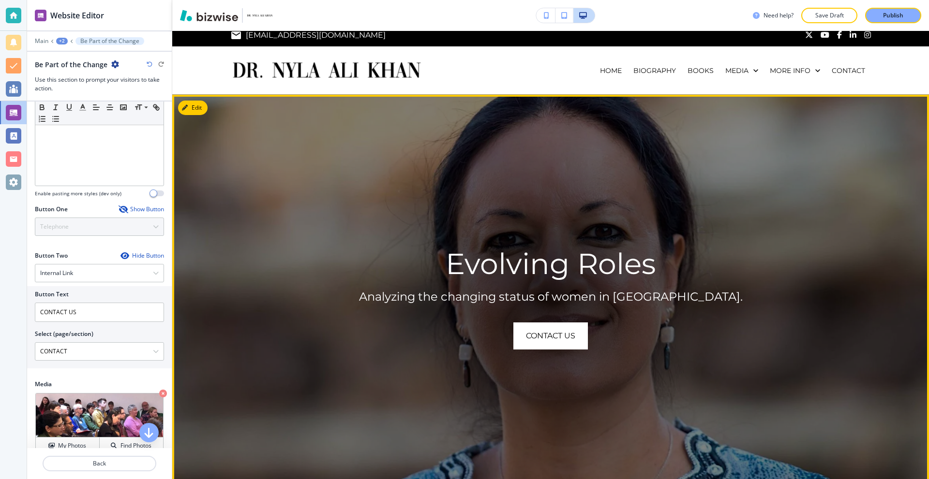
scroll to position [0, 0]
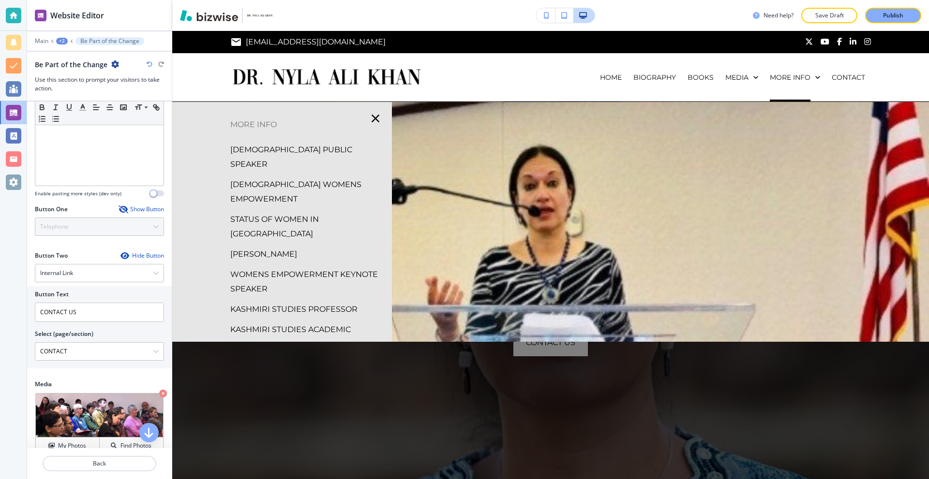
click at [284, 247] on p "[PERSON_NAME]" at bounding box center [263, 254] width 67 height 15
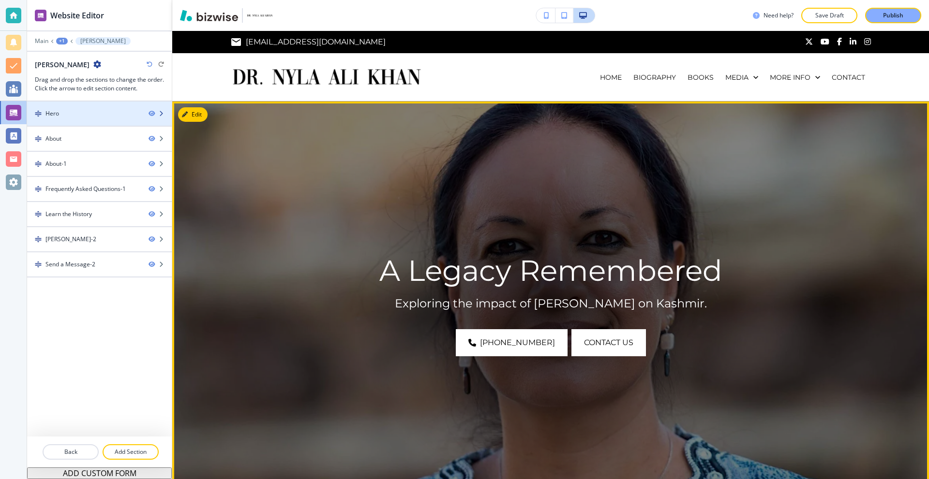
click at [93, 113] on div "Hero" at bounding box center [84, 113] width 114 height 9
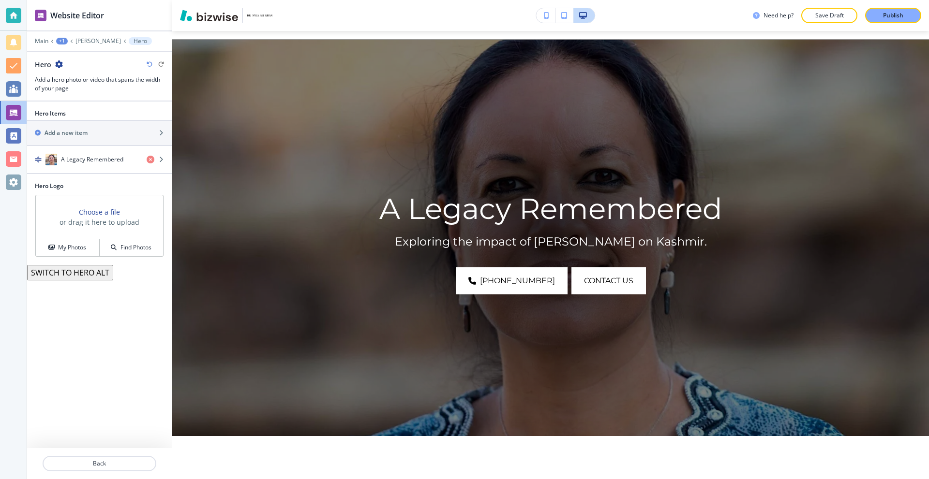
scroll to position [71, 0]
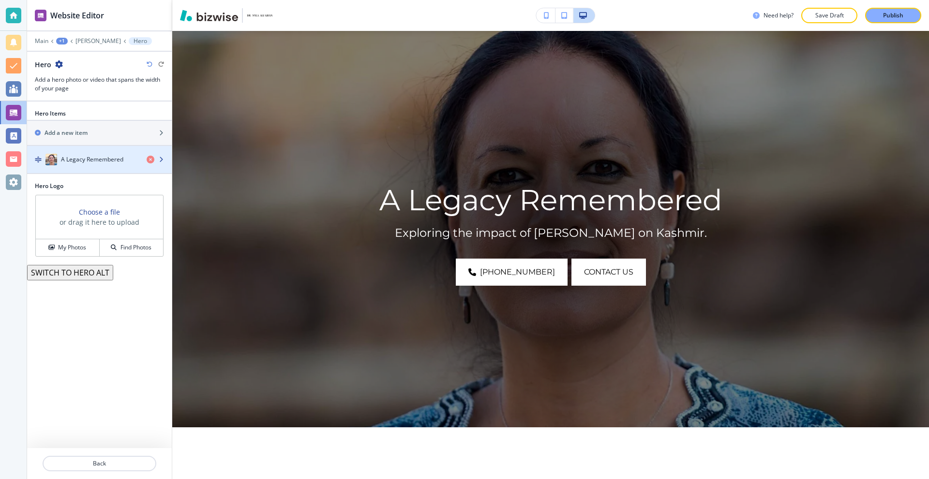
click at [90, 157] on h4 "A Legacy Remembered" at bounding box center [92, 159] width 62 height 9
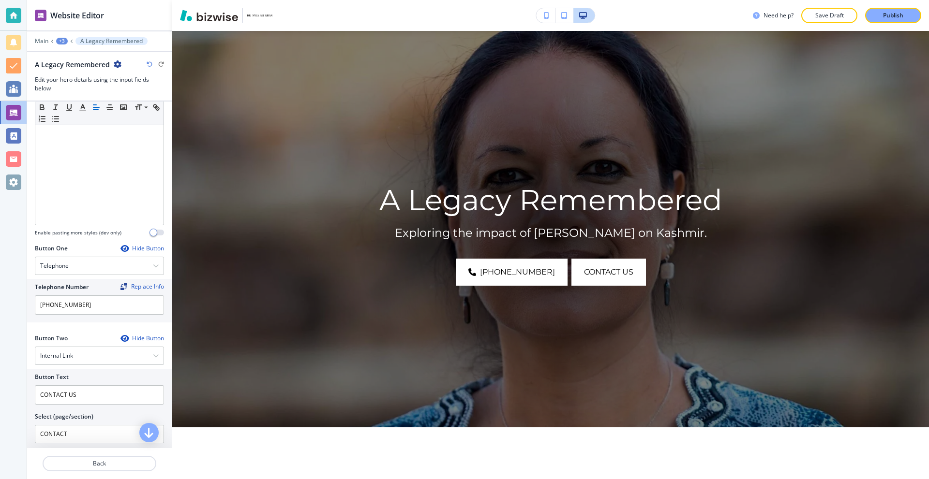
scroll to position [339, 0]
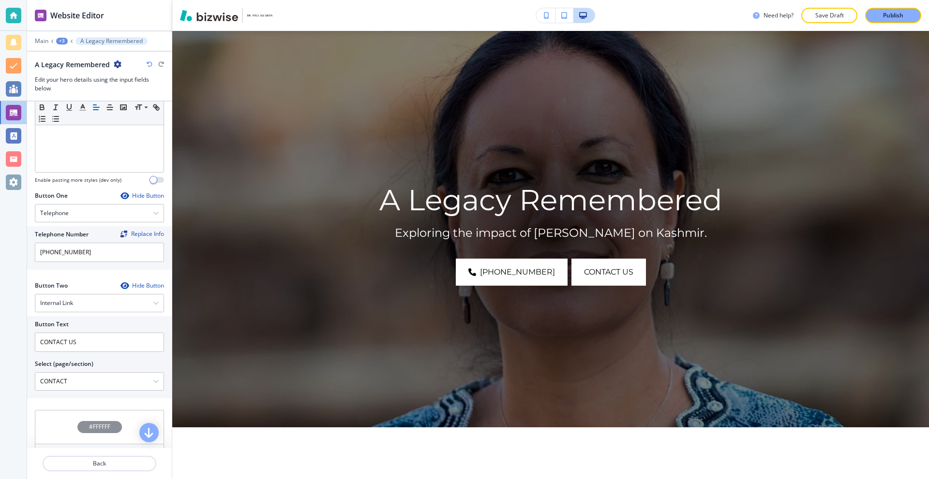
click at [135, 194] on div "Hide Button" at bounding box center [142, 196] width 44 height 8
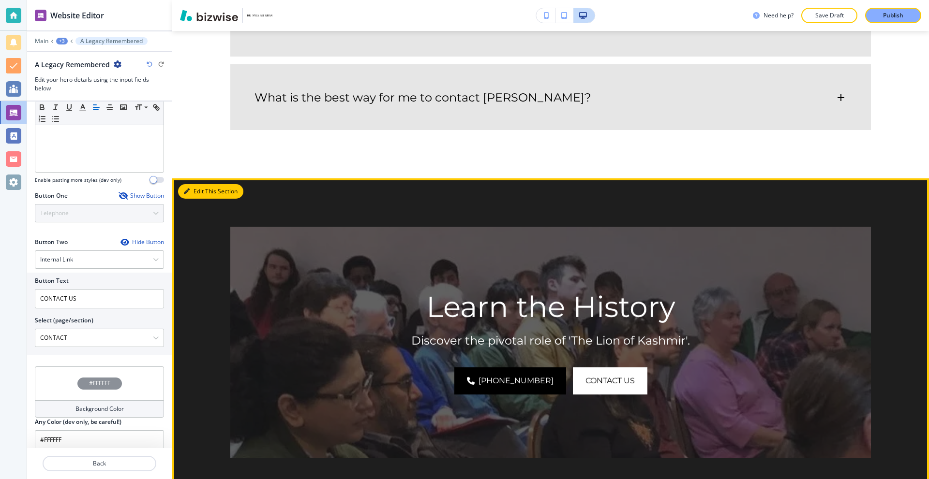
click at [193, 184] on button "Edit This Section" at bounding box center [210, 191] width 65 height 15
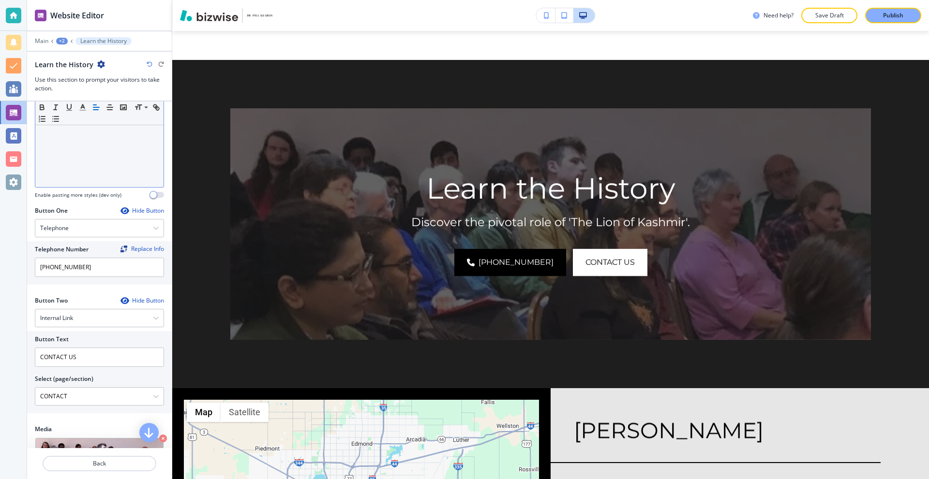
scroll to position [242, 0]
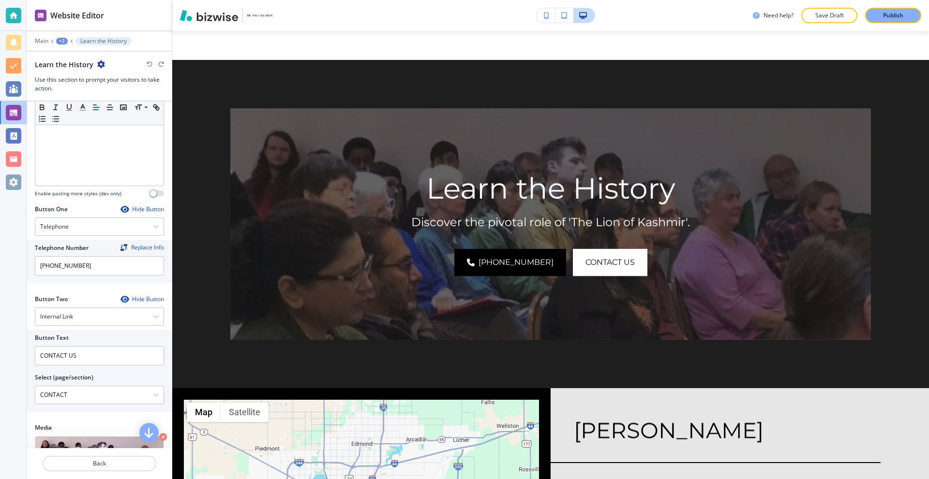
click at [128, 206] on div "Hide Button" at bounding box center [142, 210] width 44 height 8
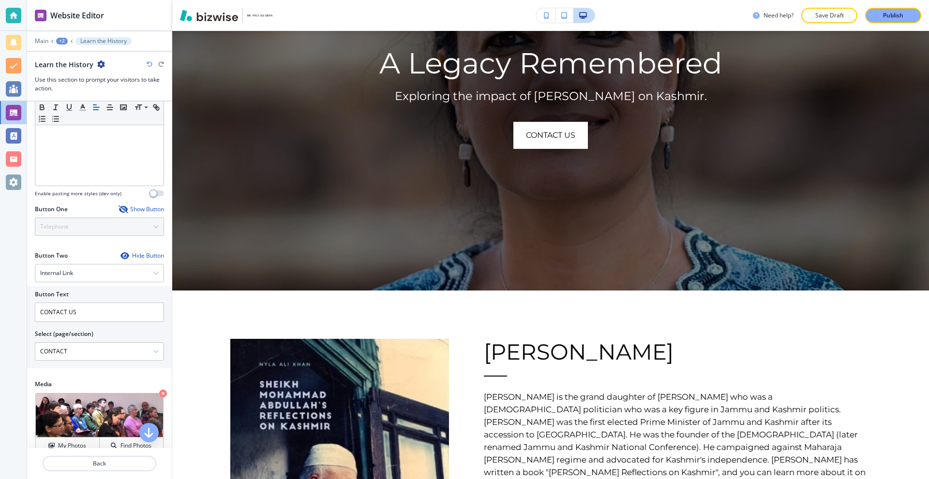
scroll to position [0, 0]
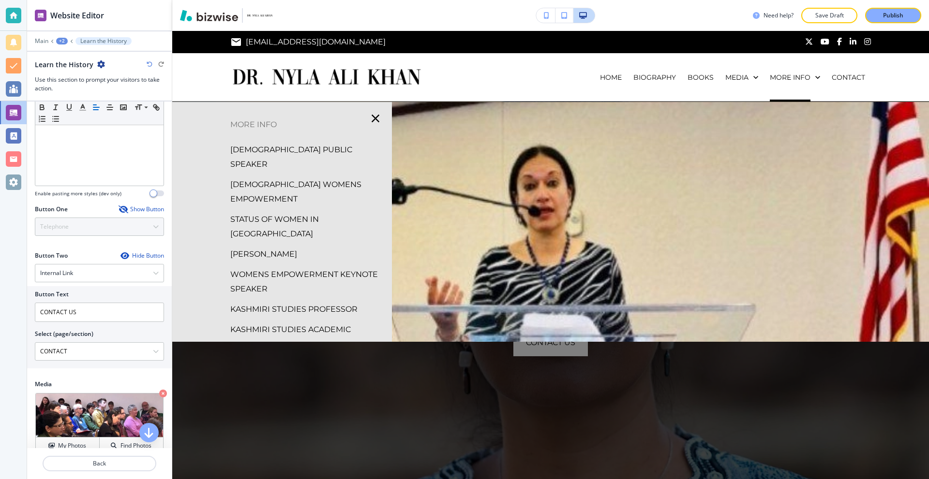
click at [280, 268] on p "WOMENS EMPOWERMENT KEYNOTE SPEAKER" at bounding box center [307, 282] width 154 height 29
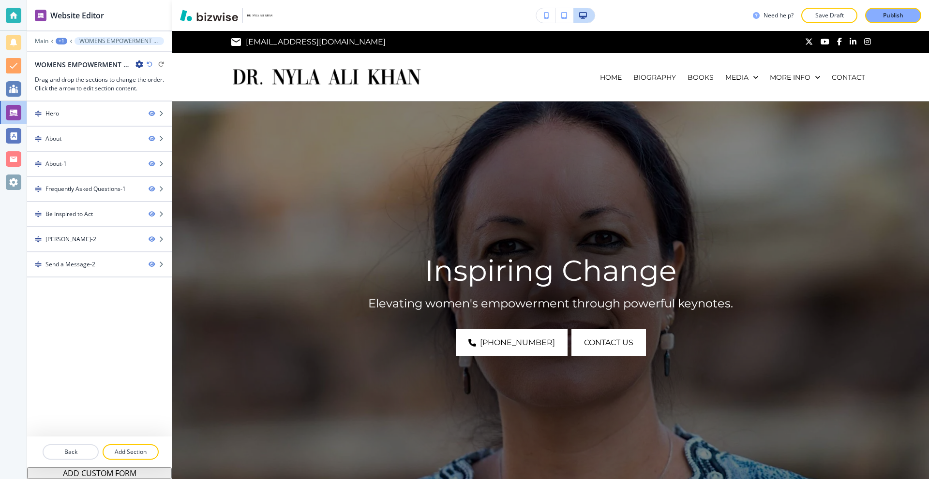
click at [229, 142] on img at bounding box center [550, 300] width 757 height 397
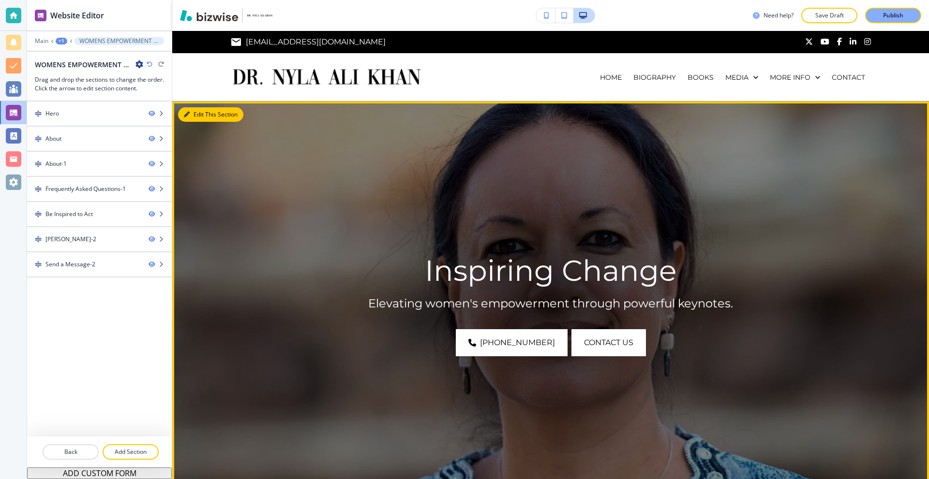
click at [203, 111] on button "Edit This Section" at bounding box center [210, 114] width 65 height 15
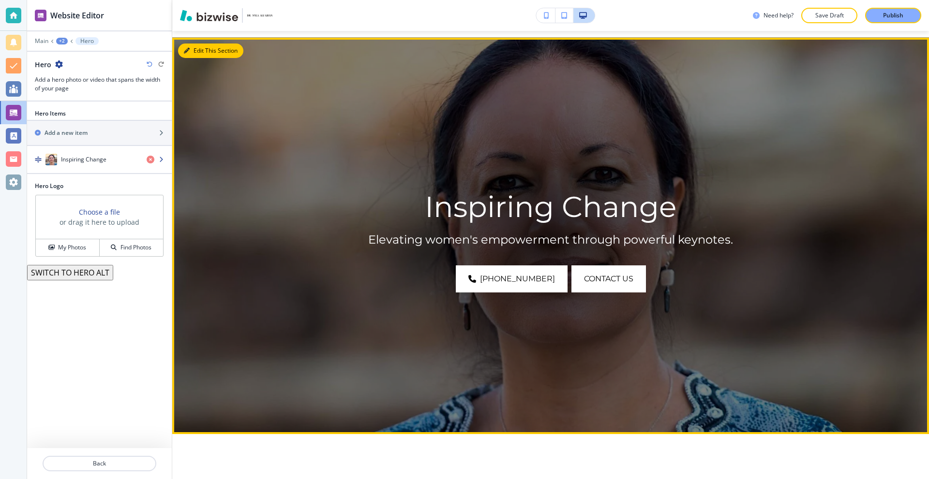
scroll to position [71, 0]
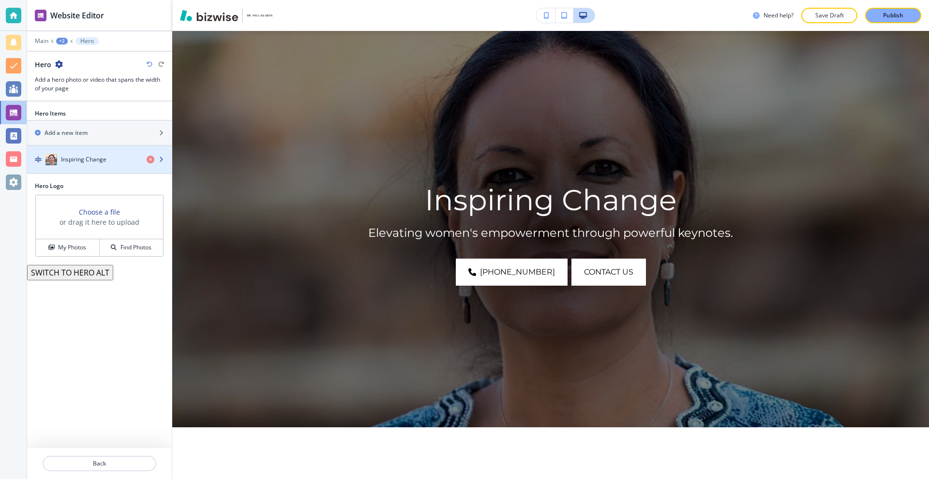
click at [105, 156] on h4 "Inspiring Change" at bounding box center [83, 159] width 45 height 9
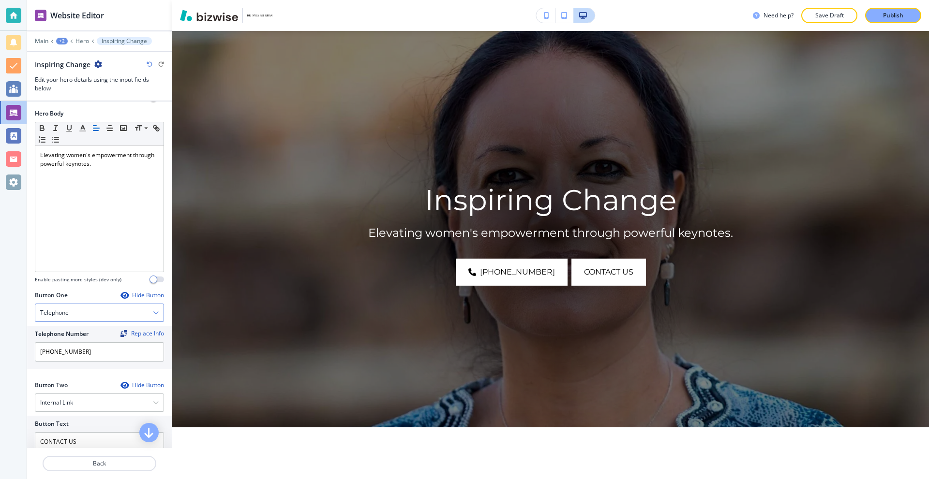
scroll to position [242, 0]
click at [138, 296] on div "Hide Button" at bounding box center [142, 293] width 44 height 8
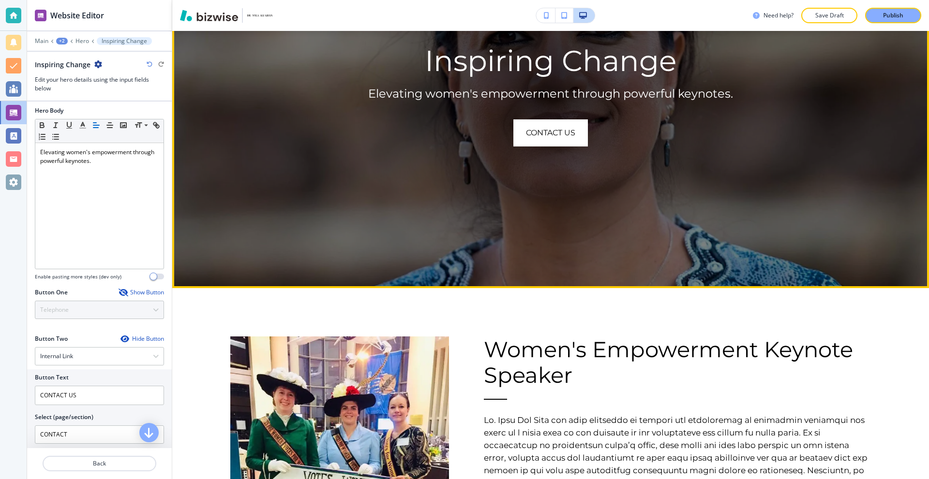
scroll to position [22, 0]
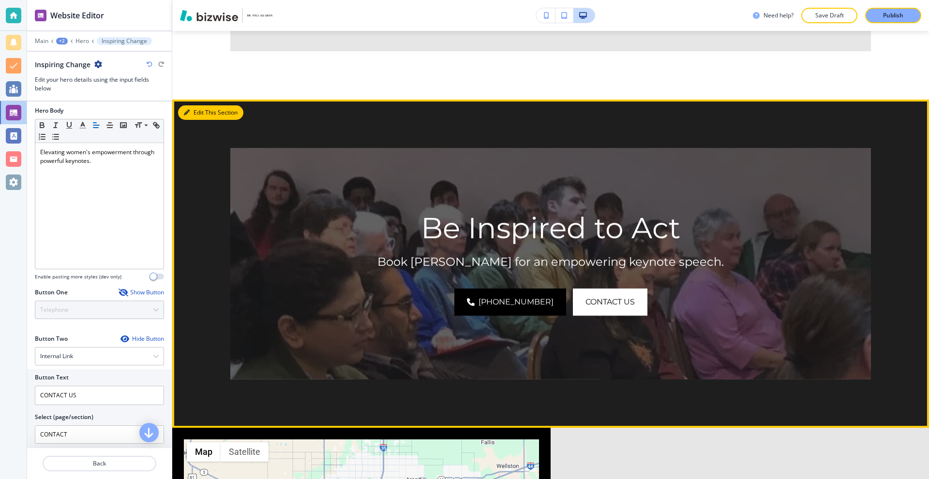
click at [200, 105] on button "Edit This Section" at bounding box center [210, 112] width 65 height 15
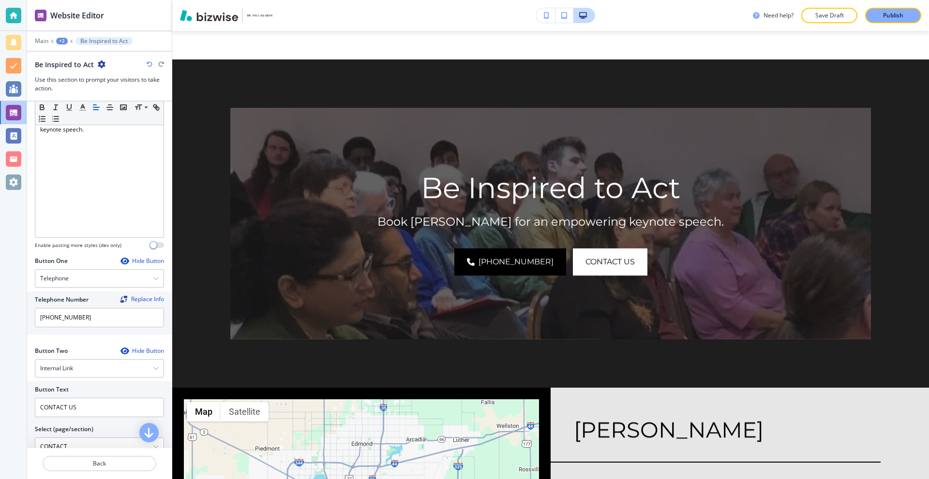
scroll to position [242, 0]
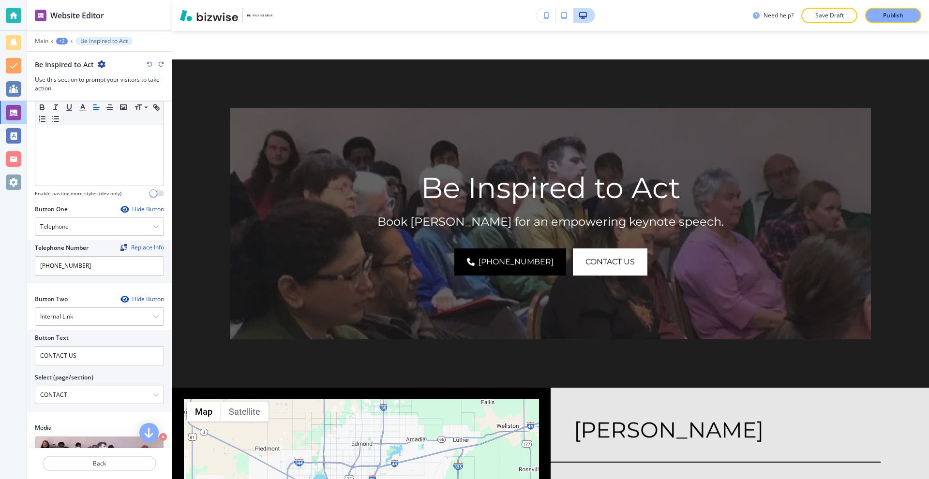
click at [139, 209] on div "Hide Button" at bounding box center [142, 210] width 44 height 8
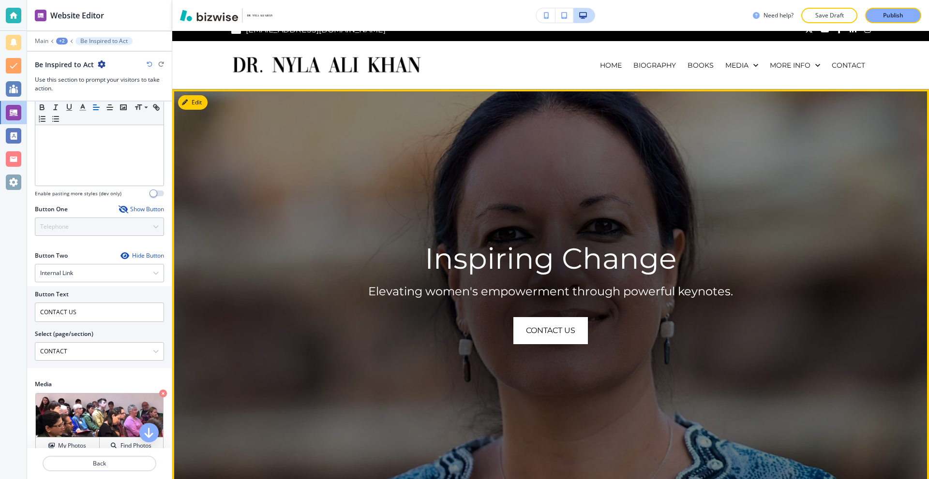
scroll to position [0, 0]
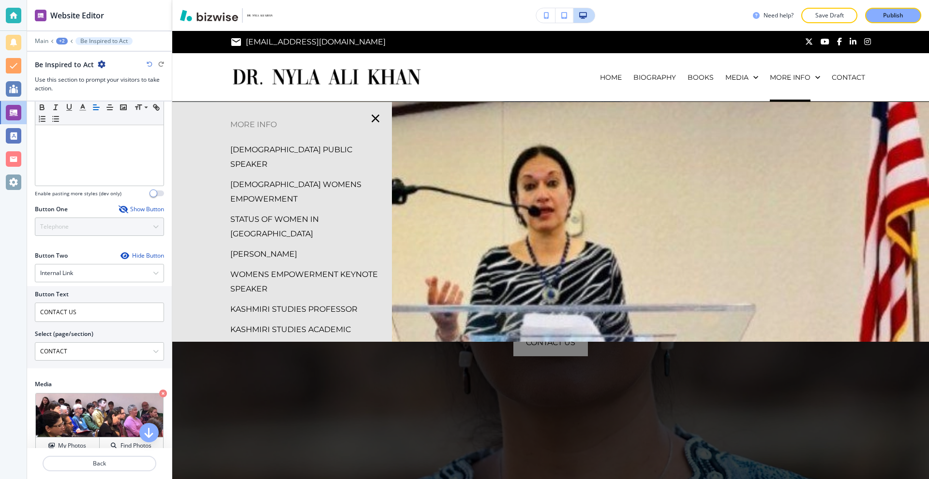
click at [273, 302] on p "KASHMIRI STUDIES PROFESSOR" at bounding box center [293, 309] width 127 height 15
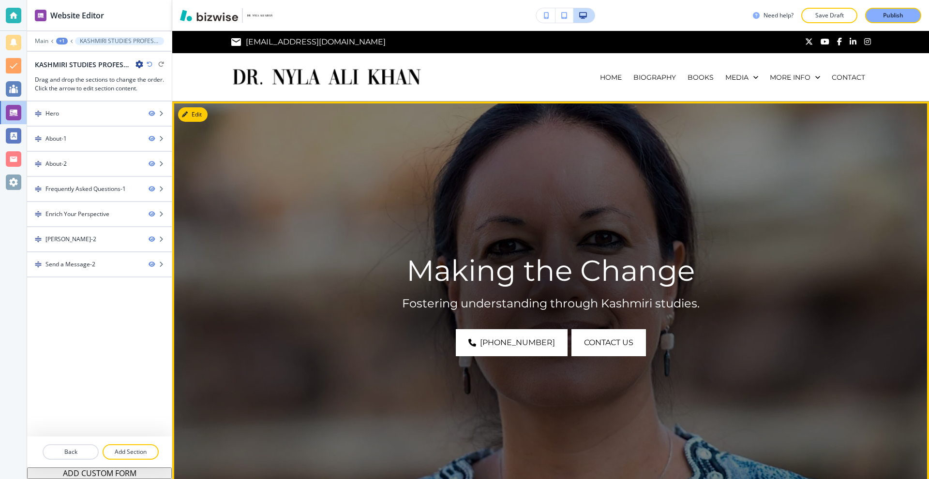
click at [188, 119] on button "Edit" at bounding box center [193, 114] width 30 height 15
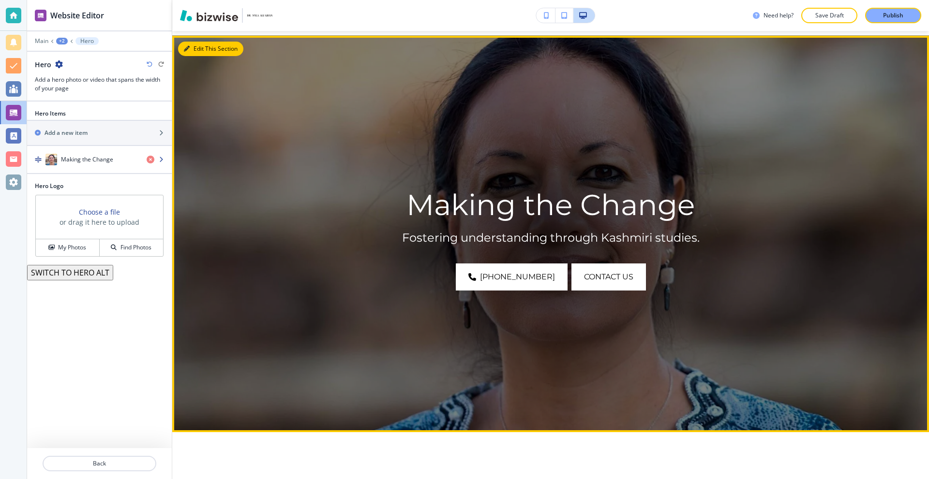
scroll to position [71, 0]
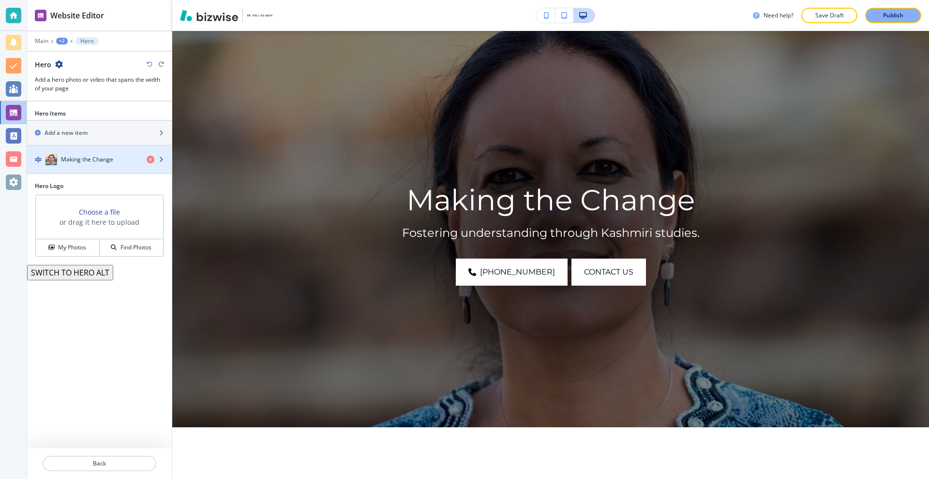
click at [93, 156] on h4 "Making the Change" at bounding box center [87, 159] width 52 height 9
click at [92, 163] on h4 "Making the Change" at bounding box center [87, 159] width 52 height 9
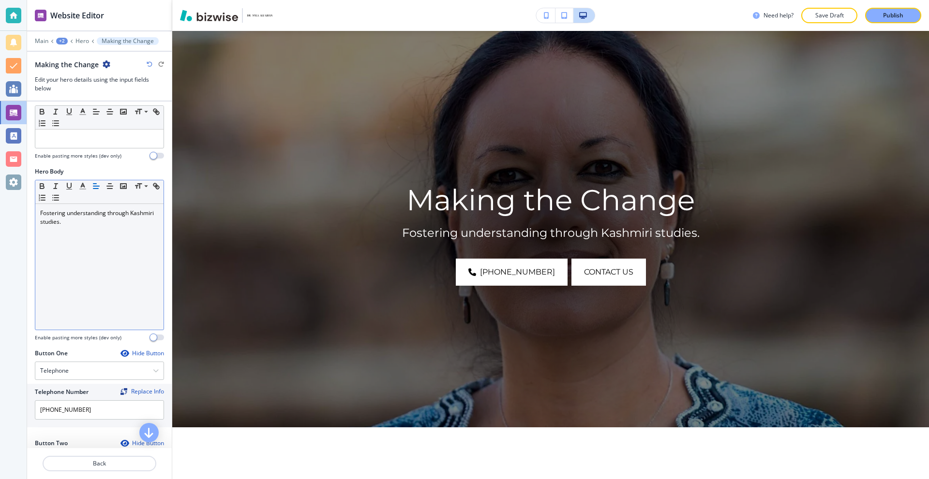
scroll to position [339, 0]
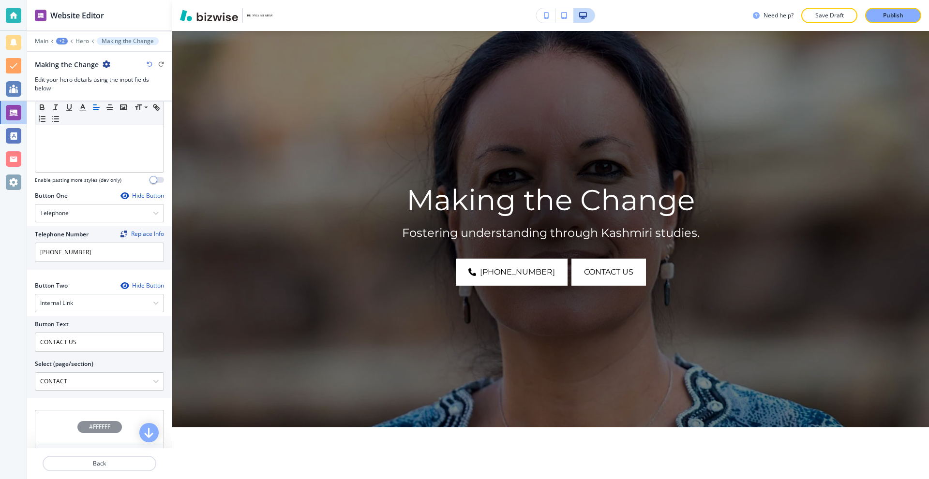
click at [134, 194] on div "Hide Button" at bounding box center [142, 196] width 44 height 8
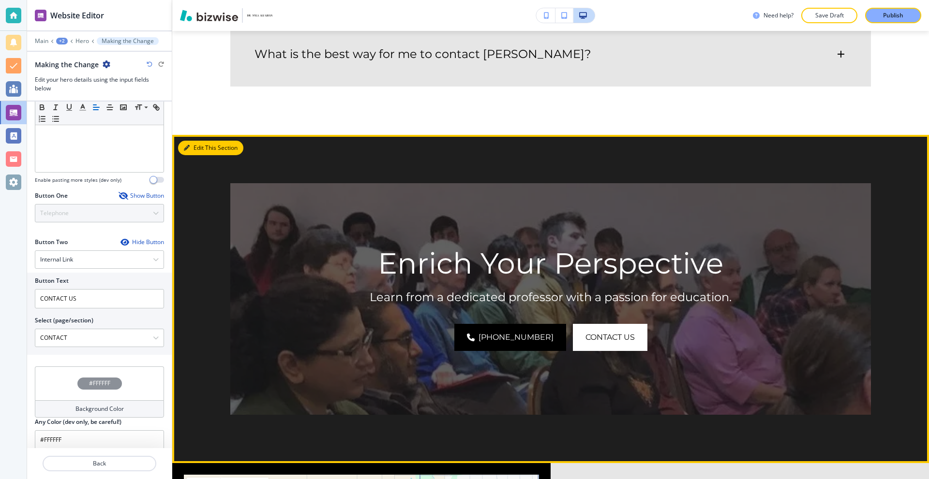
click at [196, 141] on button "Edit This Section" at bounding box center [210, 148] width 65 height 15
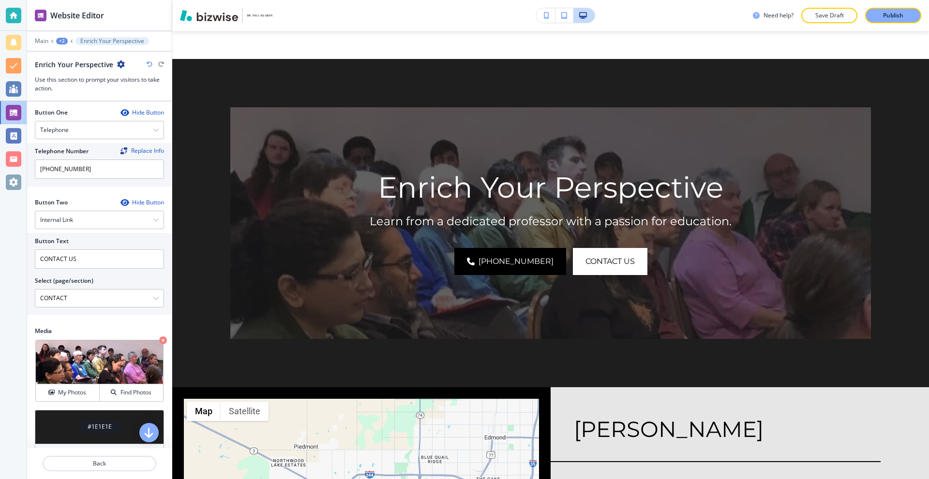
click at [142, 116] on div "Hide Button" at bounding box center [142, 113] width 44 height 8
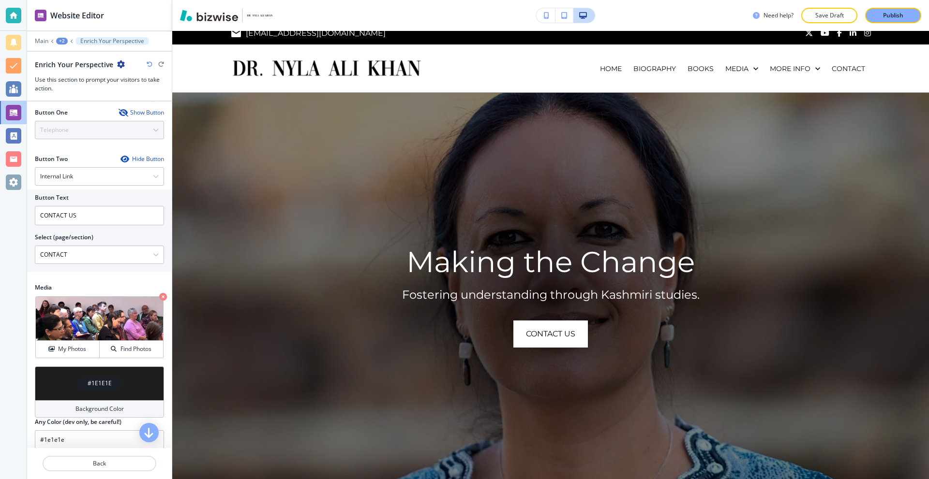
scroll to position [0, 0]
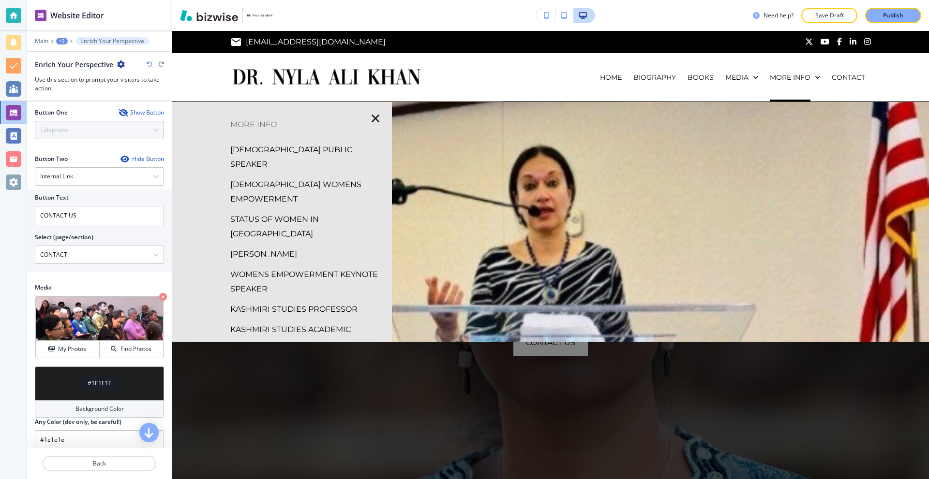
click at [274, 323] on p "KASHMIRI STUDIES ACADEMIC" at bounding box center [290, 330] width 120 height 15
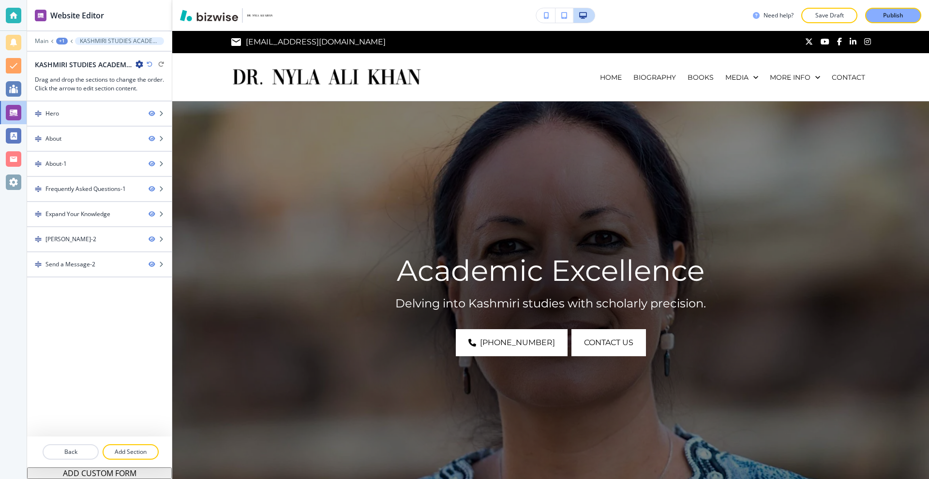
click at [187, 104] on img at bounding box center [550, 300] width 757 height 397
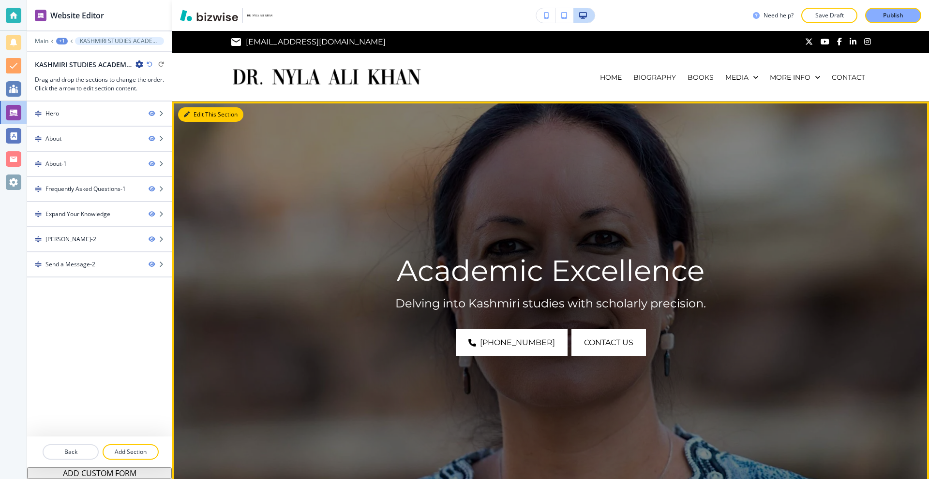
click at [191, 111] on button "Edit This Section" at bounding box center [210, 114] width 65 height 15
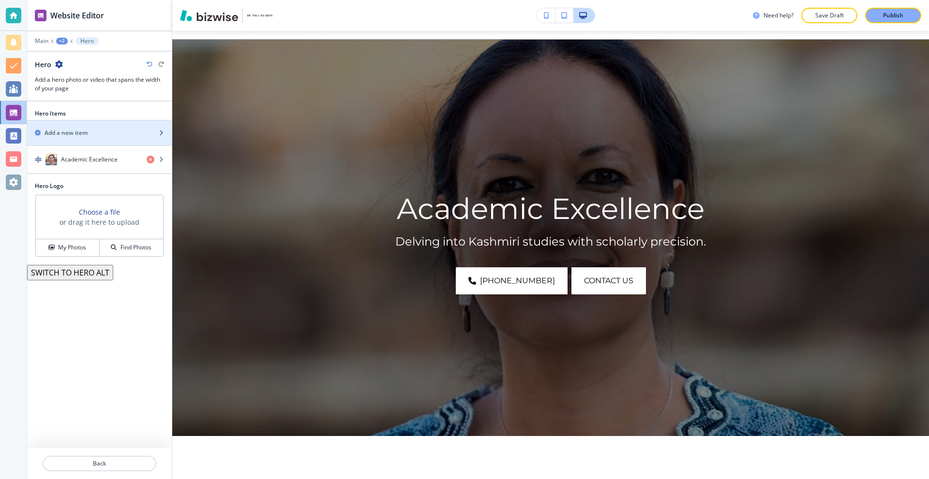
scroll to position [71, 0]
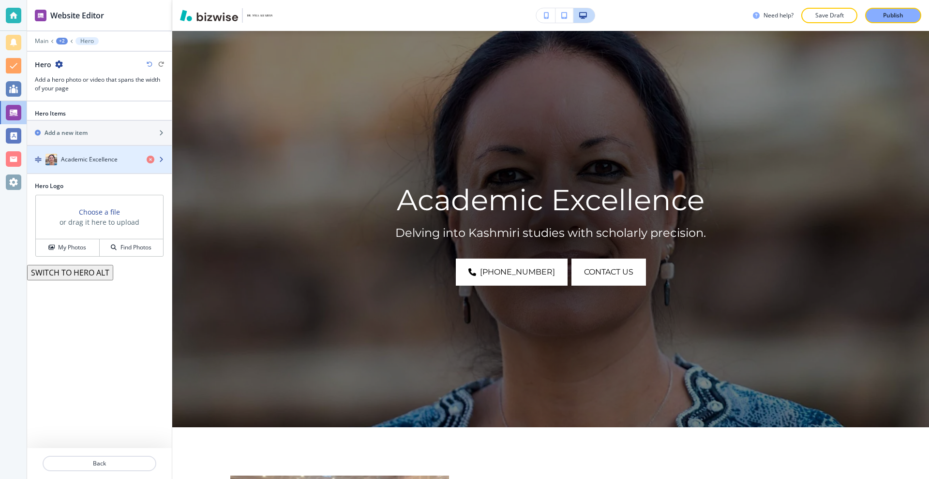
click at [104, 163] on h4 "Academic Excellence" at bounding box center [89, 159] width 57 height 9
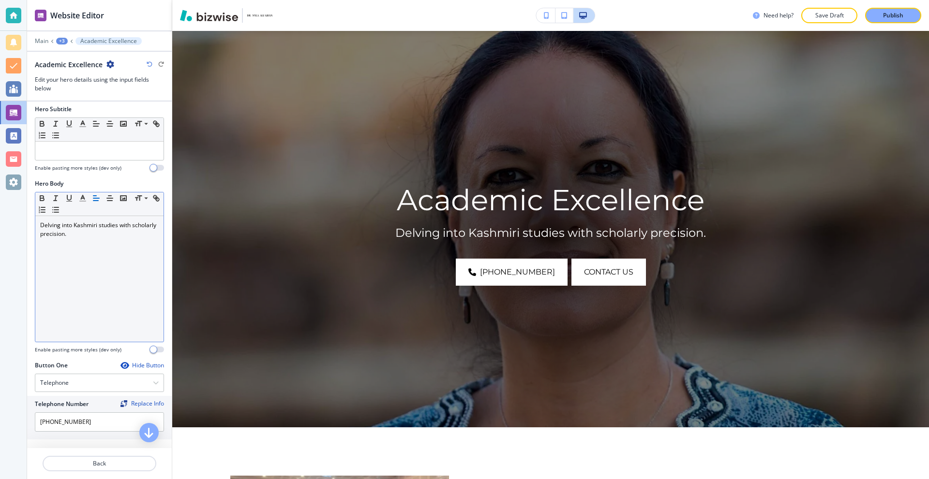
scroll to position [242, 0]
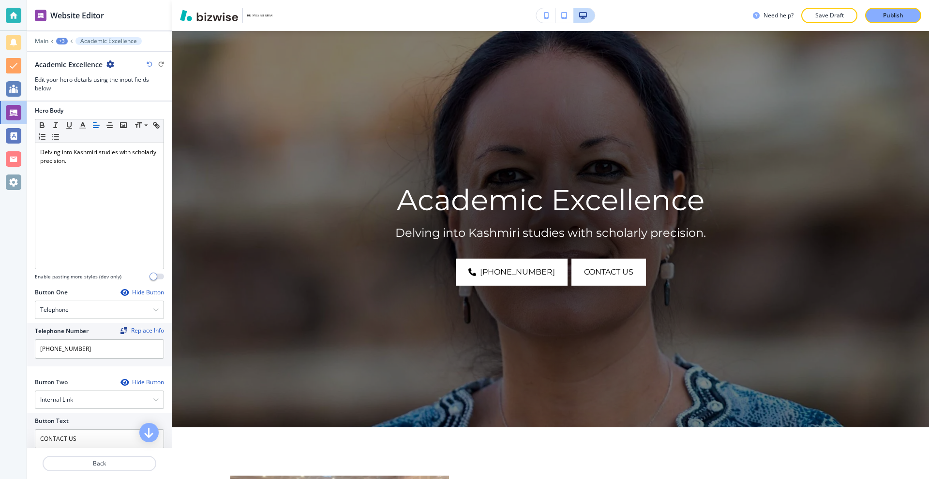
click at [136, 292] on div "Hide Button" at bounding box center [142, 293] width 44 height 8
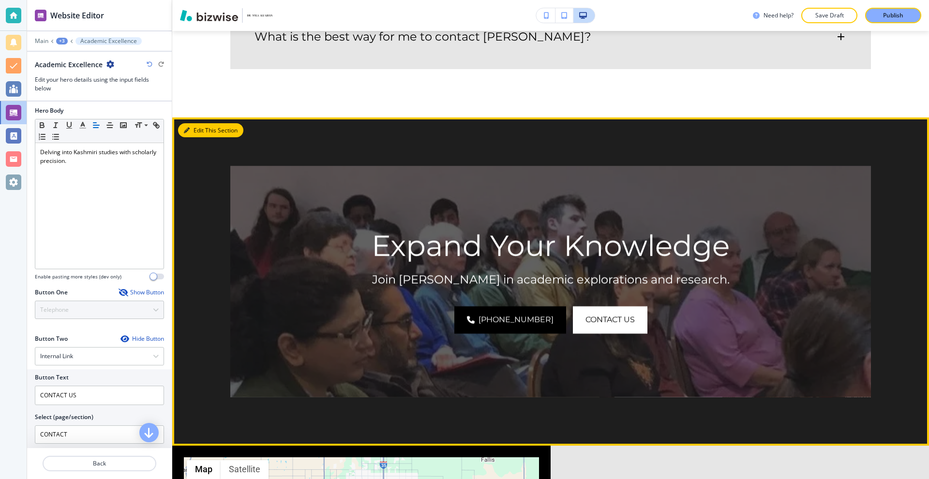
click at [186, 128] on icon "button" at bounding box center [187, 131] width 6 height 6
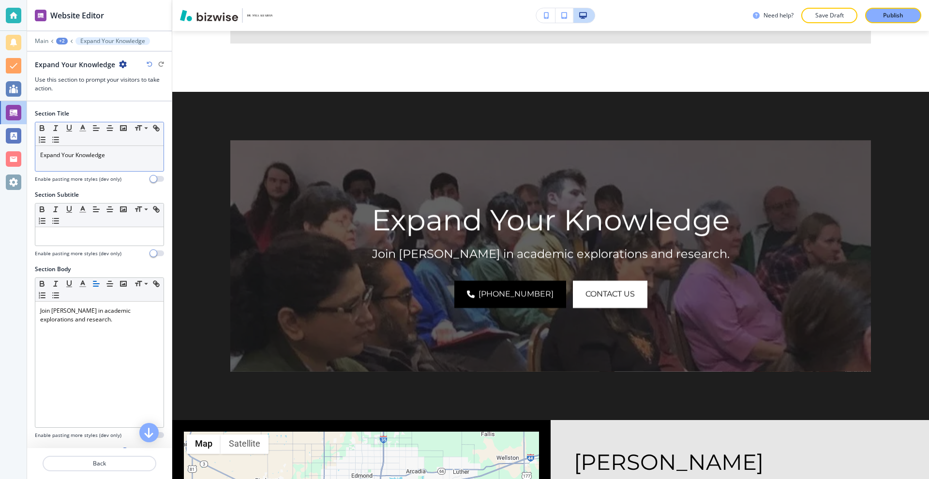
scroll to position [0, 0]
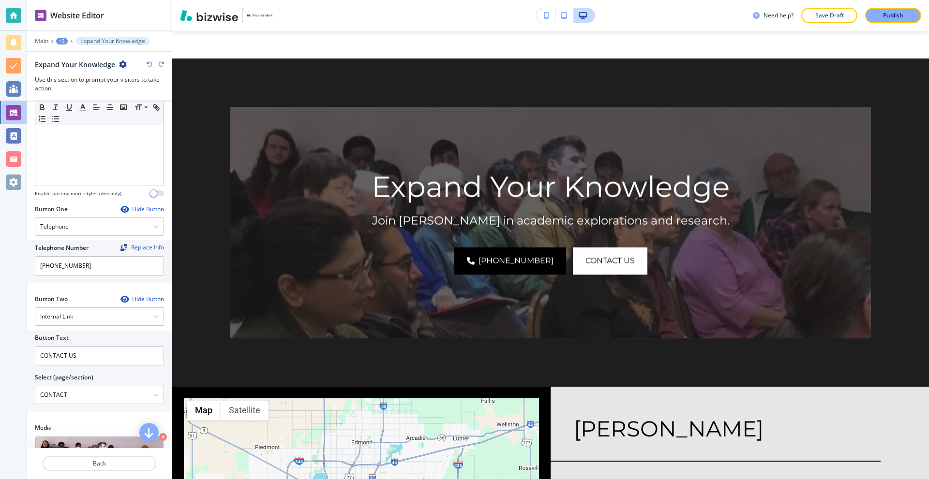
click at [137, 209] on div "Hide Button" at bounding box center [142, 210] width 44 height 8
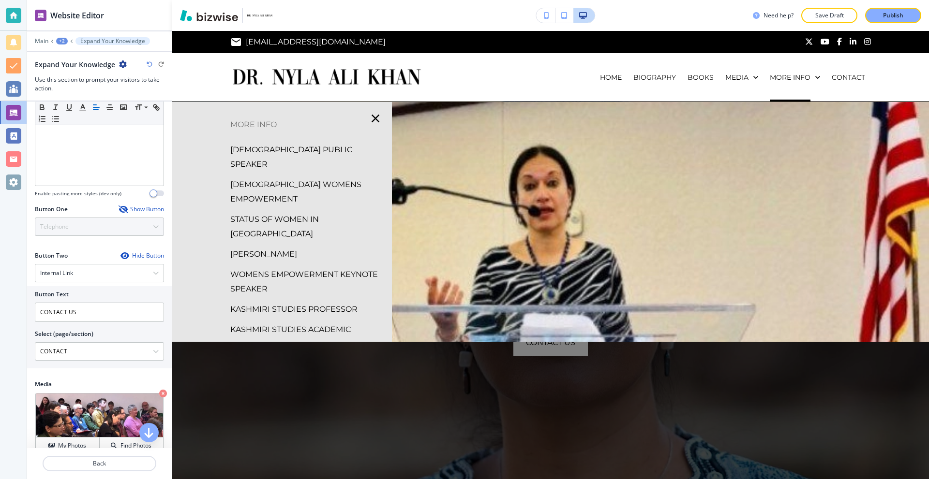
click at [296, 323] on p "KASHMIRI STUDIES ACADEMIC" at bounding box center [290, 330] width 120 height 15
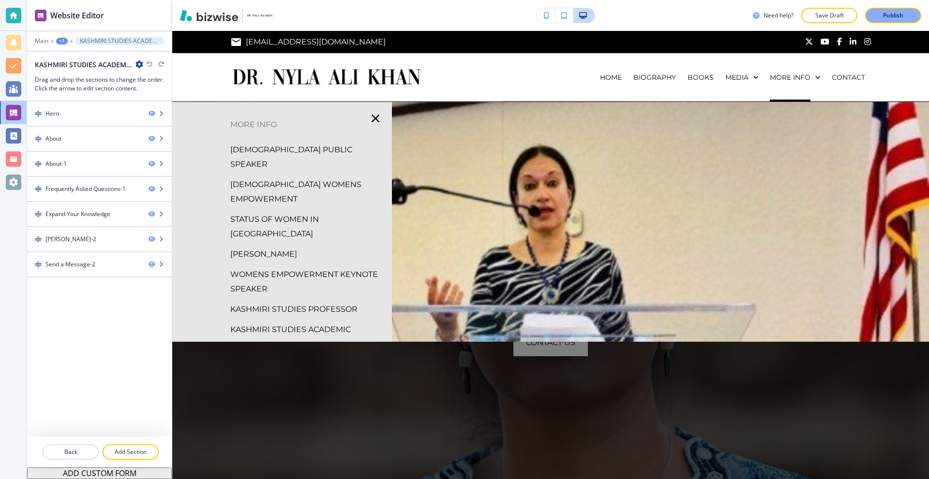
click at [289, 343] on p "WOMENS RIGHTS ACTIVIST" at bounding box center [283, 350] width 106 height 15
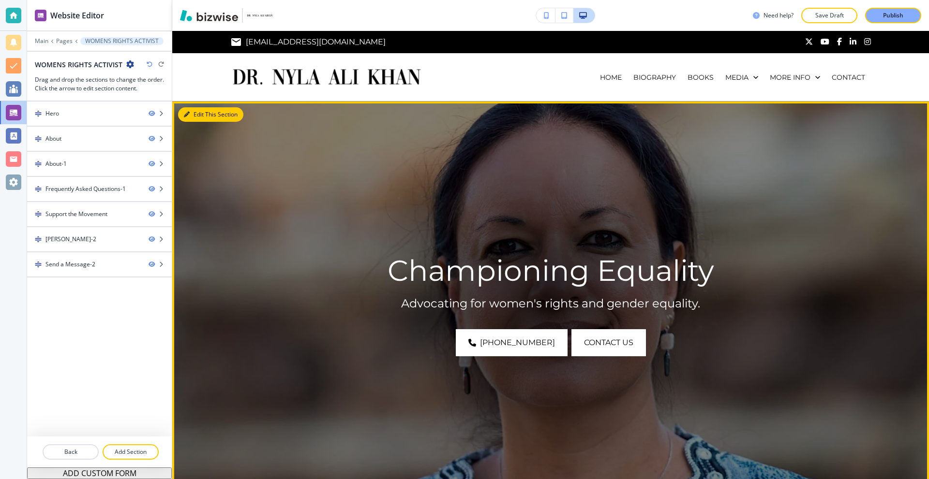
click at [200, 114] on button "Edit This Section" at bounding box center [210, 114] width 65 height 15
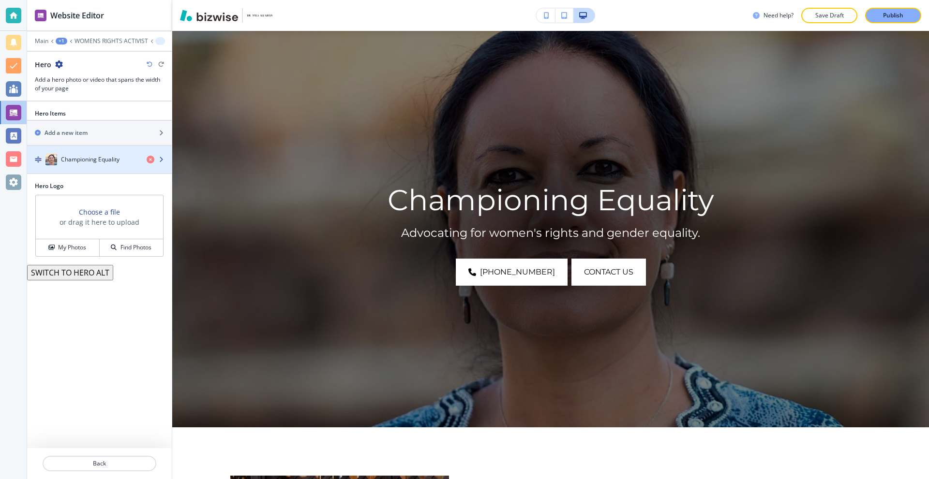
click at [97, 164] on div "Championing Equality" at bounding box center [83, 160] width 112 height 12
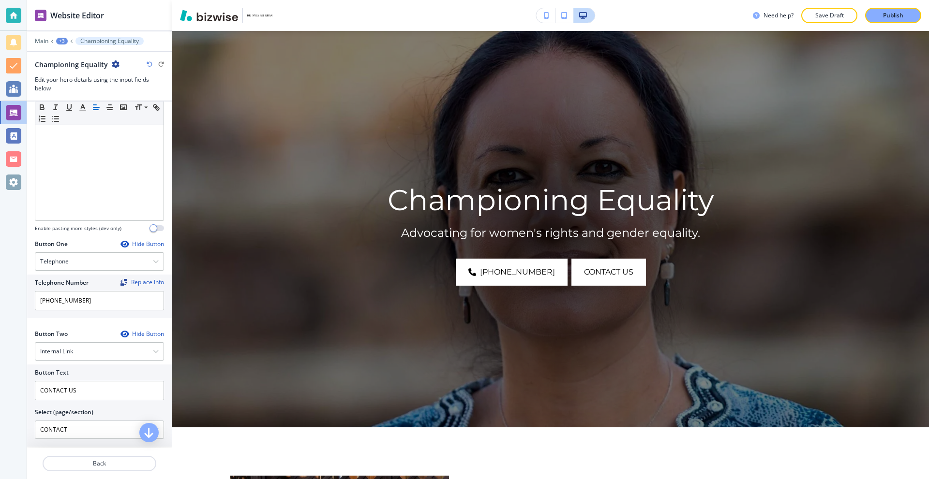
click at [135, 247] on div "Hide Button" at bounding box center [142, 244] width 44 height 8
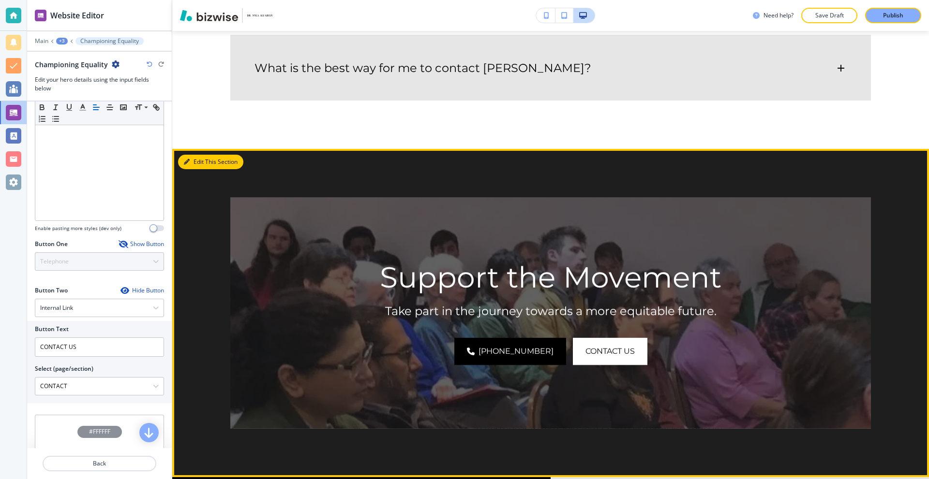
click at [193, 155] on button "Edit This Section" at bounding box center [210, 162] width 65 height 15
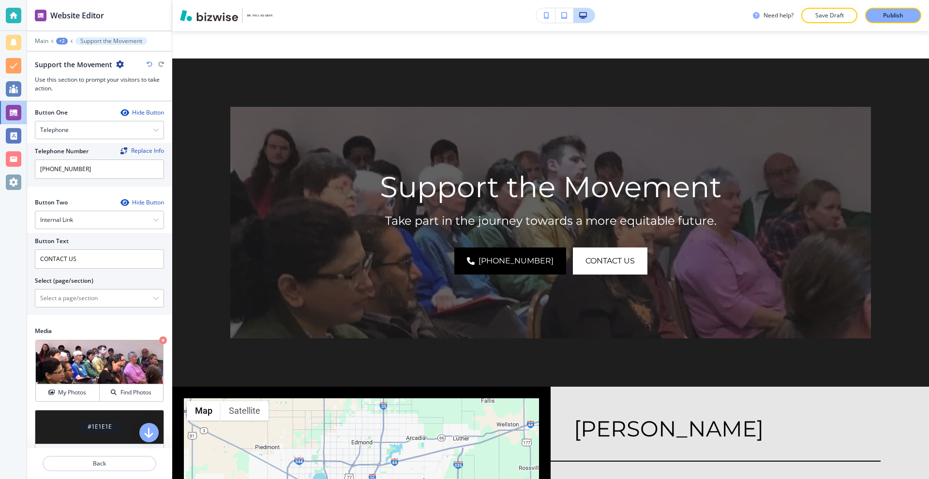
click at [140, 112] on div "Hide Button" at bounding box center [142, 113] width 44 height 8
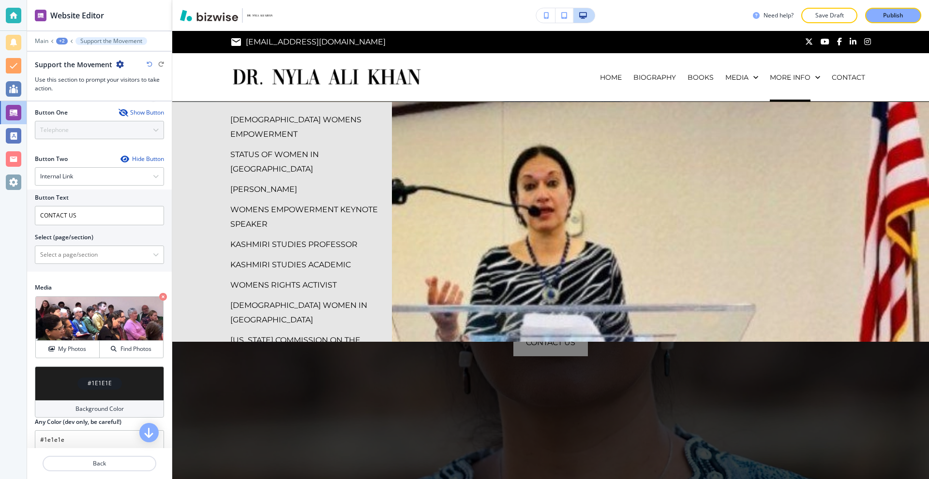
click at [310, 238] on p "KASHMIRI STUDIES PROFESSOR" at bounding box center [293, 245] width 127 height 15
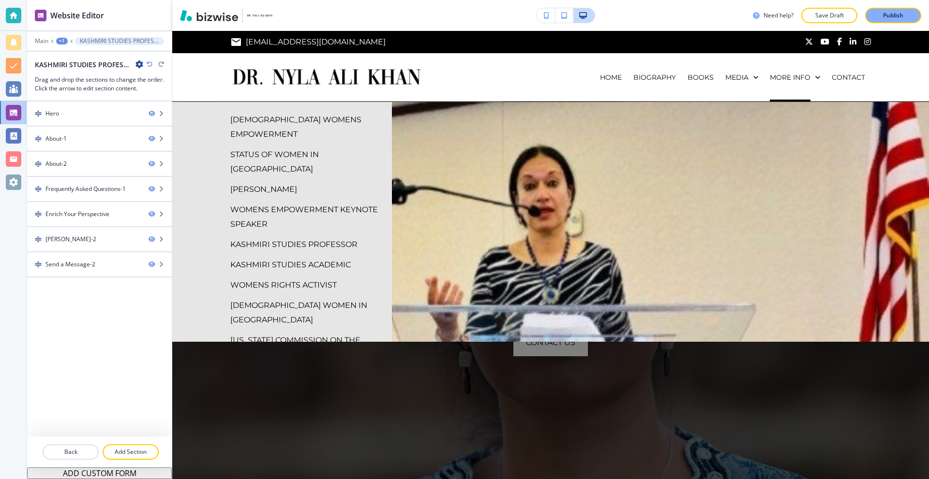
click at [292, 278] on p "WOMENS RIGHTS ACTIVIST" at bounding box center [283, 285] width 106 height 15
click at [289, 299] on p "[DEMOGRAPHIC_DATA] WOMEN IN [GEOGRAPHIC_DATA]" at bounding box center [307, 313] width 154 height 29
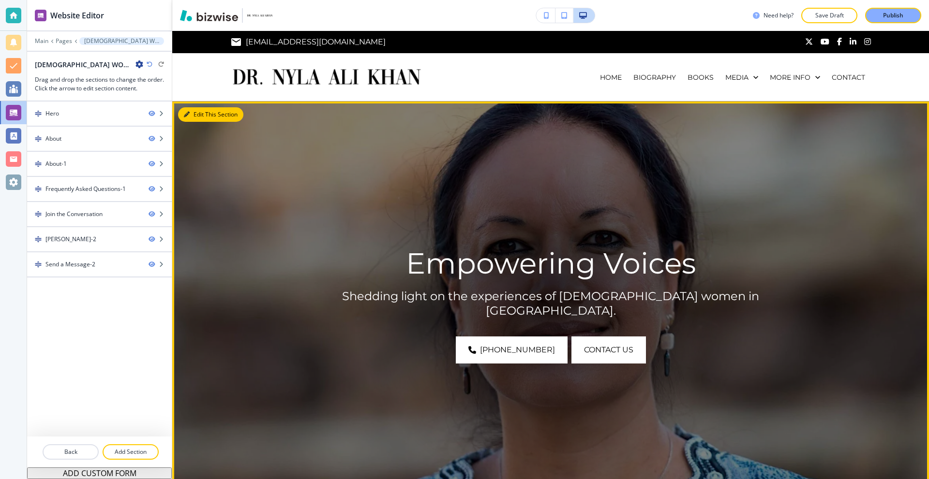
click at [194, 113] on button "Edit This Section" at bounding box center [210, 114] width 65 height 15
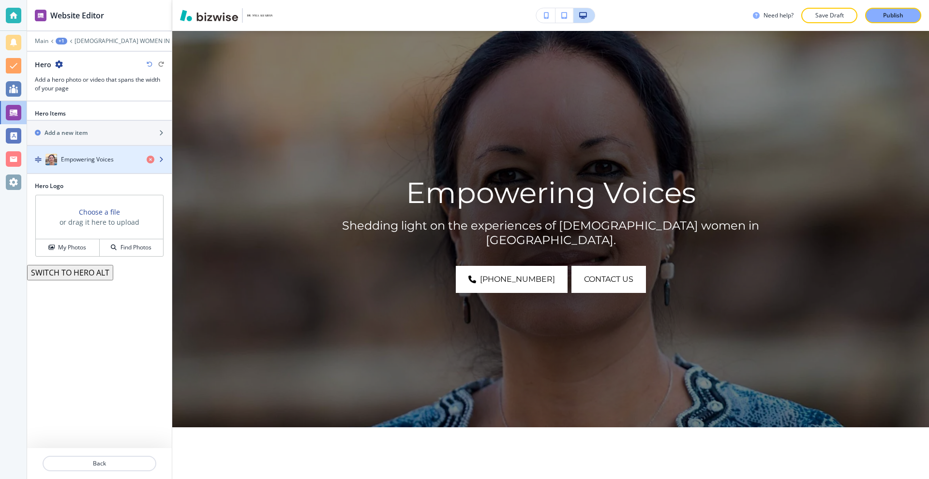
click at [112, 161] on h4 "Empowering Voices" at bounding box center [87, 159] width 53 height 9
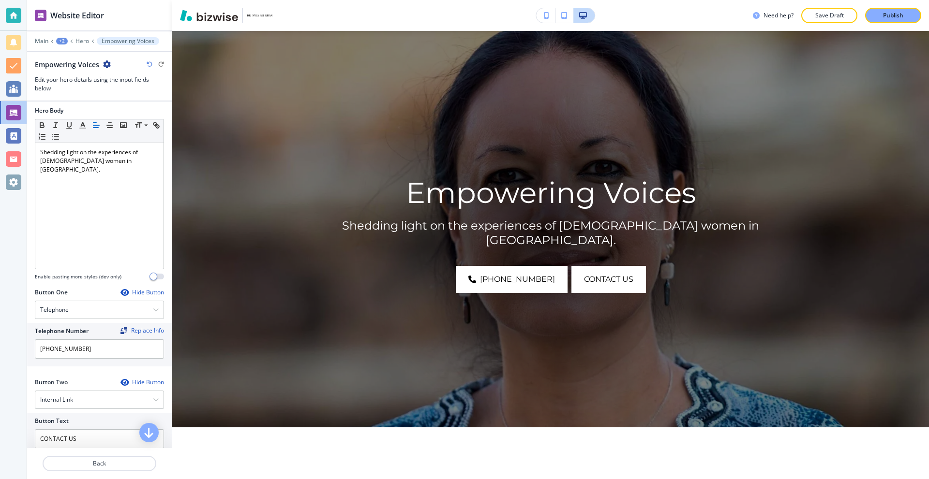
click at [138, 292] on div "Hide Button" at bounding box center [142, 293] width 44 height 8
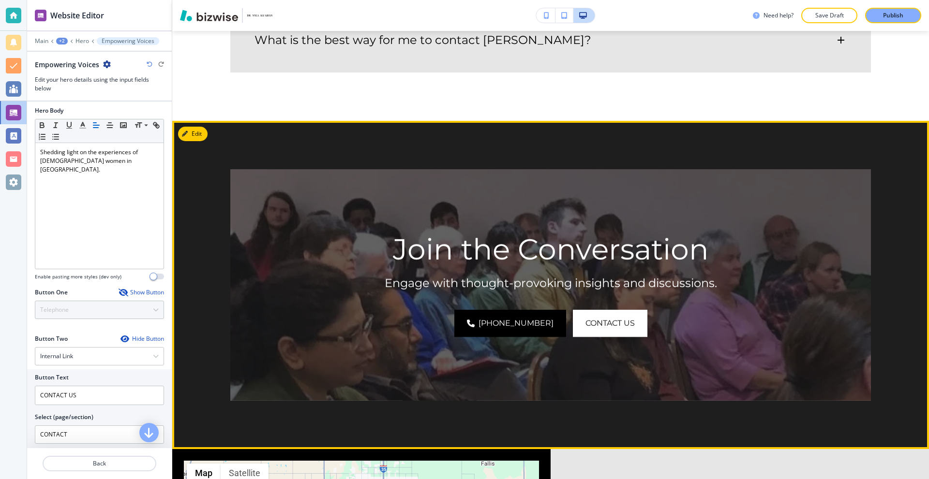
click at [208, 121] on div "Join the Conversation Engage with thought-provoking insights and discussions. […" at bounding box center [550, 285] width 757 height 329
click at [204, 127] on button "Edit This Section" at bounding box center [210, 134] width 65 height 15
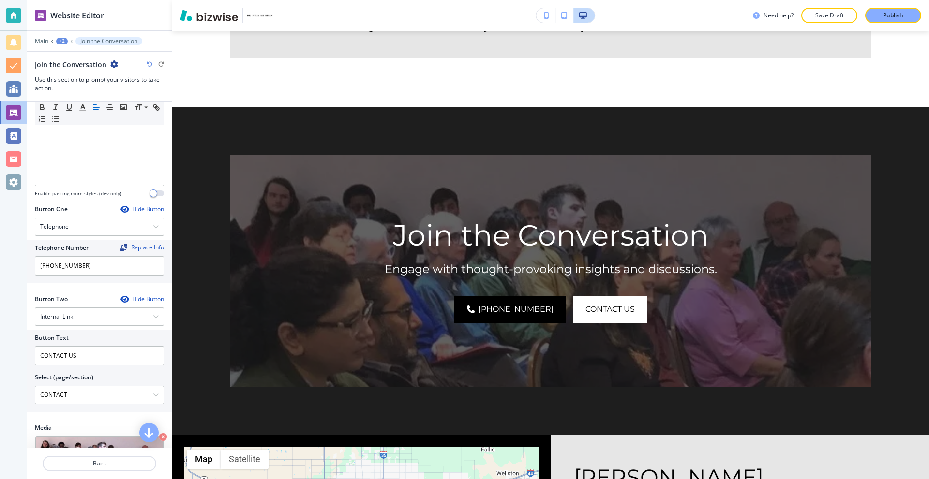
click at [129, 207] on div "Hide Button" at bounding box center [142, 210] width 44 height 8
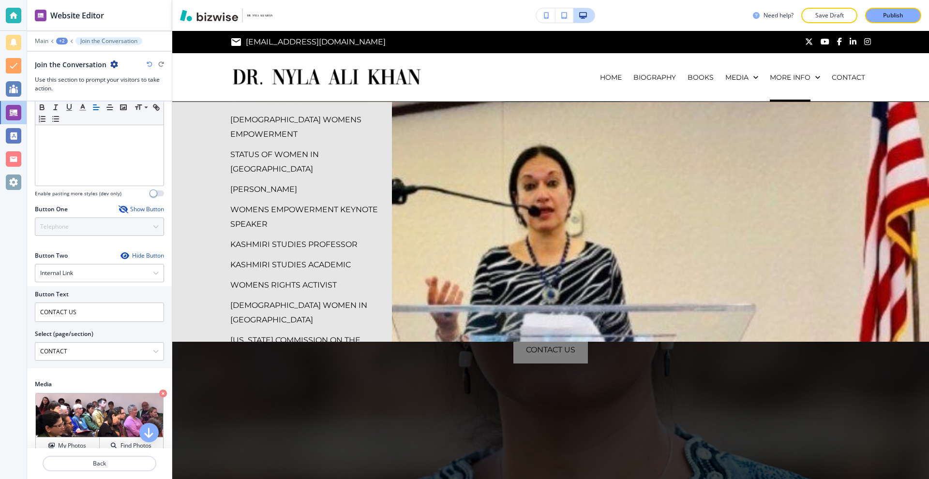
click at [288, 333] on p "[US_STATE] COMMISSION ON THE STATUS OF WOMEN" at bounding box center [307, 347] width 154 height 29
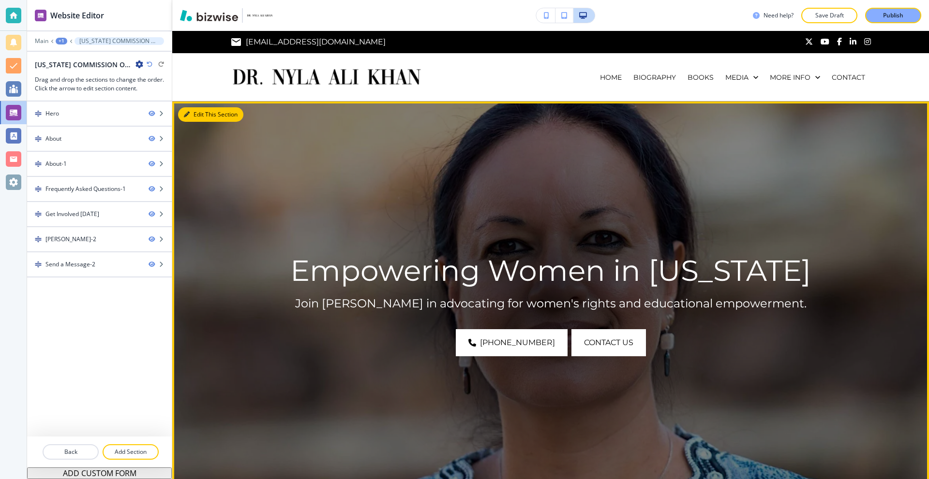
click at [200, 116] on button "Edit This Section" at bounding box center [210, 114] width 65 height 15
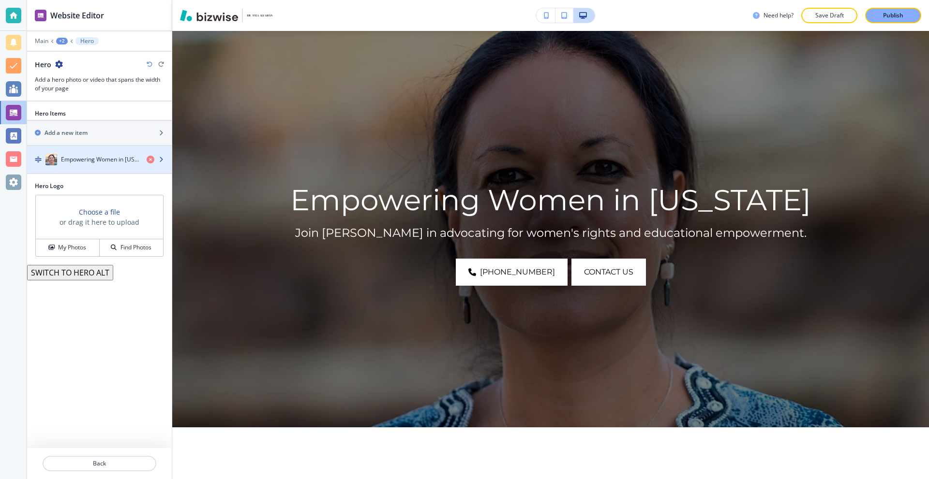
click at [105, 157] on h4 "Empowering Women in [US_STATE]" at bounding box center [100, 159] width 78 height 9
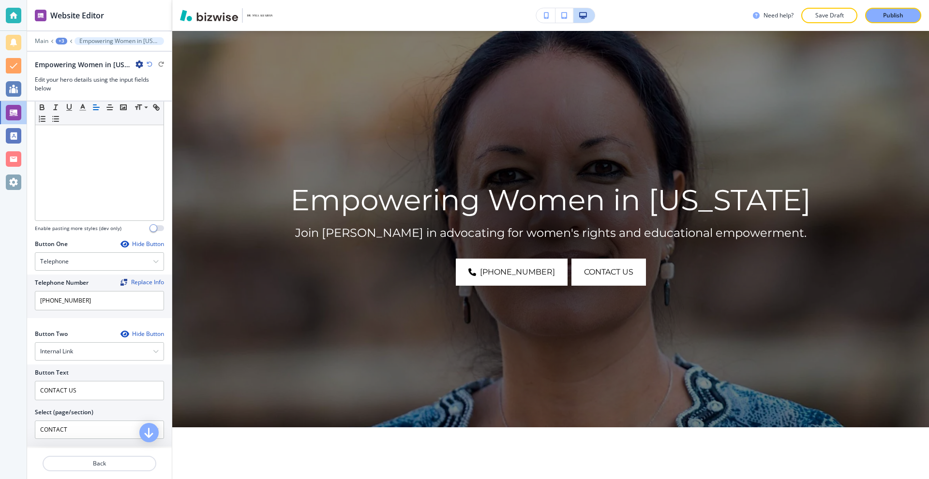
click at [126, 243] on div "Hide Button" at bounding box center [142, 244] width 44 height 8
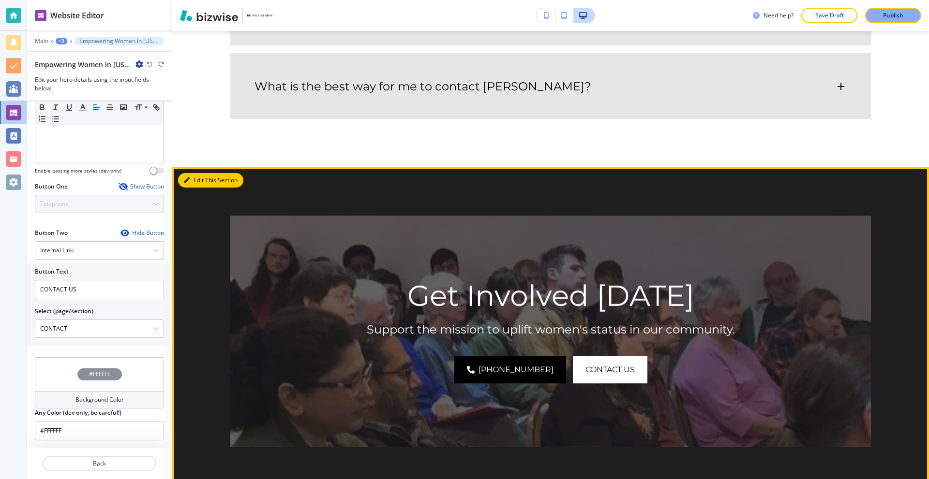
click at [189, 178] on icon "button" at bounding box center [187, 181] width 6 height 6
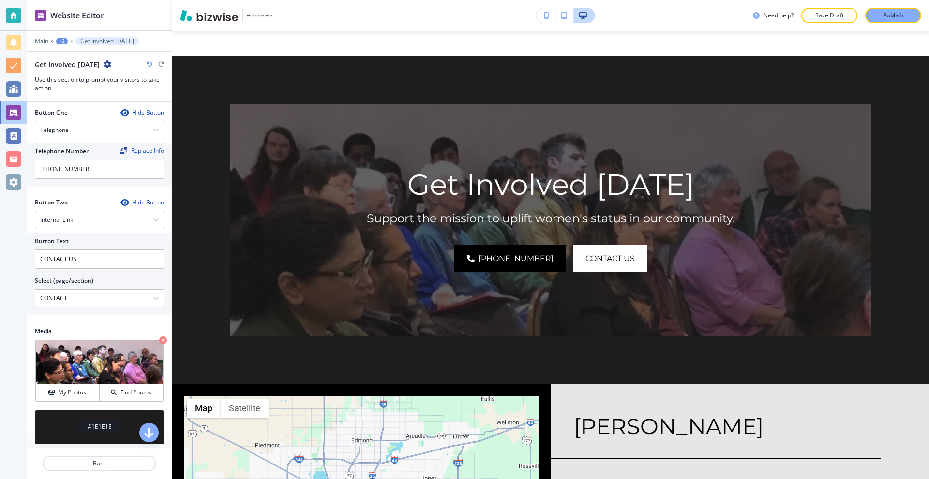
click at [132, 116] on div "Hide Button" at bounding box center [142, 113] width 44 height 8
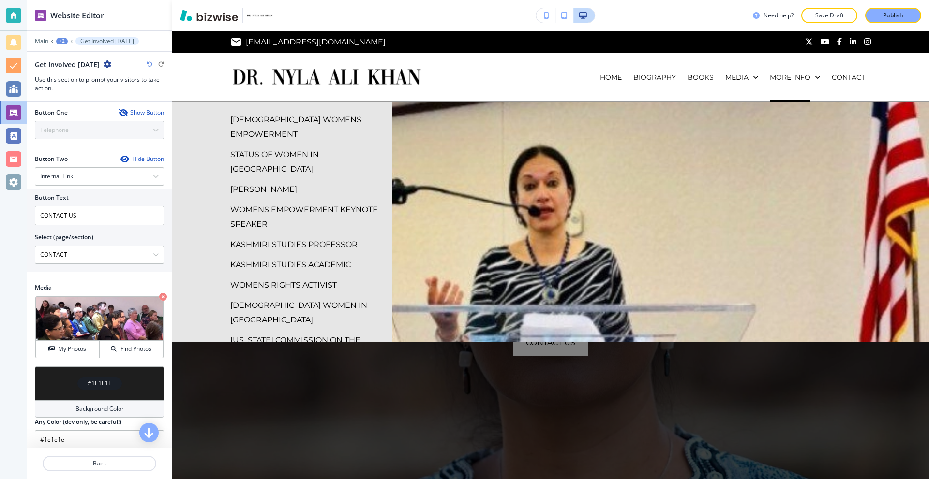
click at [284, 333] on p "[US_STATE] COMMISSION ON THE STATUS OF WOMEN" at bounding box center [307, 347] width 154 height 29
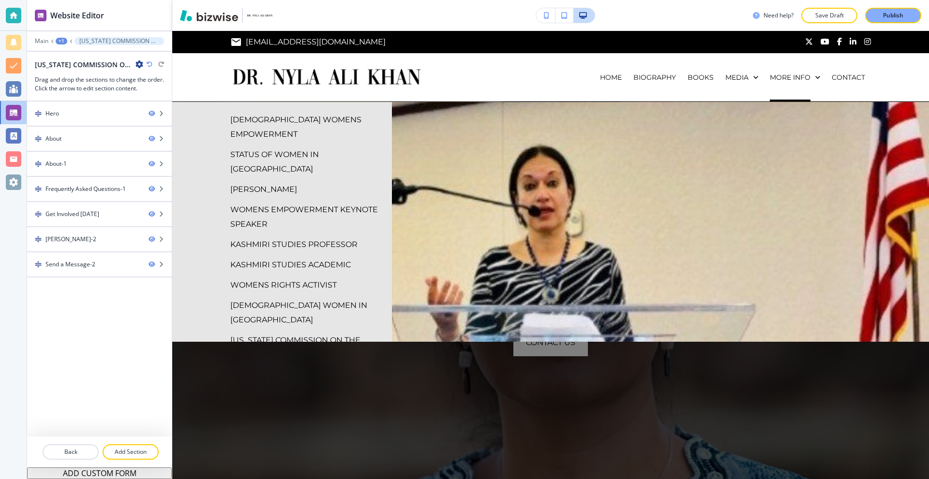
click at [271, 368] on p "[US_STATE] GOVERNORS INTERNATIONAL TEAM" at bounding box center [307, 382] width 154 height 29
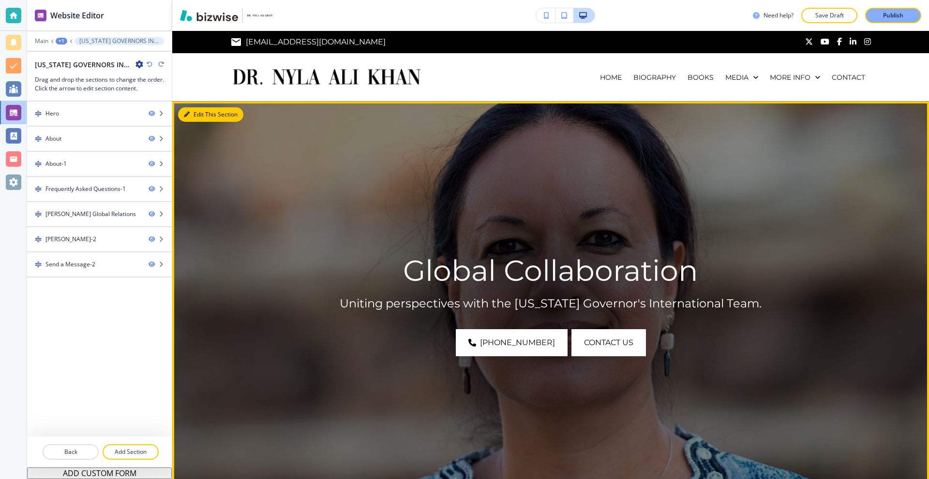
click at [193, 115] on button "Edit This Section" at bounding box center [210, 114] width 65 height 15
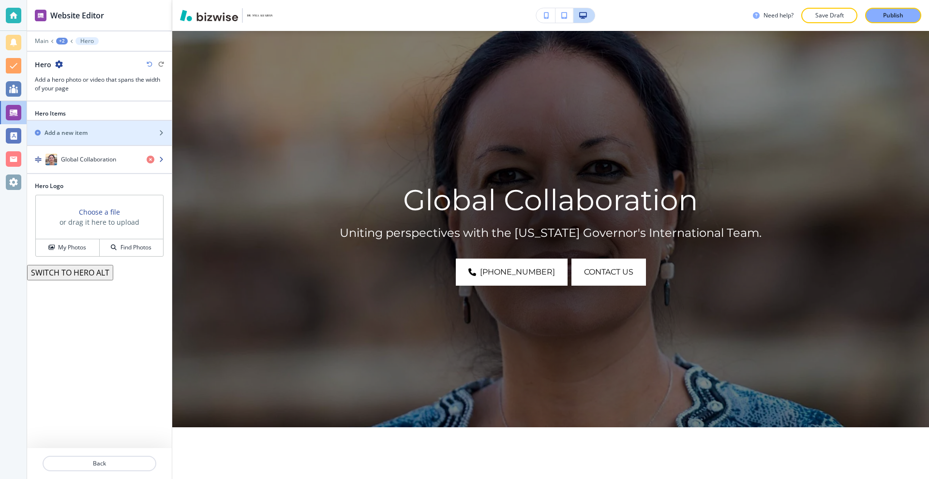
click at [102, 158] on h4 "Global Collaboration" at bounding box center [88, 159] width 55 height 9
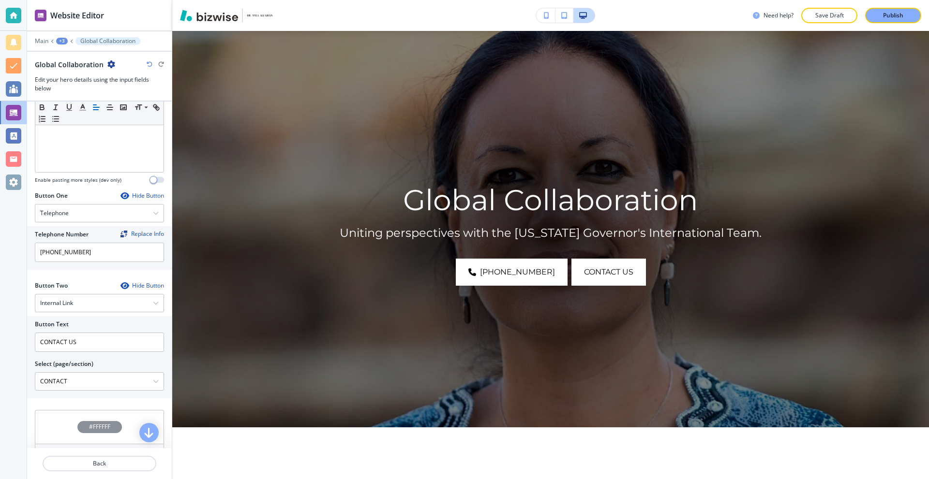
click at [128, 194] on div "Hide Button" at bounding box center [142, 196] width 44 height 8
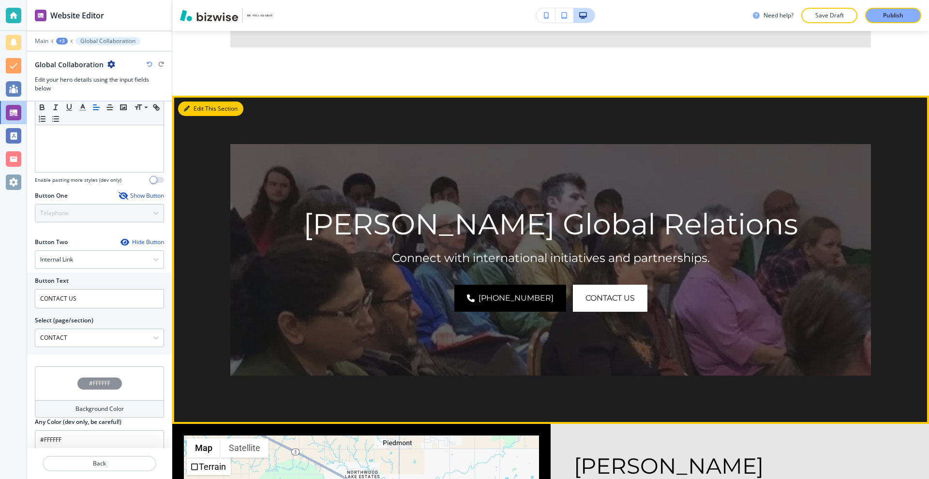
click at [201, 102] on button "Edit This Section" at bounding box center [210, 109] width 65 height 15
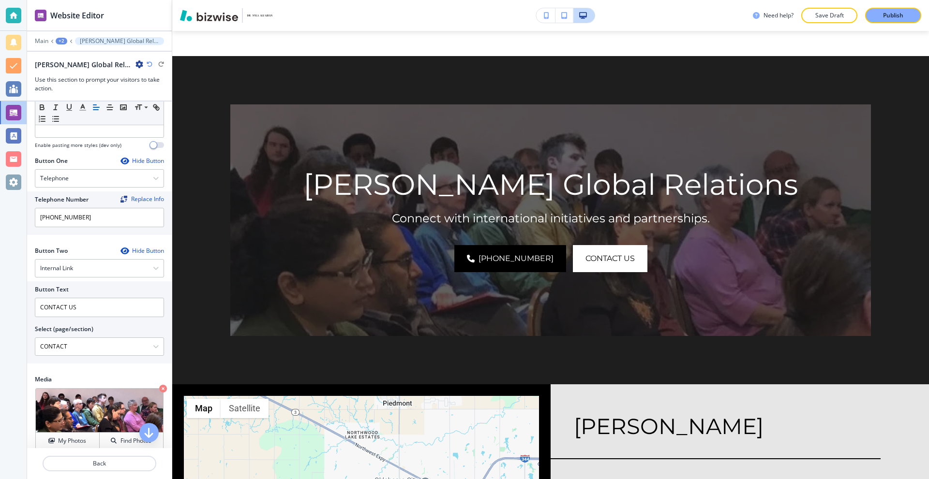
click at [135, 161] on div "Hide Button" at bounding box center [142, 161] width 44 height 8
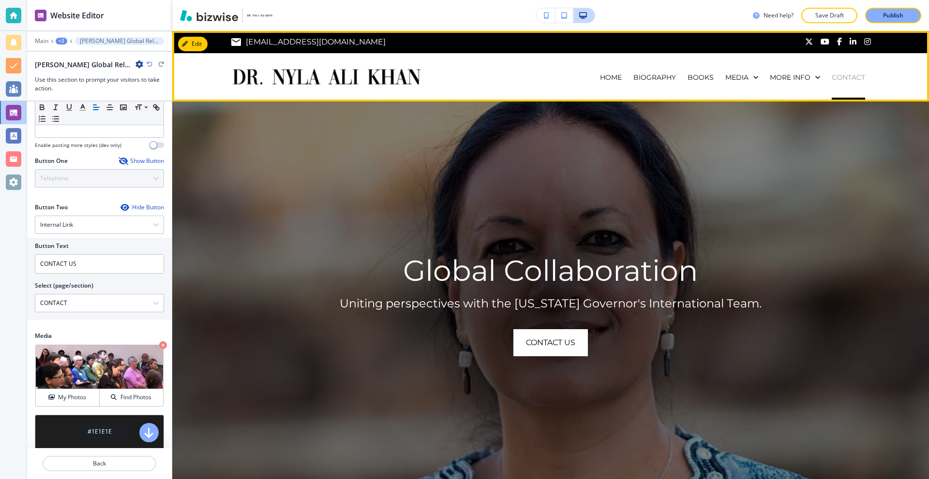
click at [842, 73] on p "CONTACT" at bounding box center [848, 78] width 33 height 10
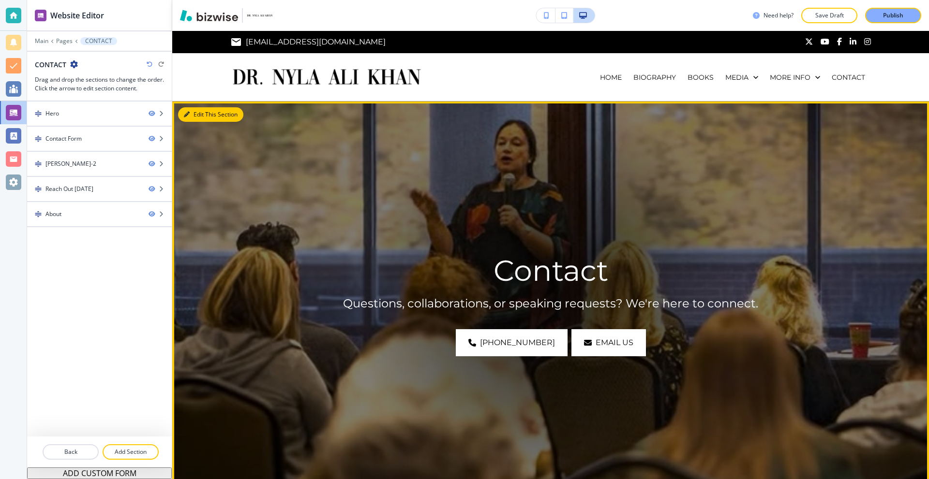
click at [207, 112] on button "Edit This Section" at bounding box center [210, 114] width 65 height 15
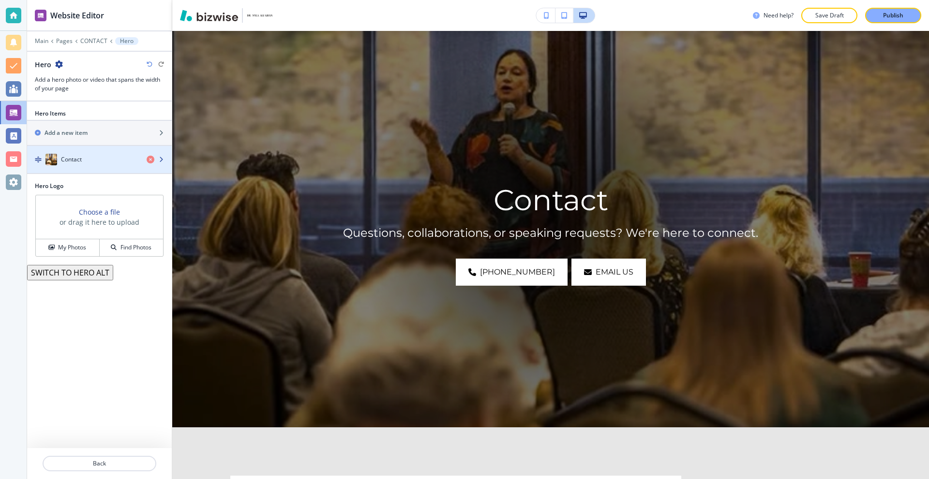
click at [98, 159] on div "Contact" at bounding box center [83, 160] width 112 height 12
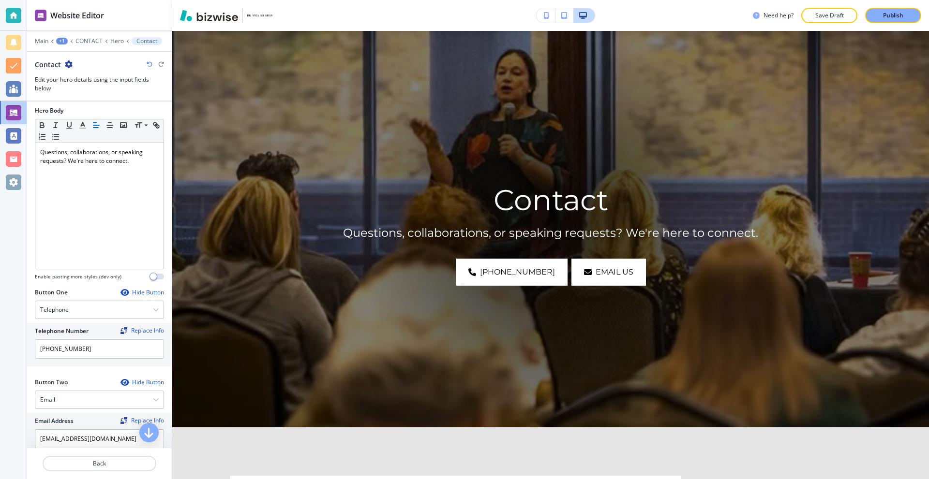
click at [129, 293] on div "Hide Button" at bounding box center [142, 293] width 44 height 8
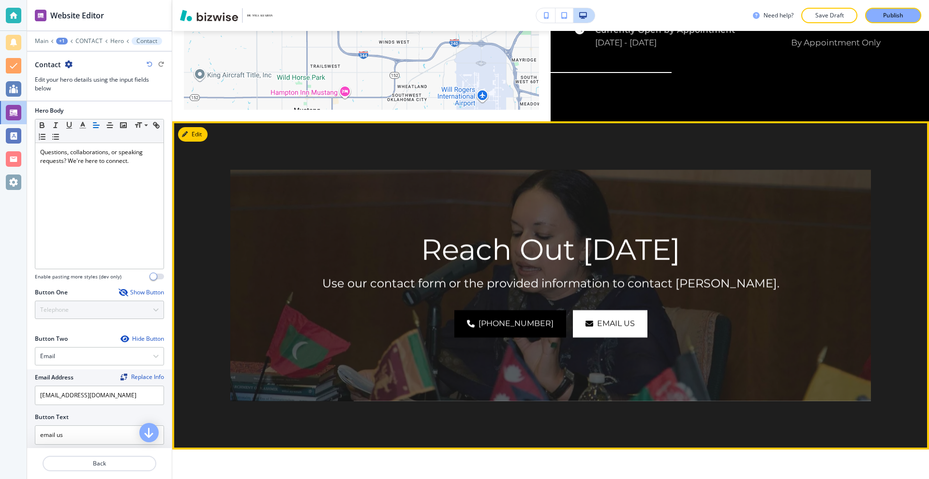
click at [195, 127] on button "Edit" at bounding box center [193, 134] width 30 height 15
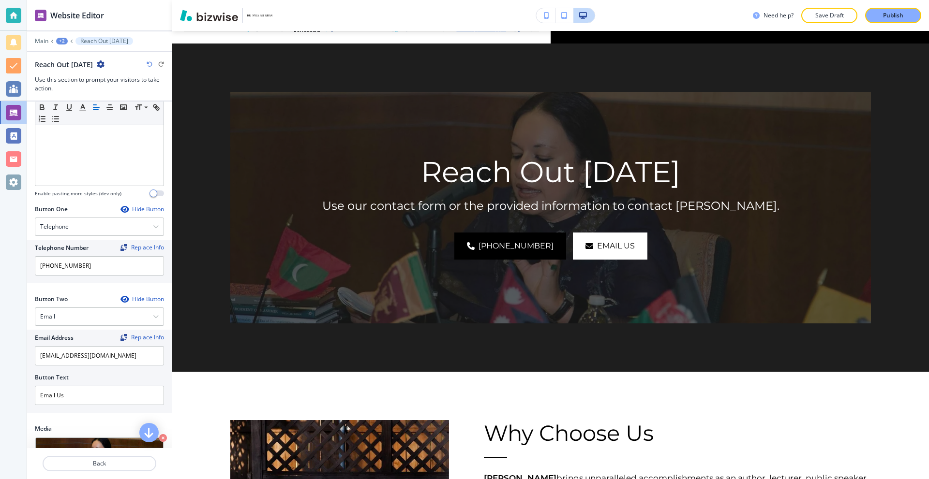
click at [128, 210] on div "Hide Button" at bounding box center [142, 210] width 44 height 8
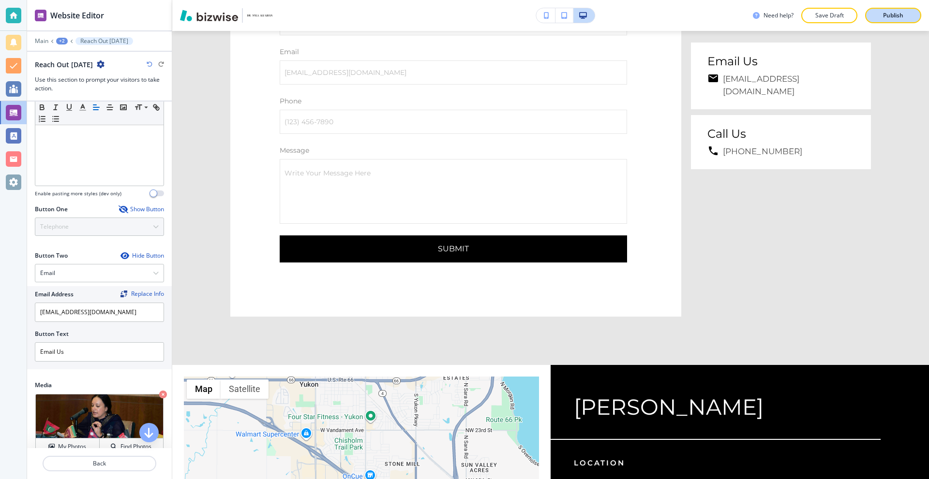
click at [902, 22] on button "Publish" at bounding box center [893, 15] width 56 height 15
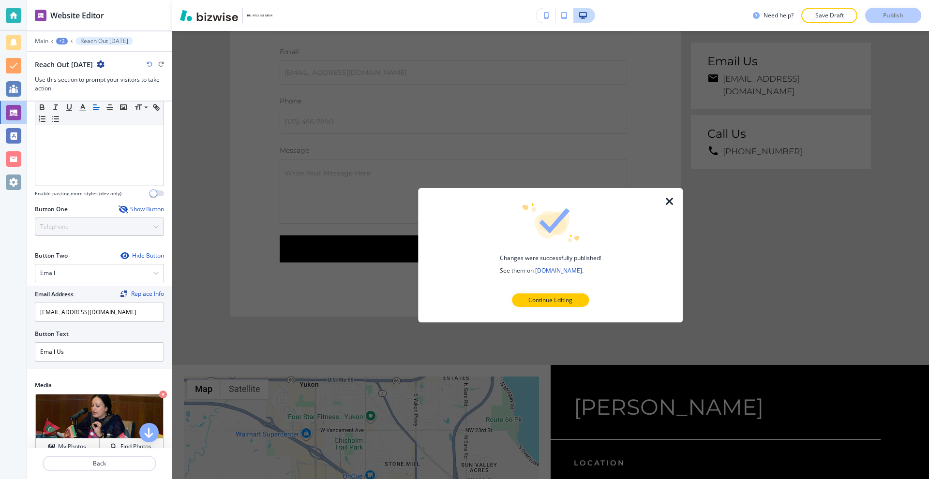
click at [668, 202] on icon "button" at bounding box center [670, 201] width 12 height 12
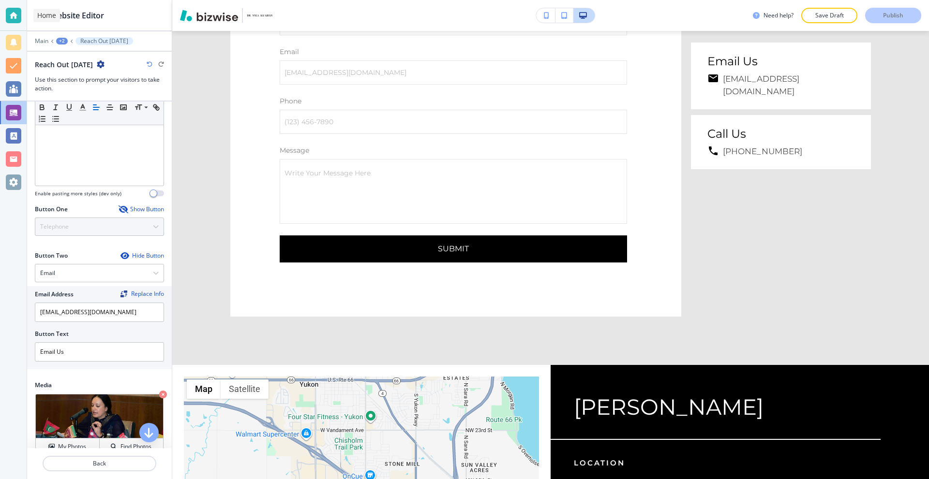
click at [15, 16] on div at bounding box center [13, 15] width 15 height 15
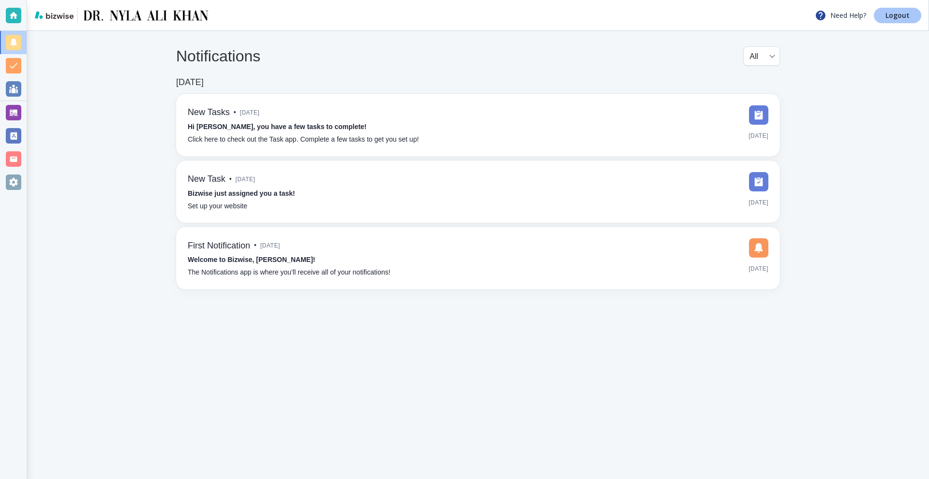
click at [903, 16] on p "Logout" at bounding box center [897, 15] width 24 height 7
